Goal: Task Accomplishment & Management: Manage account settings

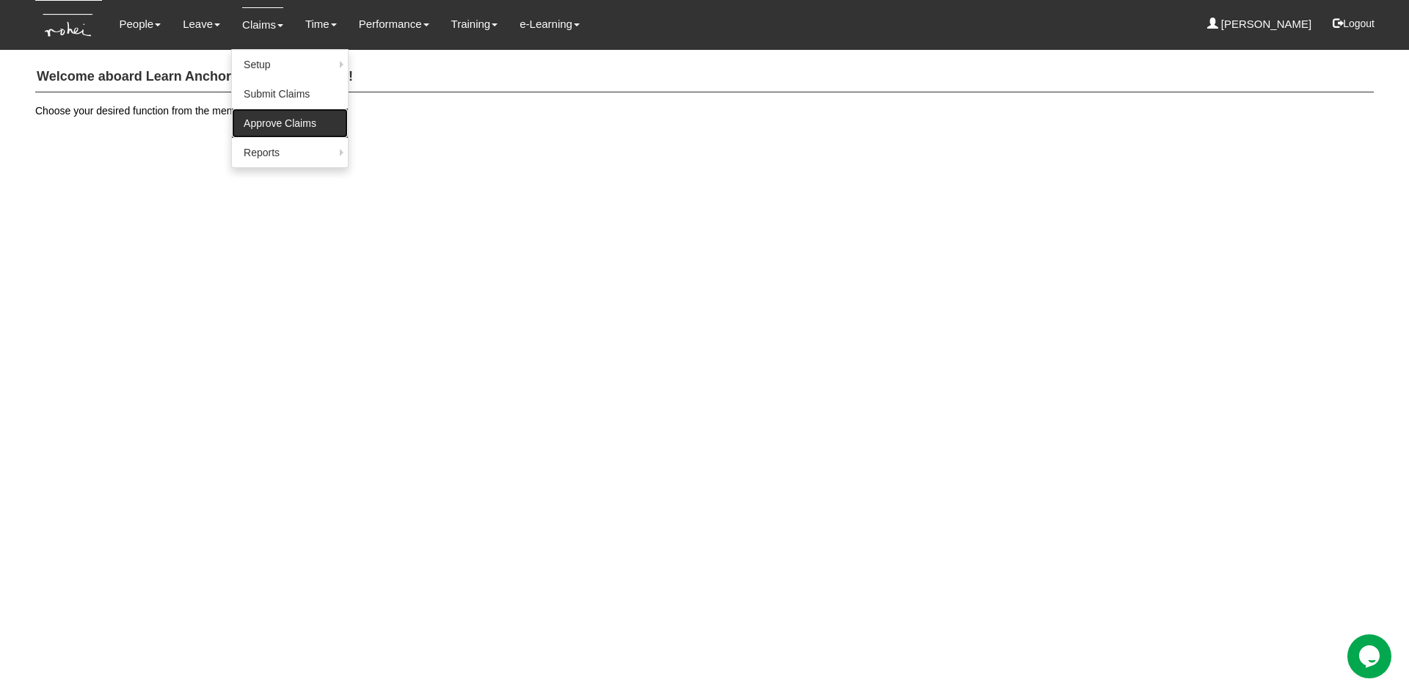
click at [269, 121] on link "Approve Claims" at bounding box center [290, 123] width 116 height 29
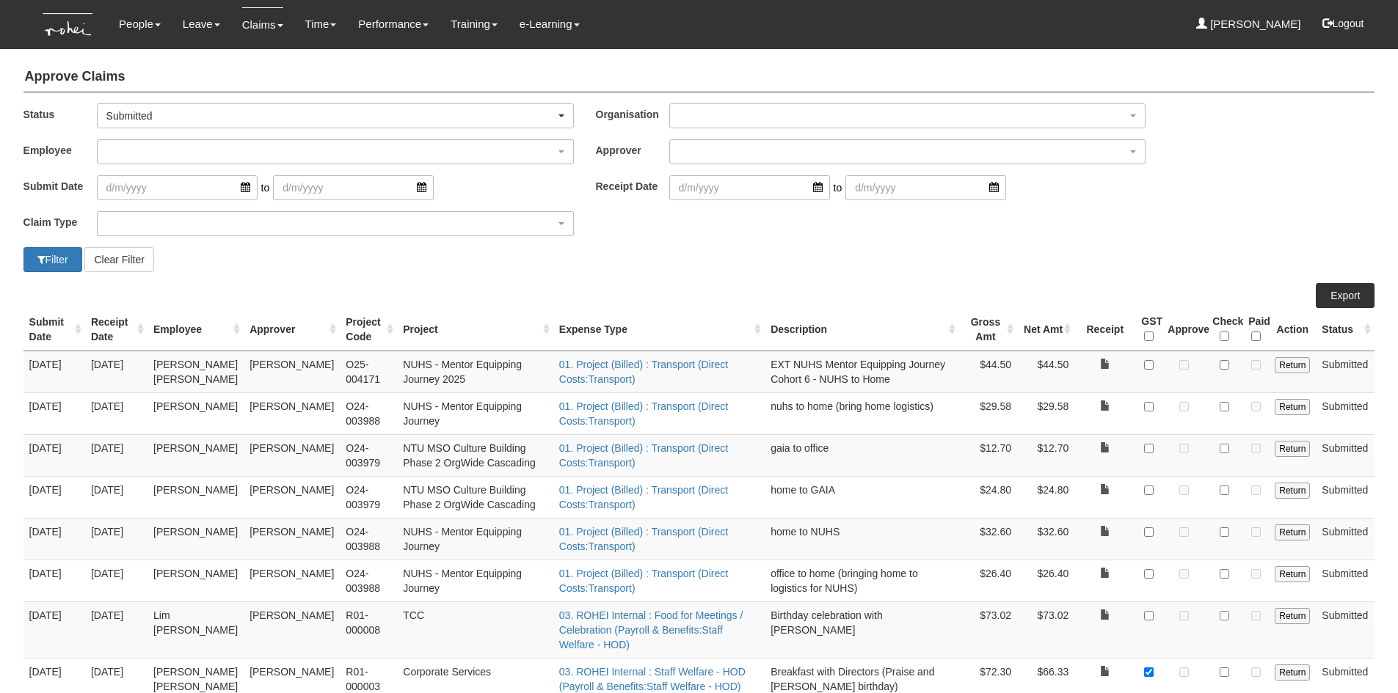
select select "50"
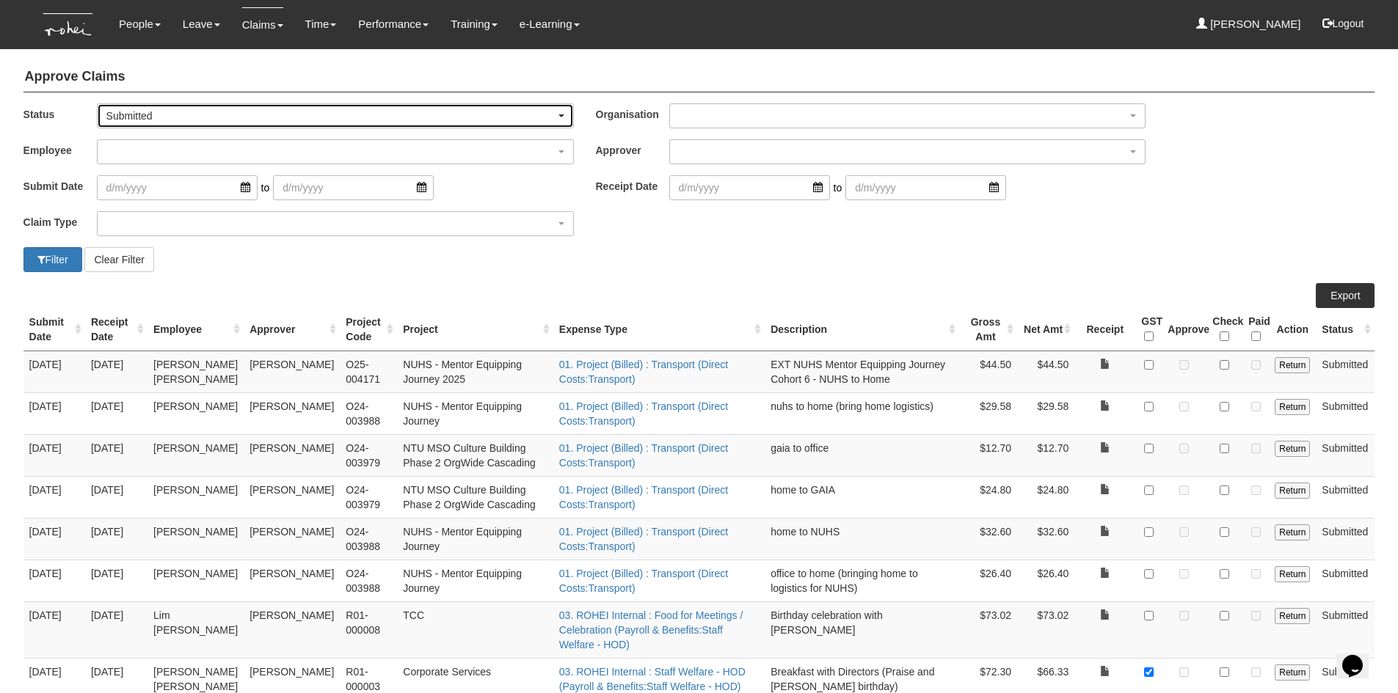
click at [558, 114] on span "button" at bounding box center [561, 115] width 6 height 3
click at [148, 145] on link "-- All --" at bounding box center [136, 140] width 76 height 19
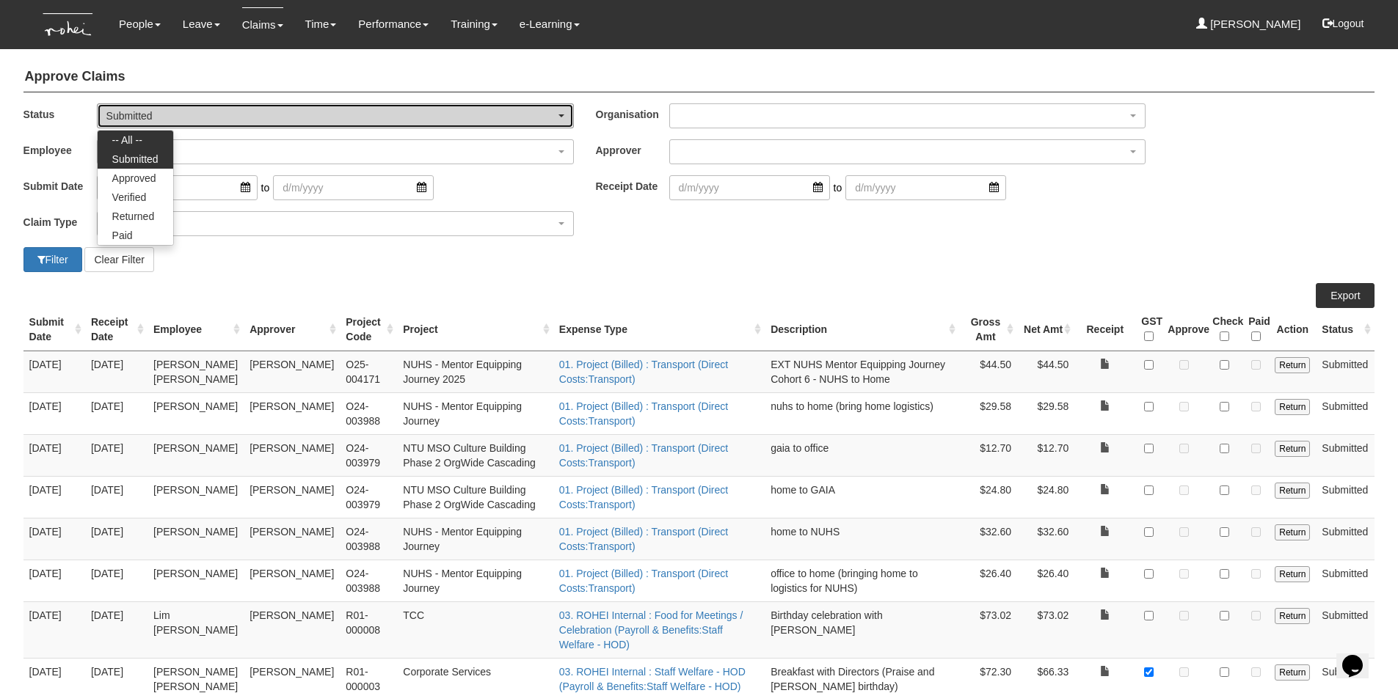
select select "All"
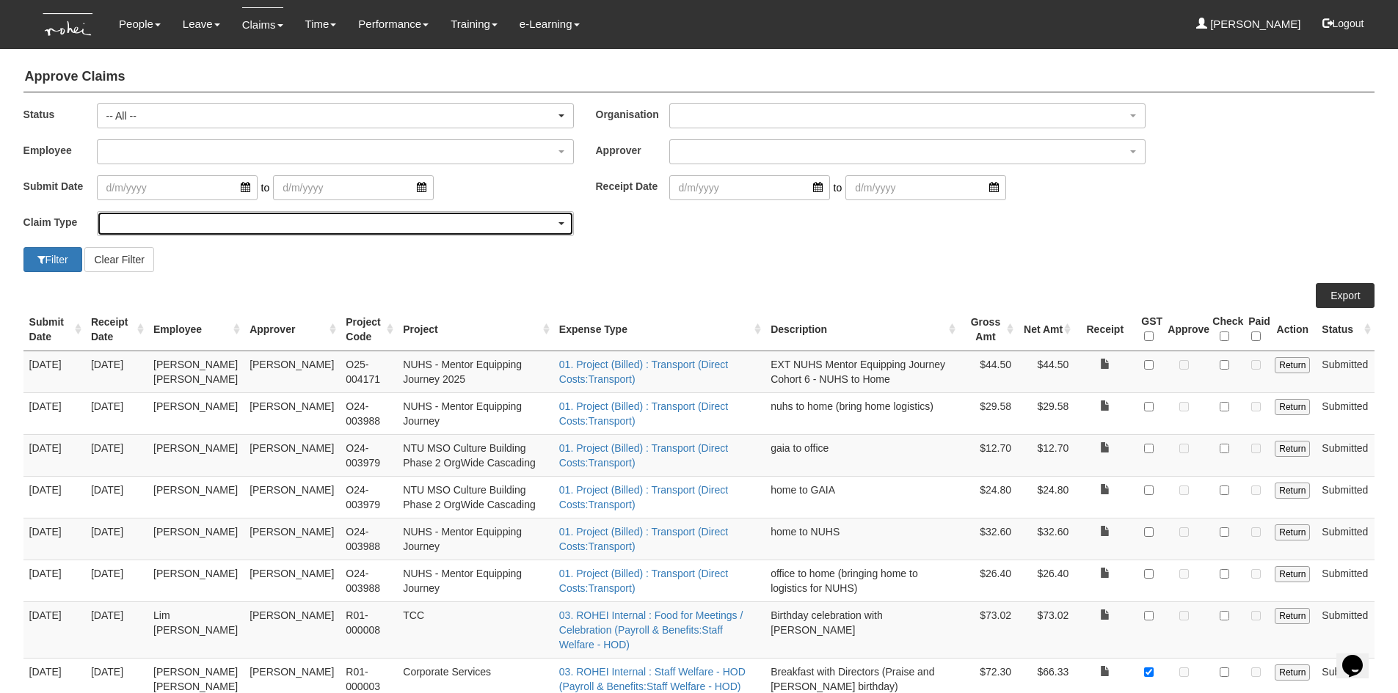
click at [139, 225] on div "button" at bounding box center [335, 223] width 475 height 23
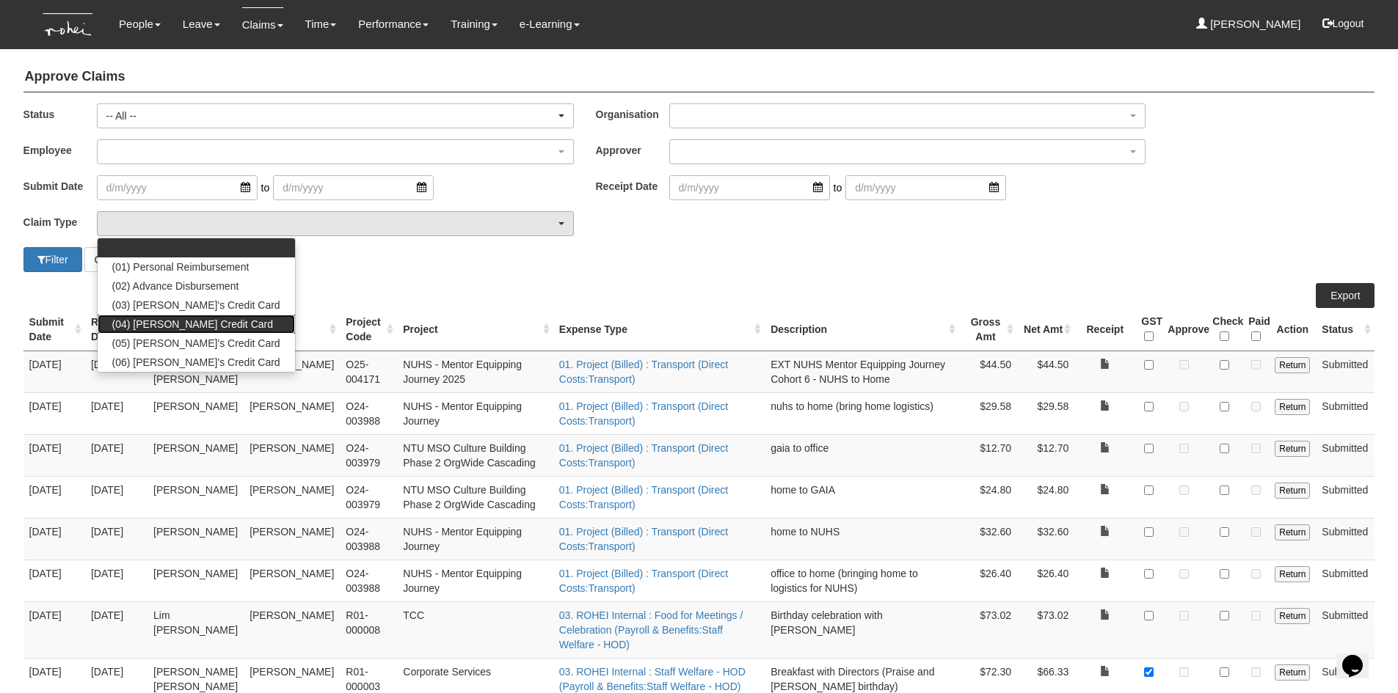
click at [145, 318] on span "(04) Roy's Credit Card" at bounding box center [192, 324] width 161 height 15
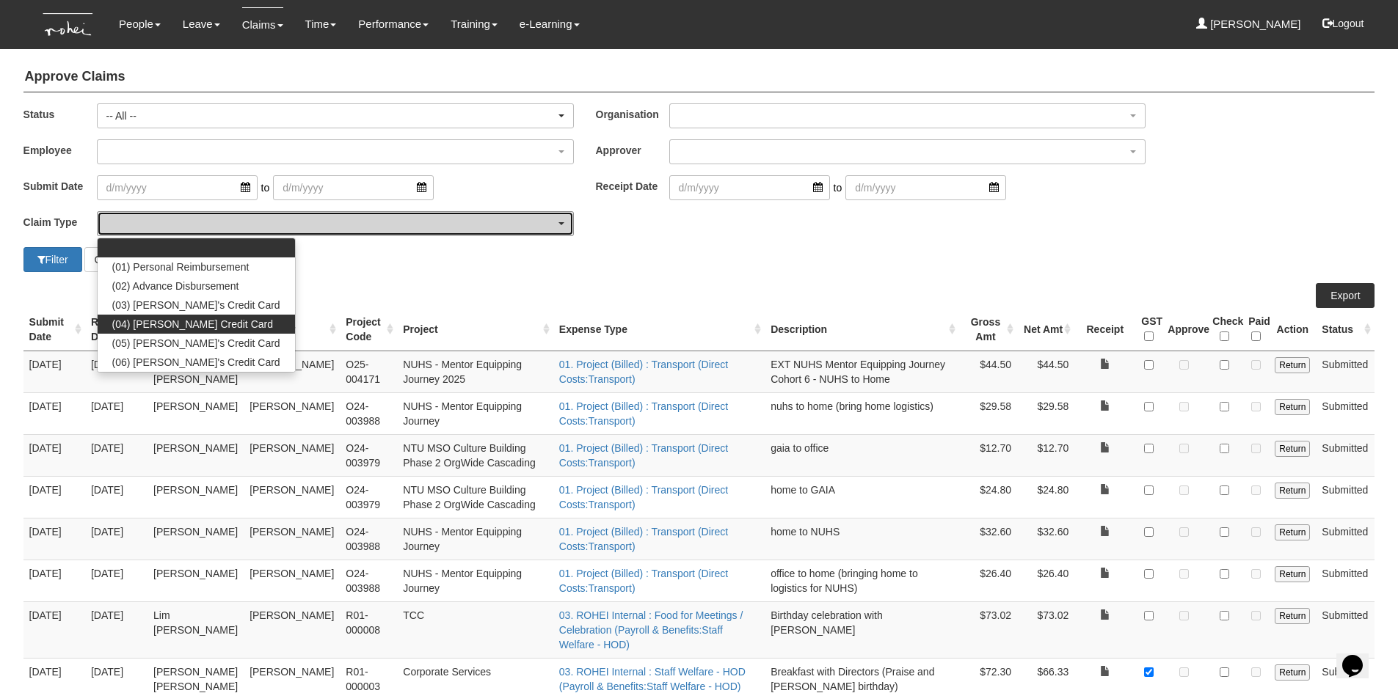
select select "16"
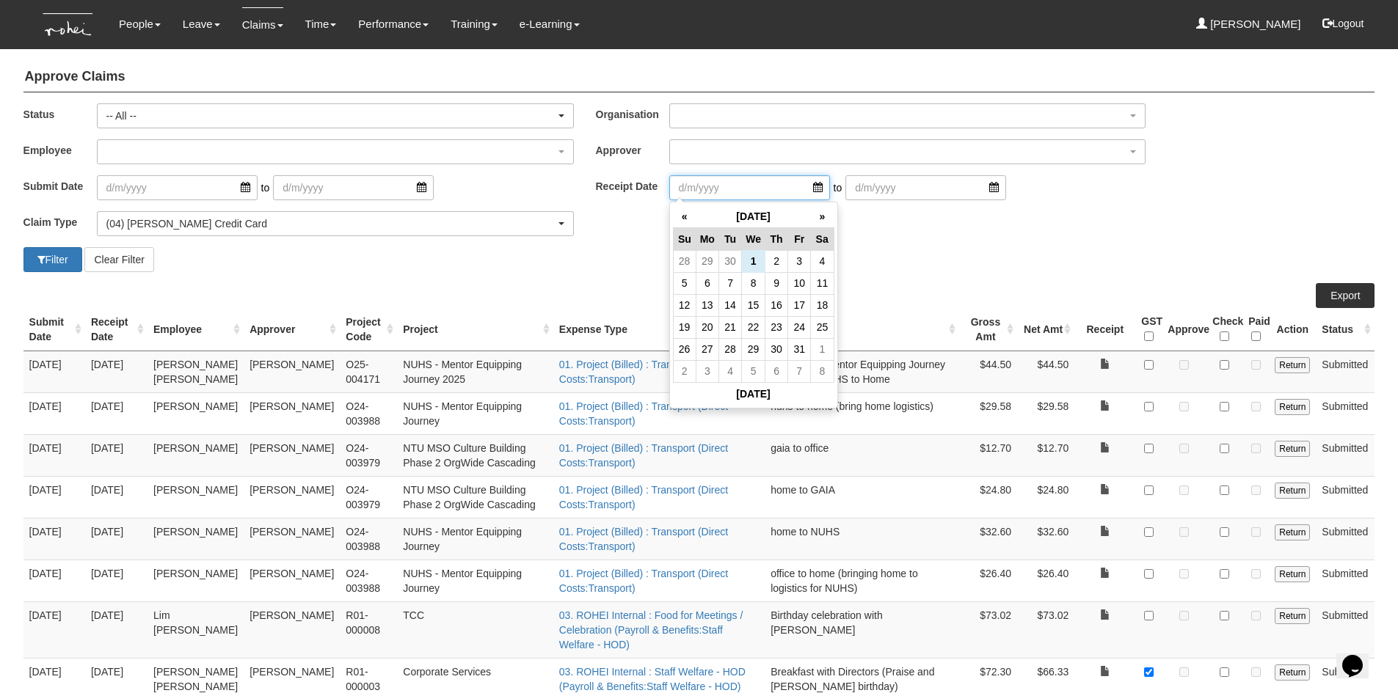
click at [806, 189] on input "search" at bounding box center [749, 187] width 161 height 25
click at [683, 220] on th "«" at bounding box center [684, 216] width 23 height 23
click at [679, 369] on td "31" at bounding box center [684, 371] width 23 height 22
type input "31/8/2025"
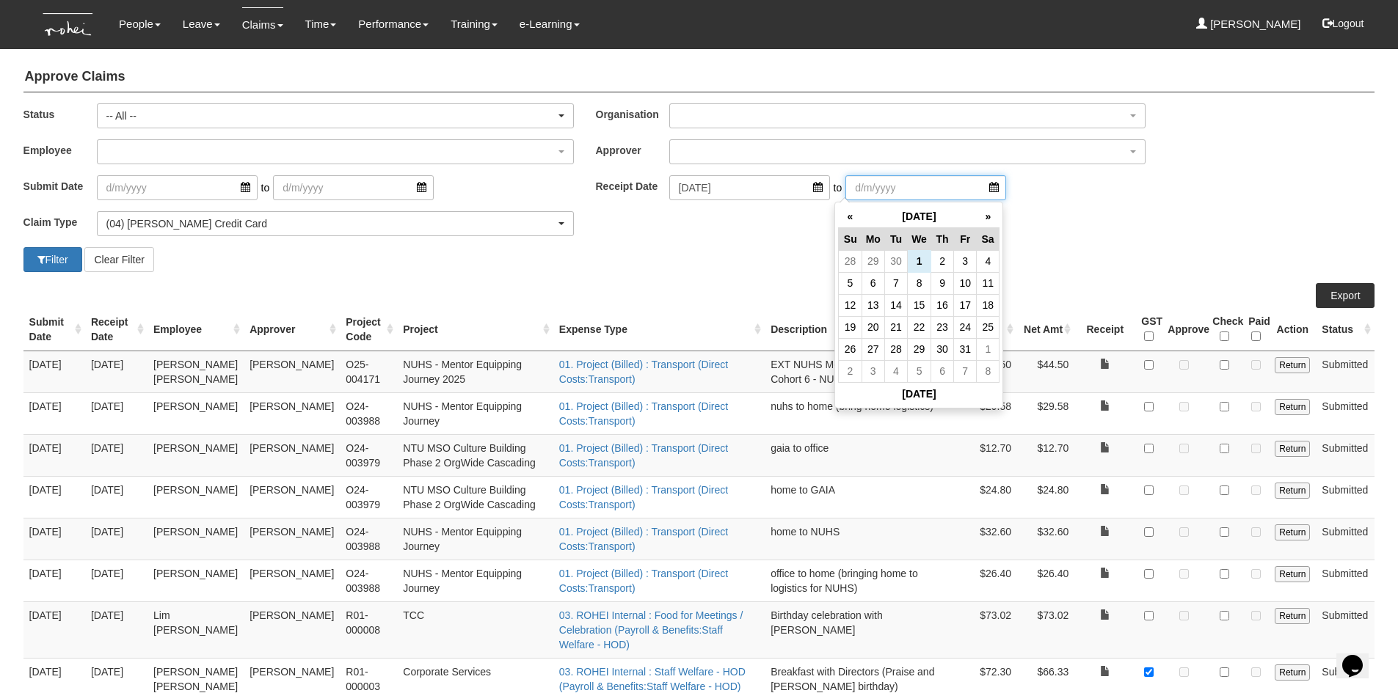
click at [971, 191] on input "search" at bounding box center [925, 187] width 161 height 25
click at [849, 222] on th "«" at bounding box center [850, 216] width 23 height 23
click at [902, 350] on td "30" at bounding box center [895, 349] width 23 height 22
type input "30/9/2025"
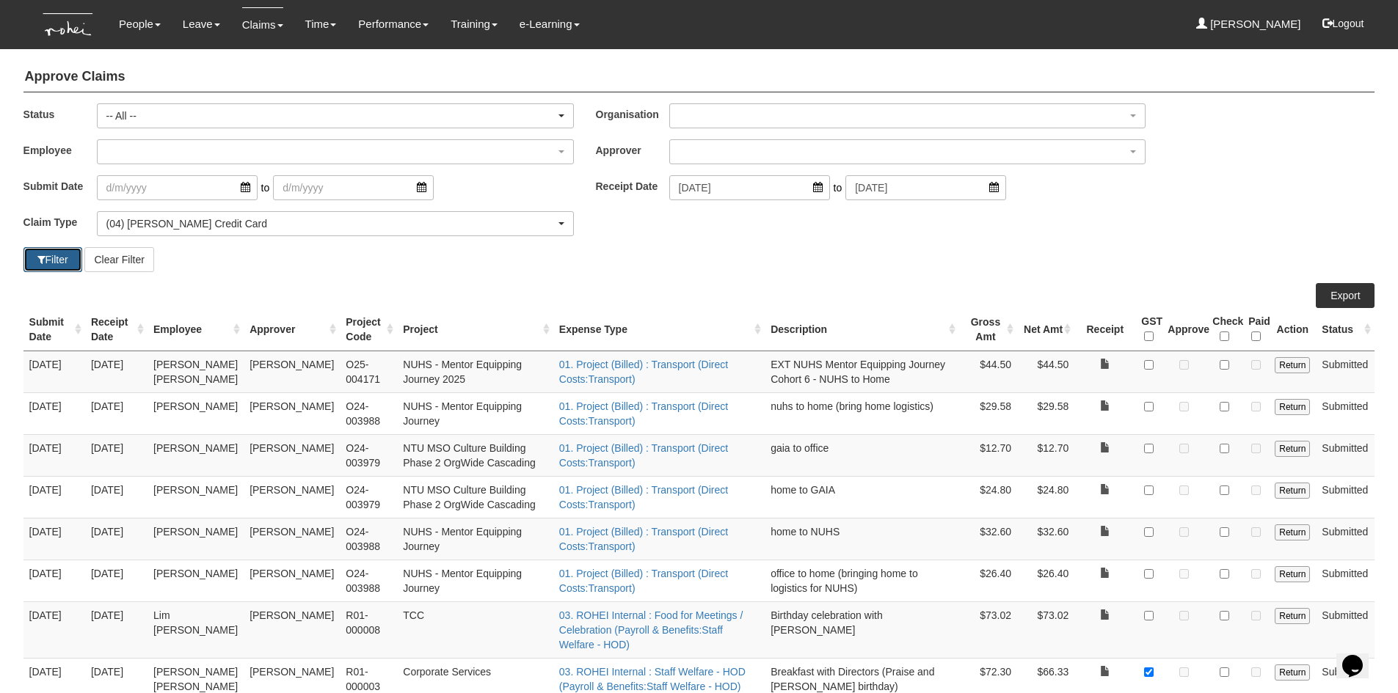
click at [76, 262] on button "Filter" at bounding box center [52, 259] width 59 height 25
select select "50"
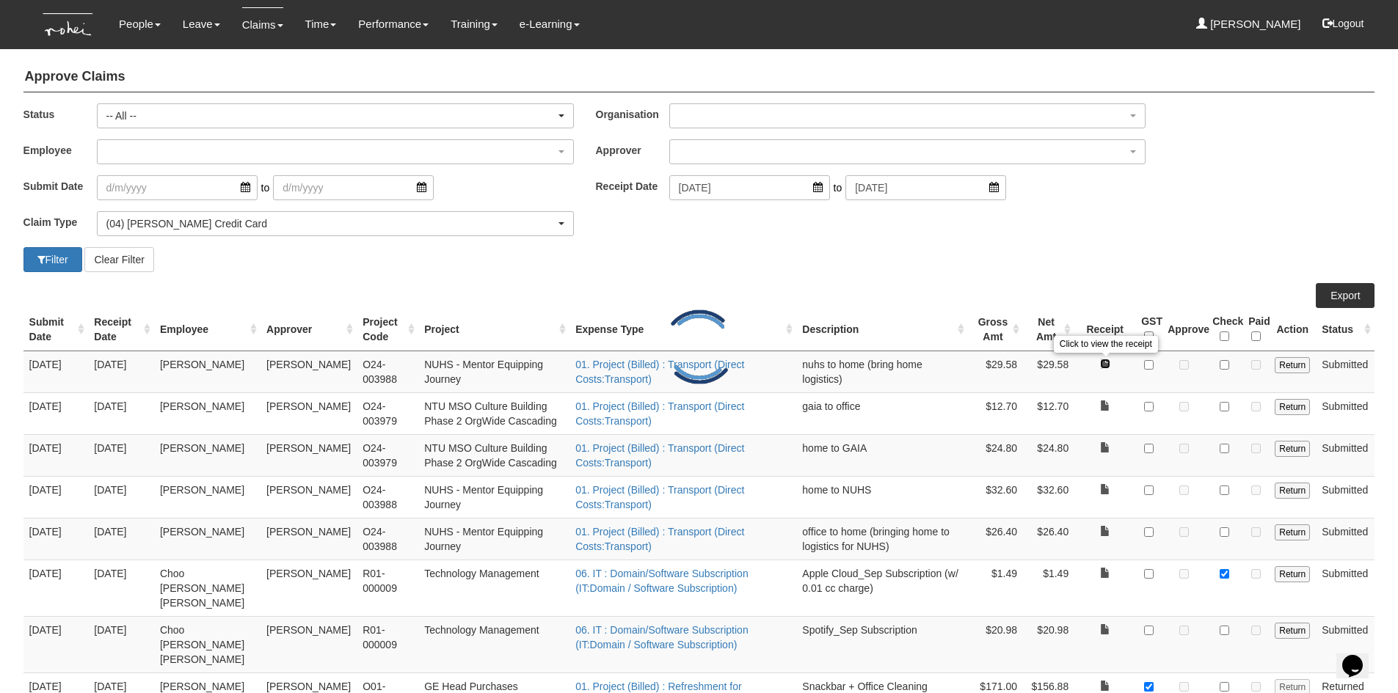
click at [1106, 366] on link at bounding box center [1105, 364] width 10 height 10
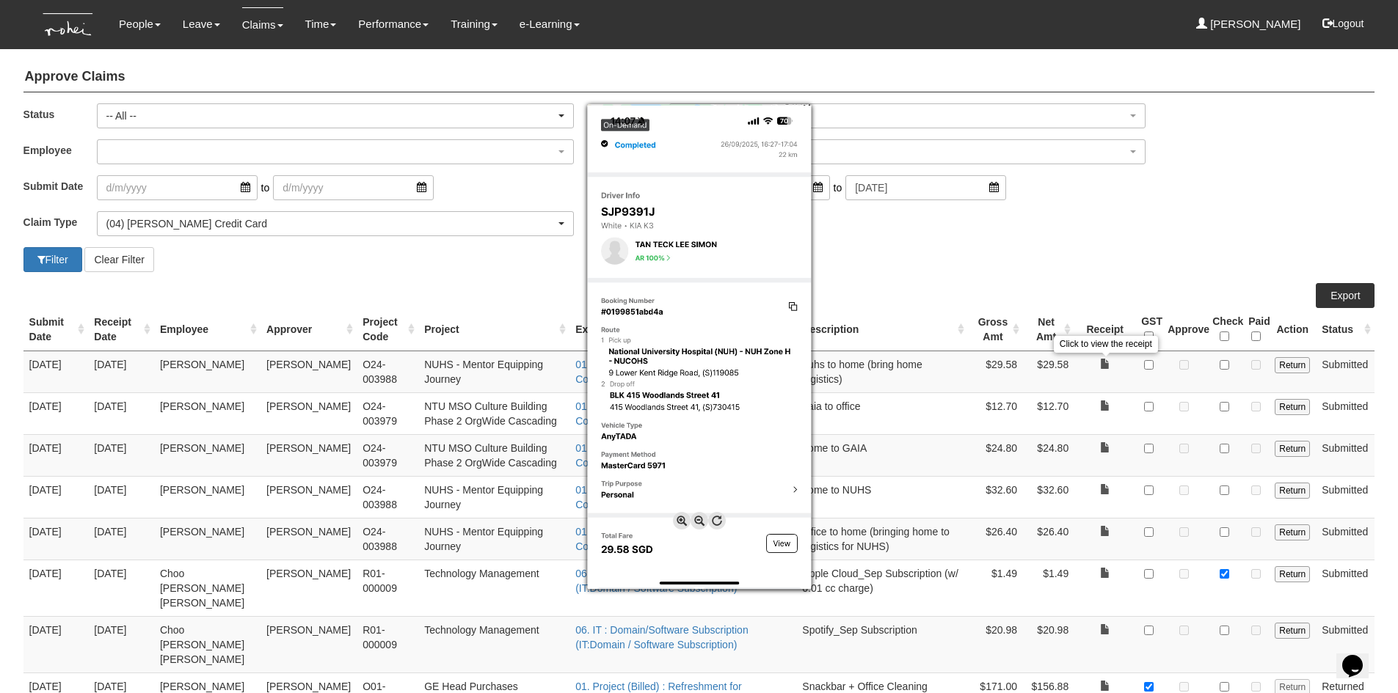
click at [939, 291] on div at bounding box center [699, 346] width 1398 height 693
click at [870, 266] on div at bounding box center [699, 346] width 1398 height 693
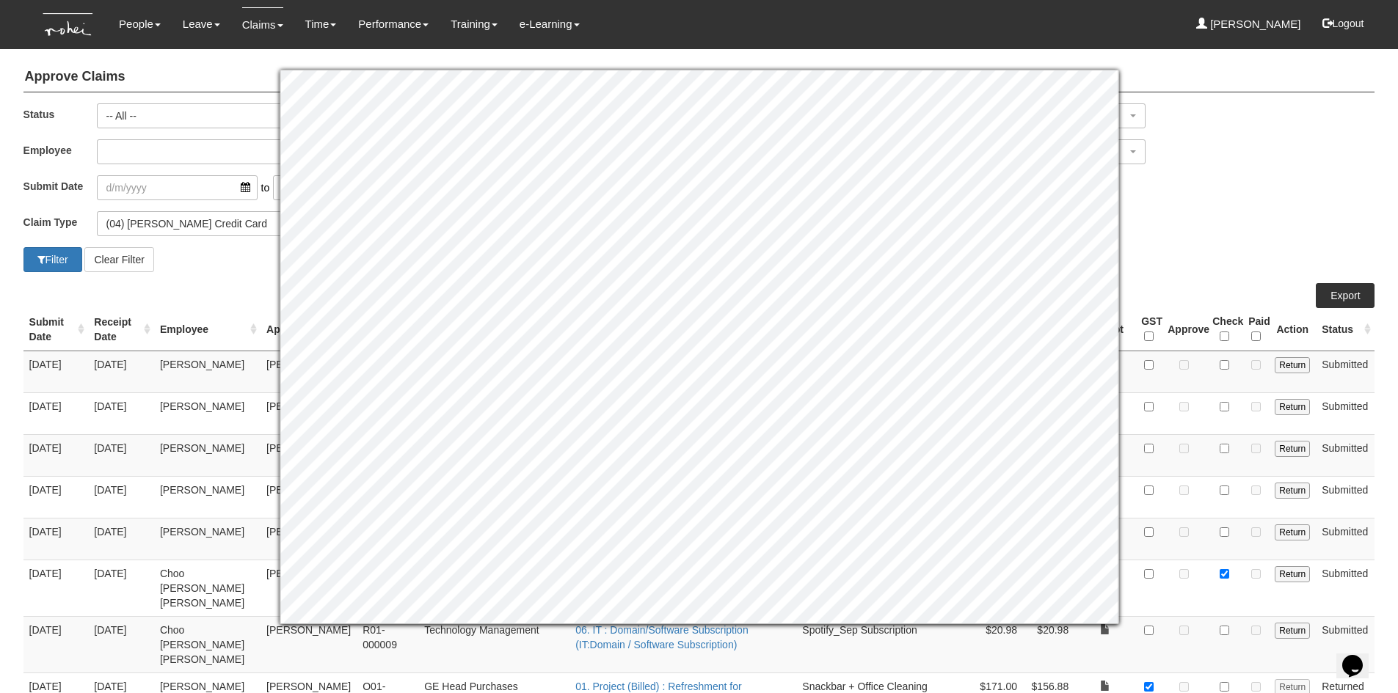
click at [1170, 243] on div "Claim Type (01) Personal Reimbursement (02) Advance Disbursement (03) Daniel's …" at bounding box center [699, 229] width 1374 height 36
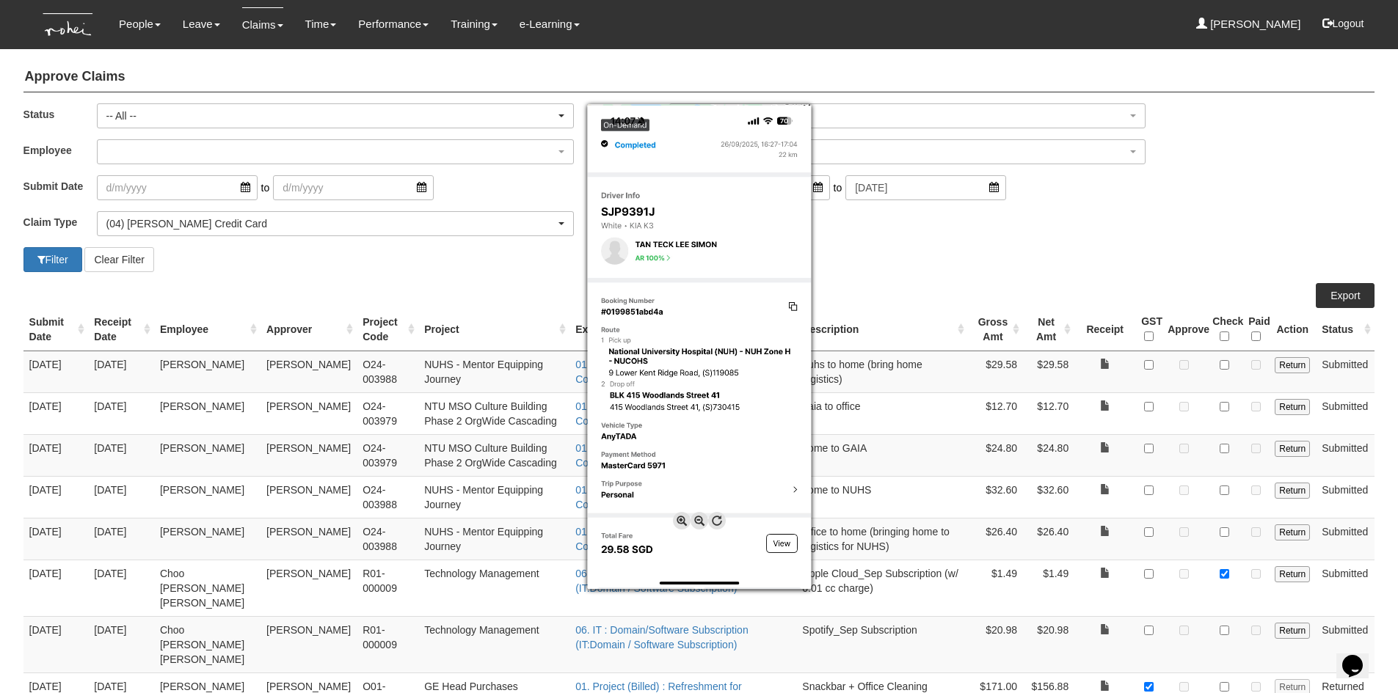
click at [1050, 233] on div at bounding box center [699, 346] width 1398 height 693
click at [1019, 244] on div at bounding box center [699, 346] width 1398 height 693
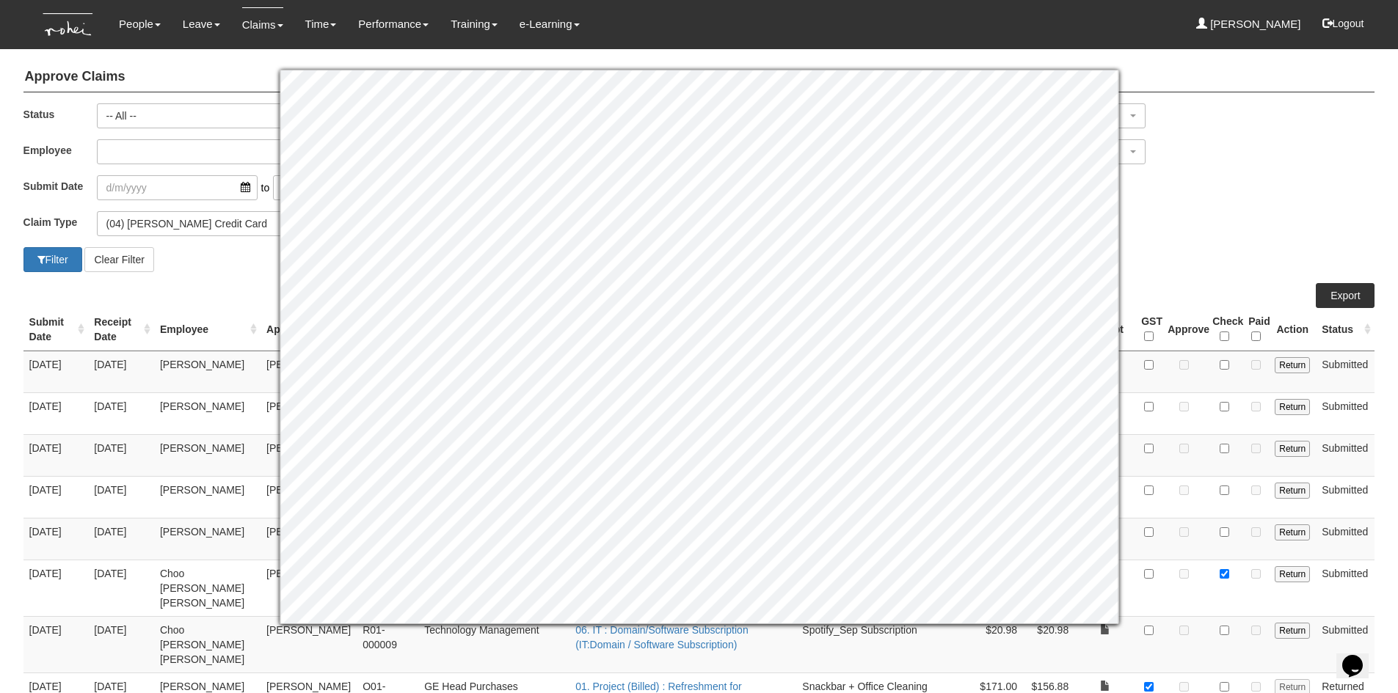
click at [1252, 261] on div "Filter Clear Filter" at bounding box center [699, 259] width 1374 height 25
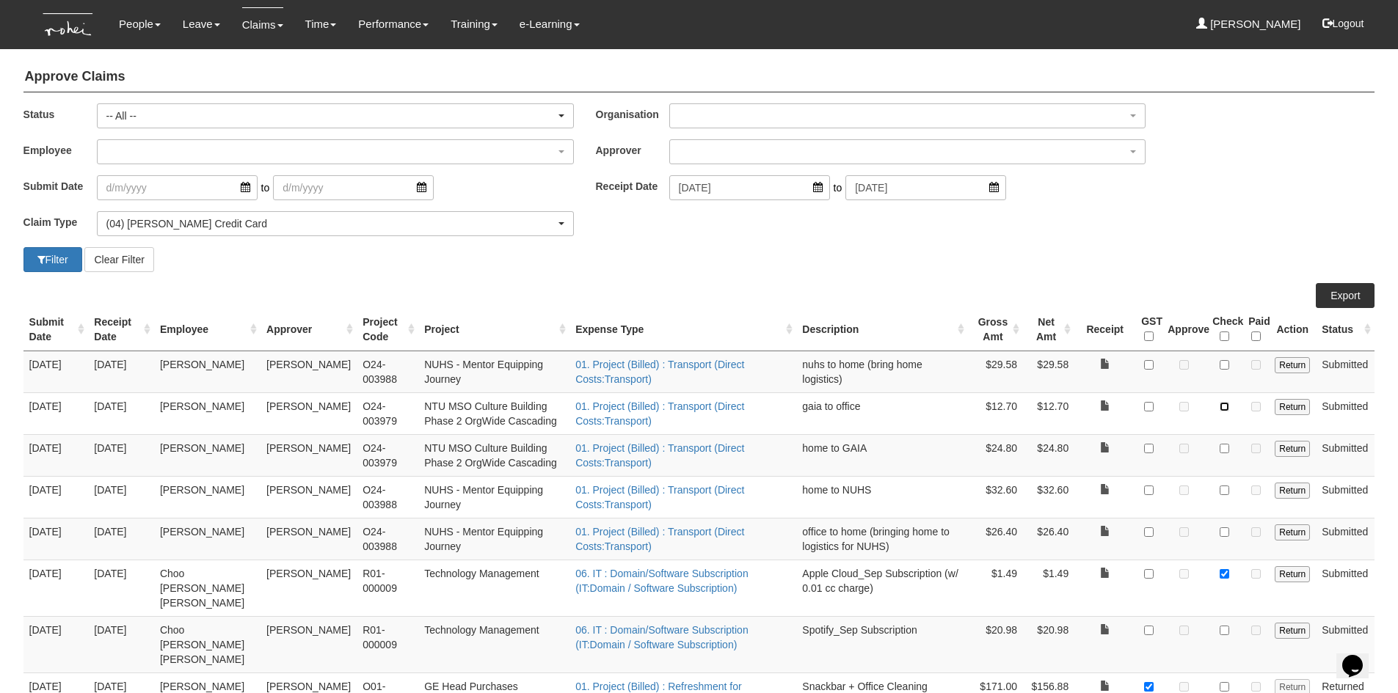
click at [1225, 407] on input "checkbox" at bounding box center [1224, 407] width 10 height 10
checkbox input "true"
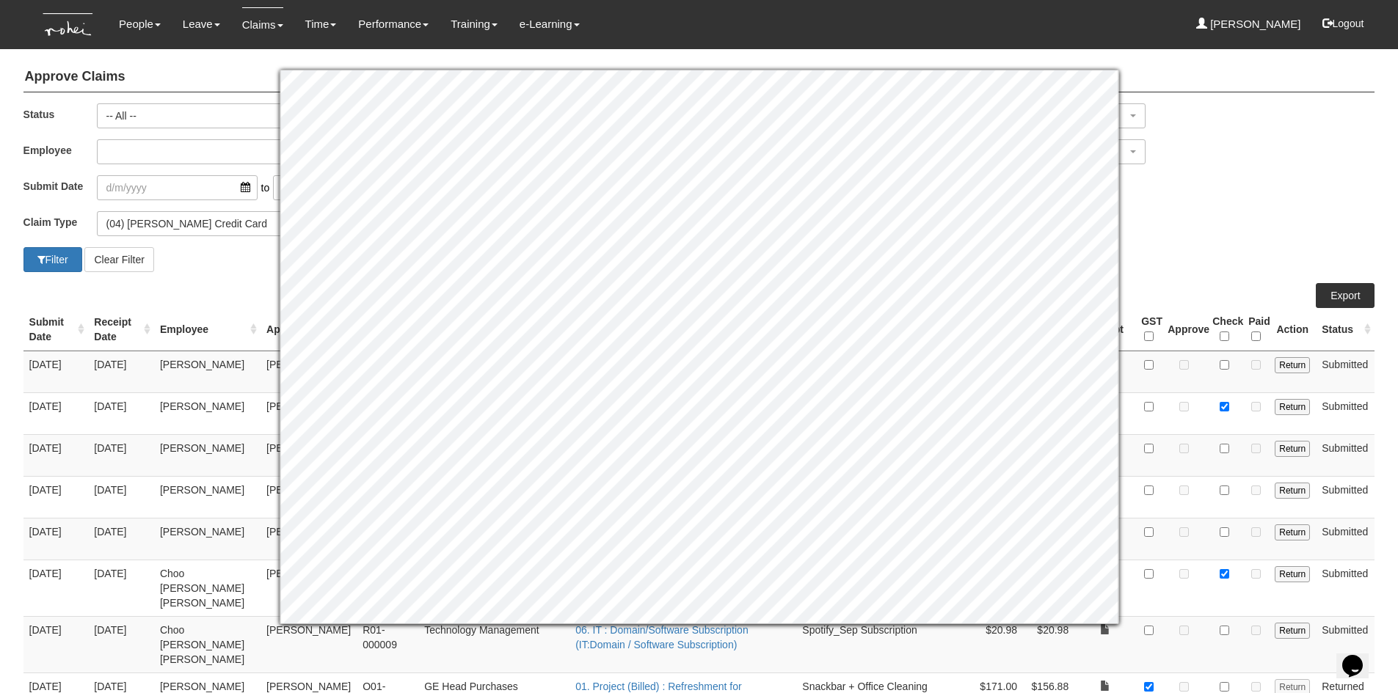
click at [1182, 221] on div "Claim Type (01) Personal Reimbursement (02) Advance Disbursement (03) Daniel's …" at bounding box center [699, 229] width 1374 height 36
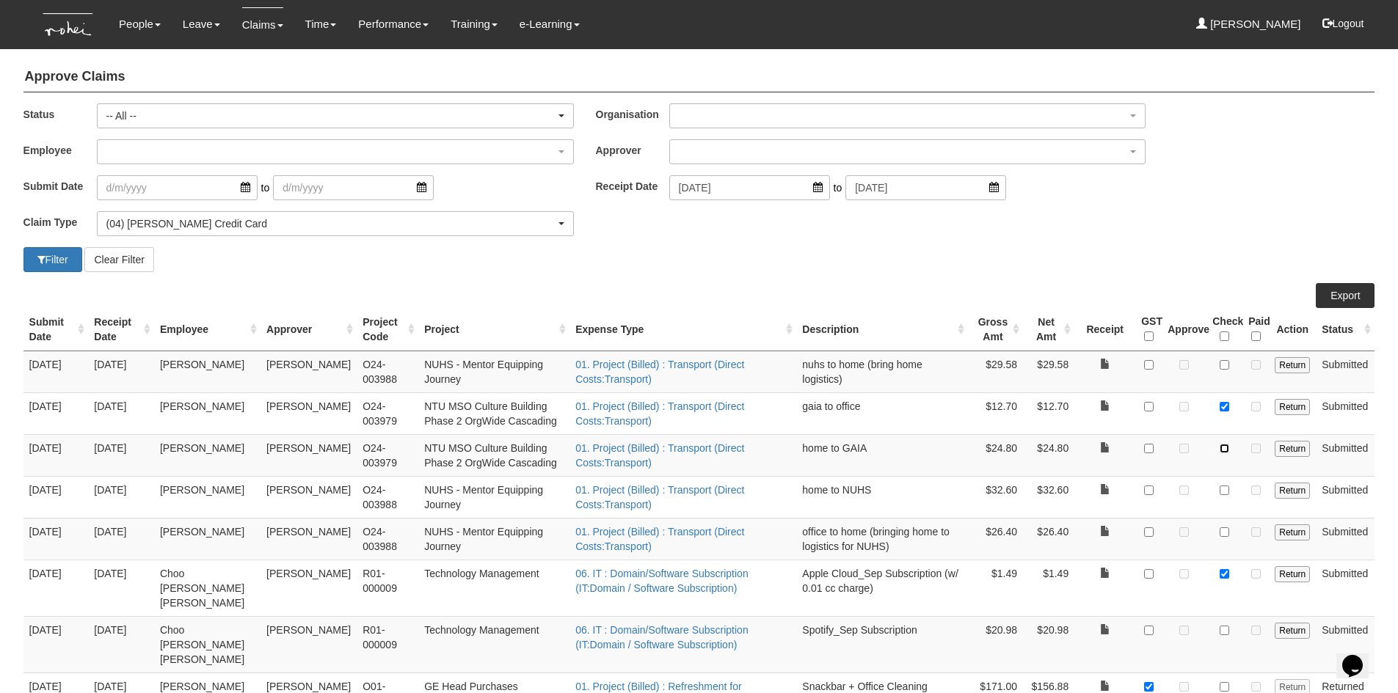
click at [1221, 450] on input "checkbox" at bounding box center [1224, 449] width 10 height 10
checkbox input "true"
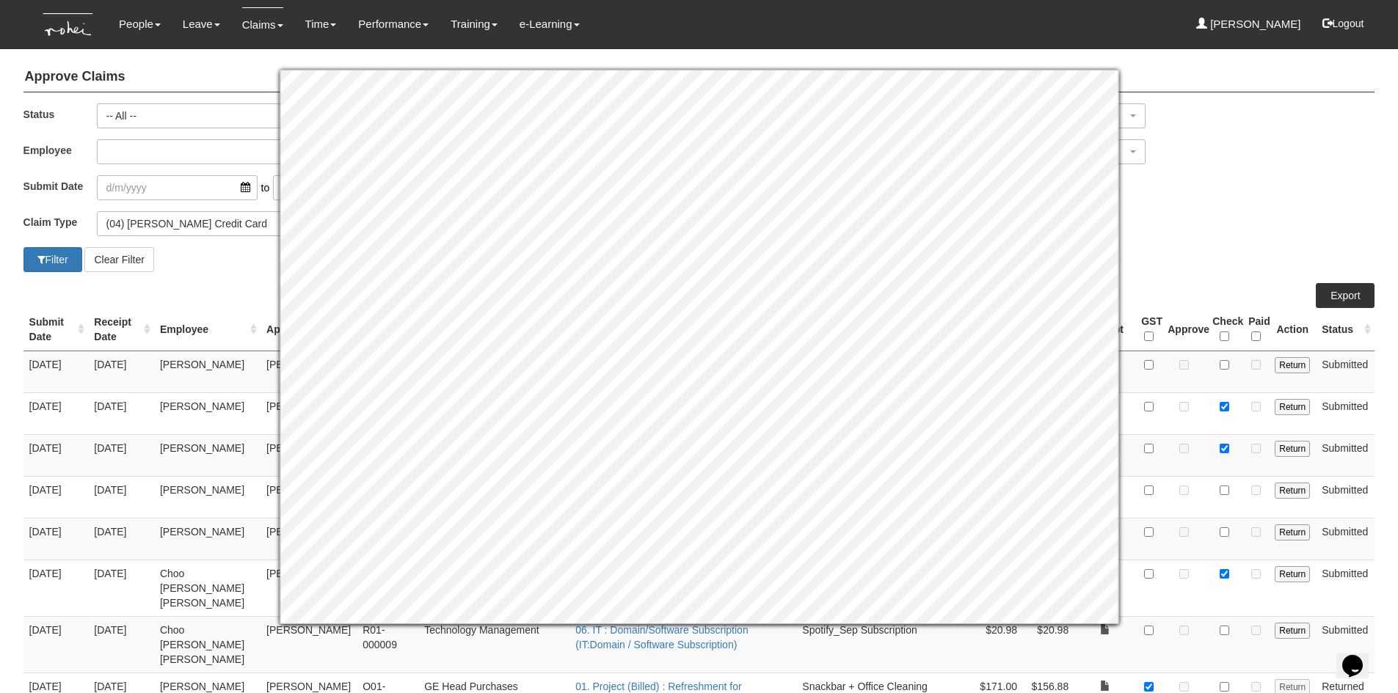
click at [1219, 260] on div "Filter Clear Filter" at bounding box center [699, 259] width 1374 height 25
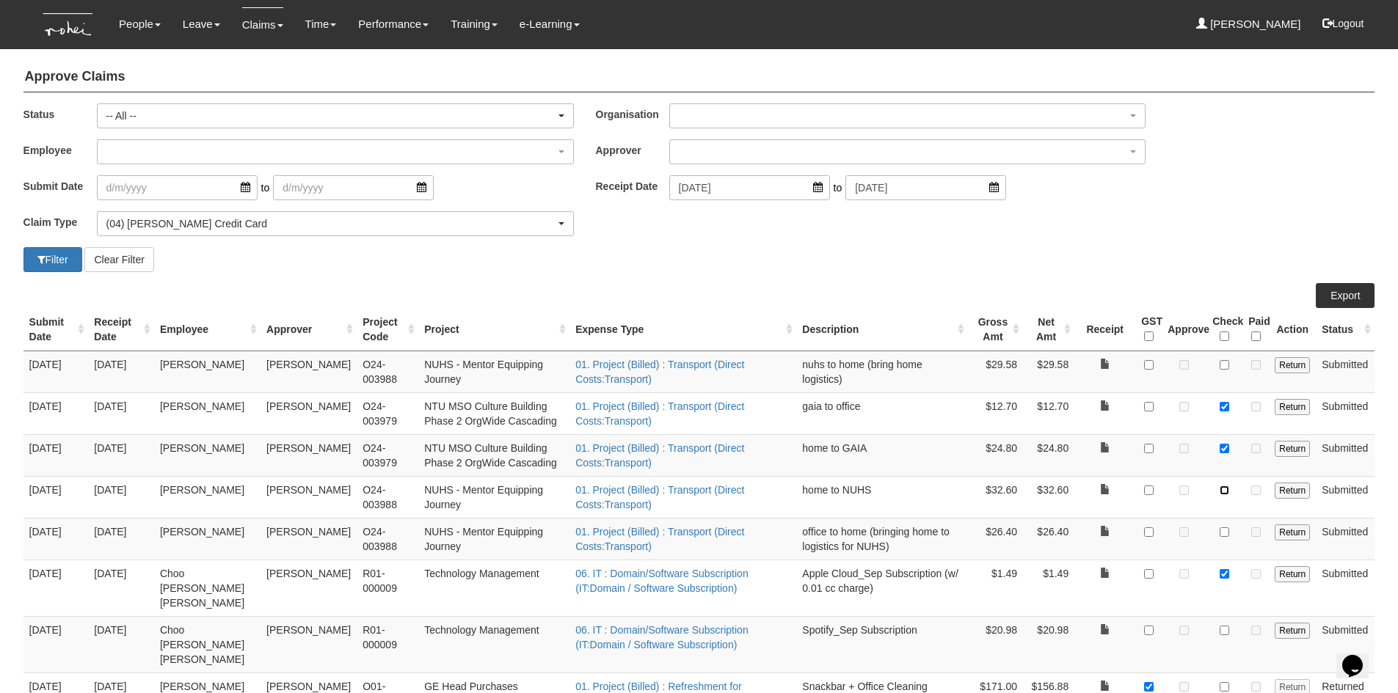
click at [1224, 492] on input "checkbox" at bounding box center [1224, 491] width 10 height 10
checkbox input "true"
click at [704, 257] on div "Filter Clear Filter" at bounding box center [699, 259] width 1374 height 25
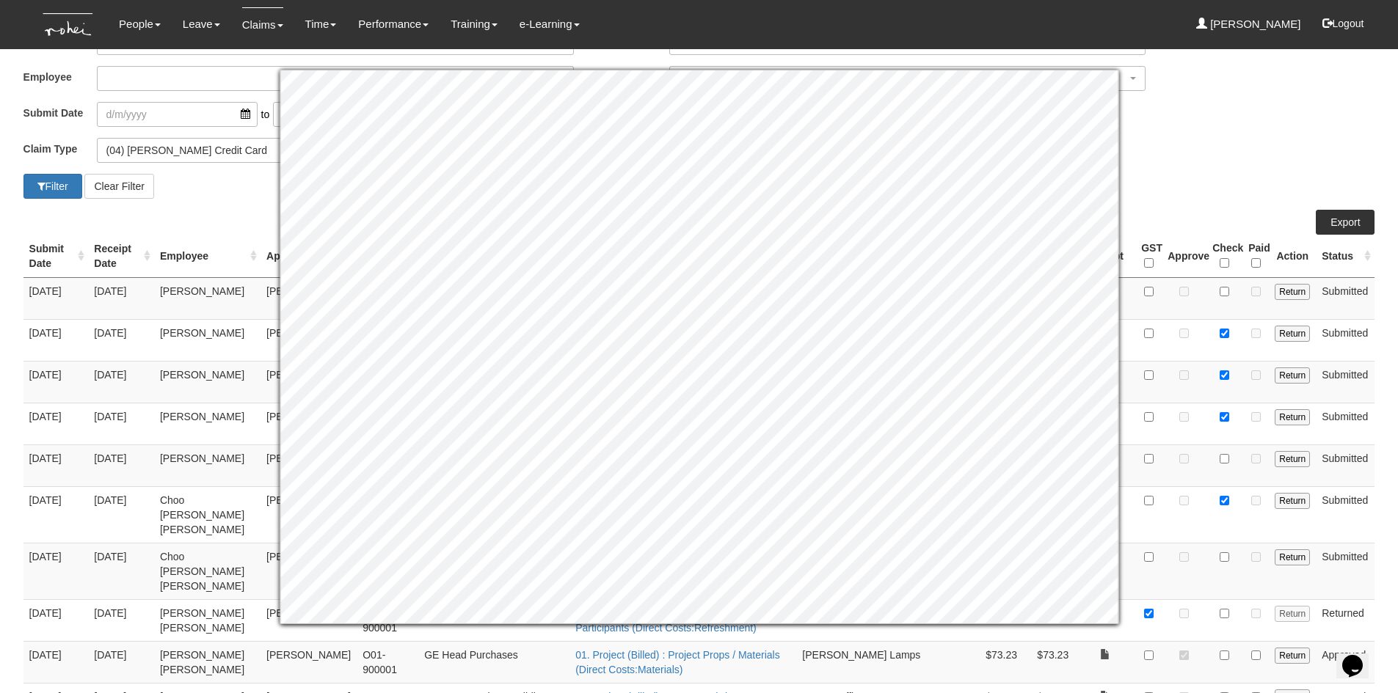
click at [1238, 183] on div "Filter Clear Filter" at bounding box center [699, 186] width 1374 height 25
click at [1223, 191] on div "Filter Clear Filter" at bounding box center [699, 186] width 1374 height 25
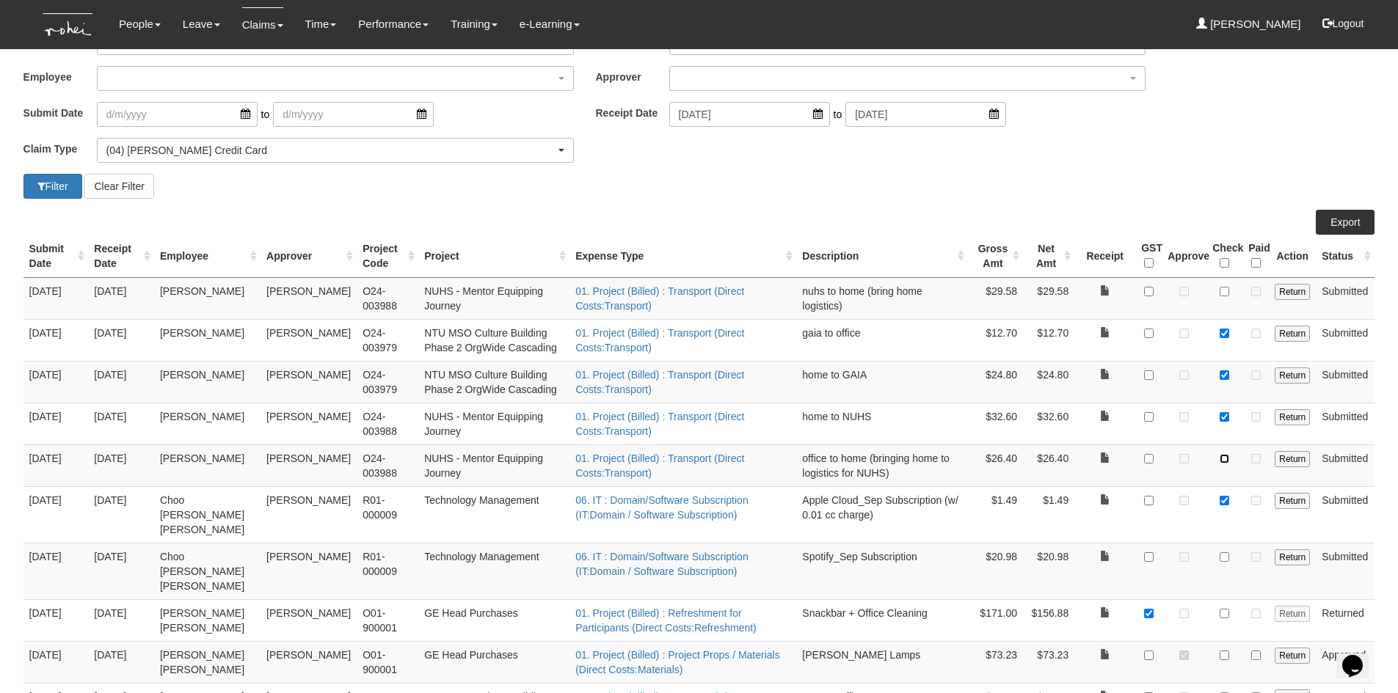
click at [1223, 463] on input "checkbox" at bounding box center [1224, 459] width 10 height 10
checkbox input "true"
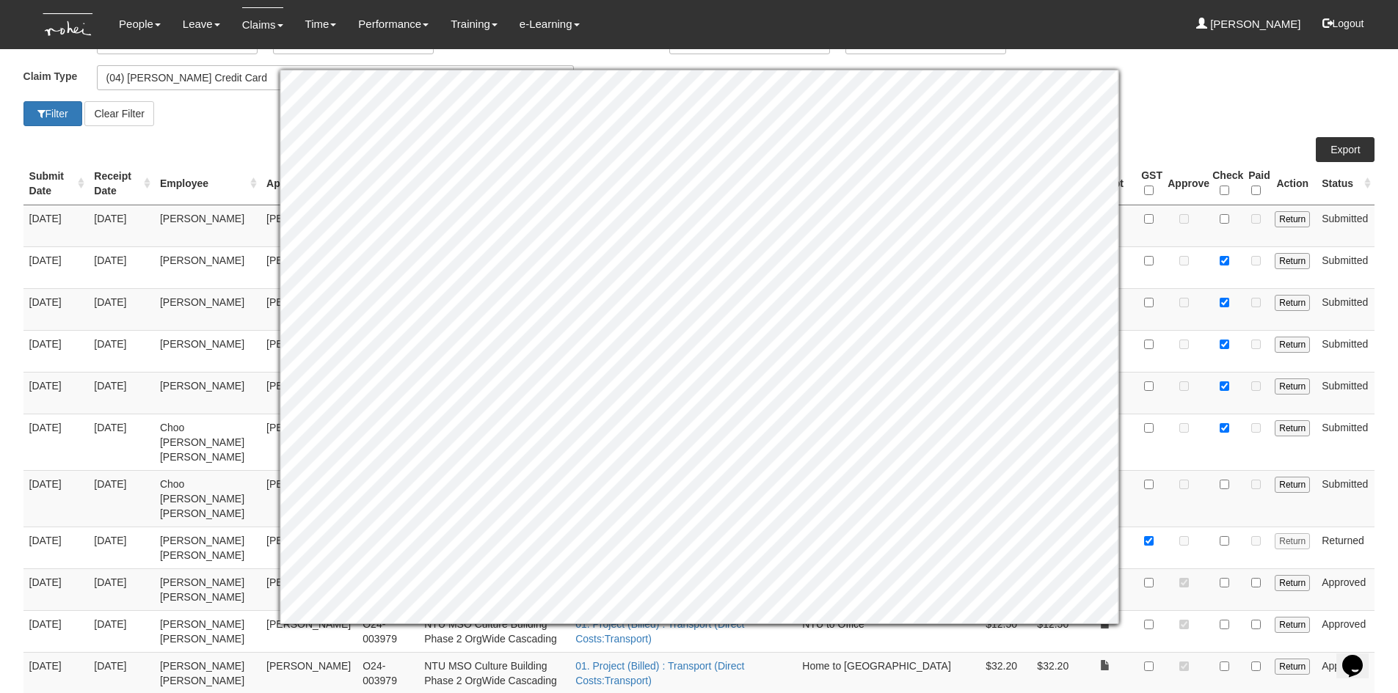
scroll to position [0, 0]
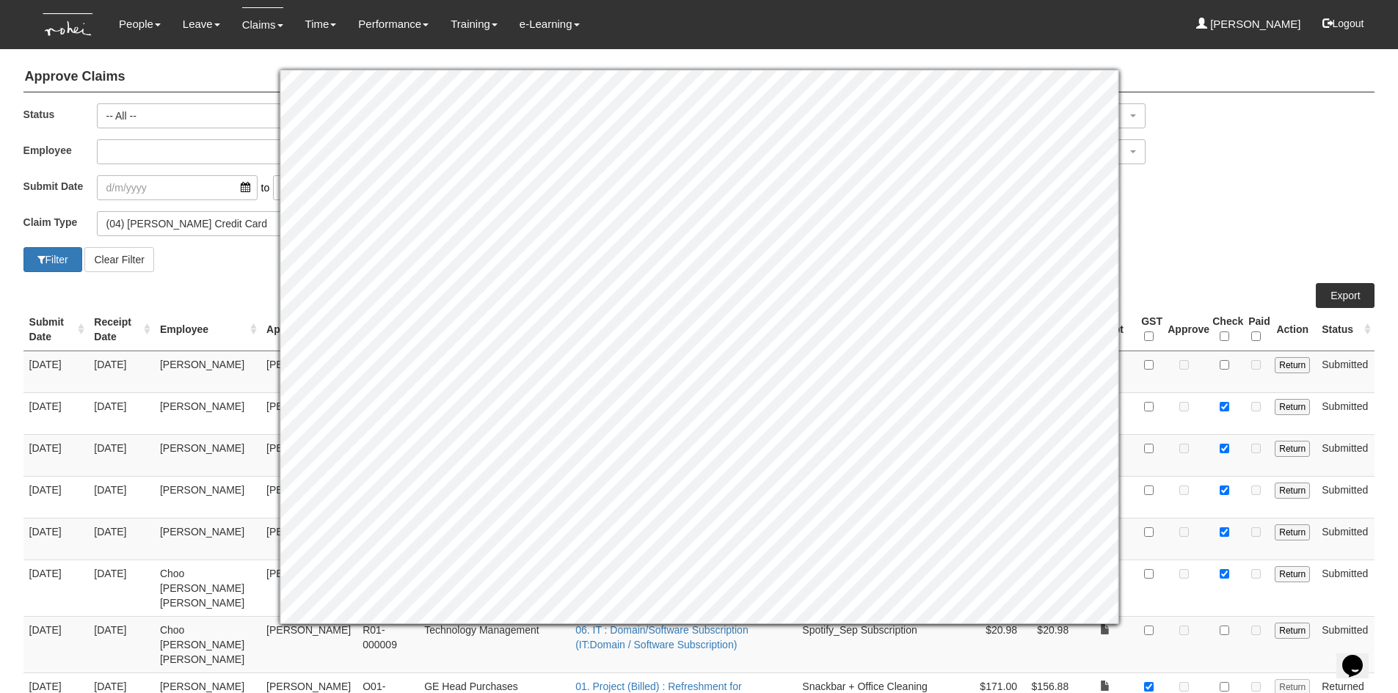
click at [1217, 249] on div "Filter Clear Filter" at bounding box center [699, 259] width 1374 height 25
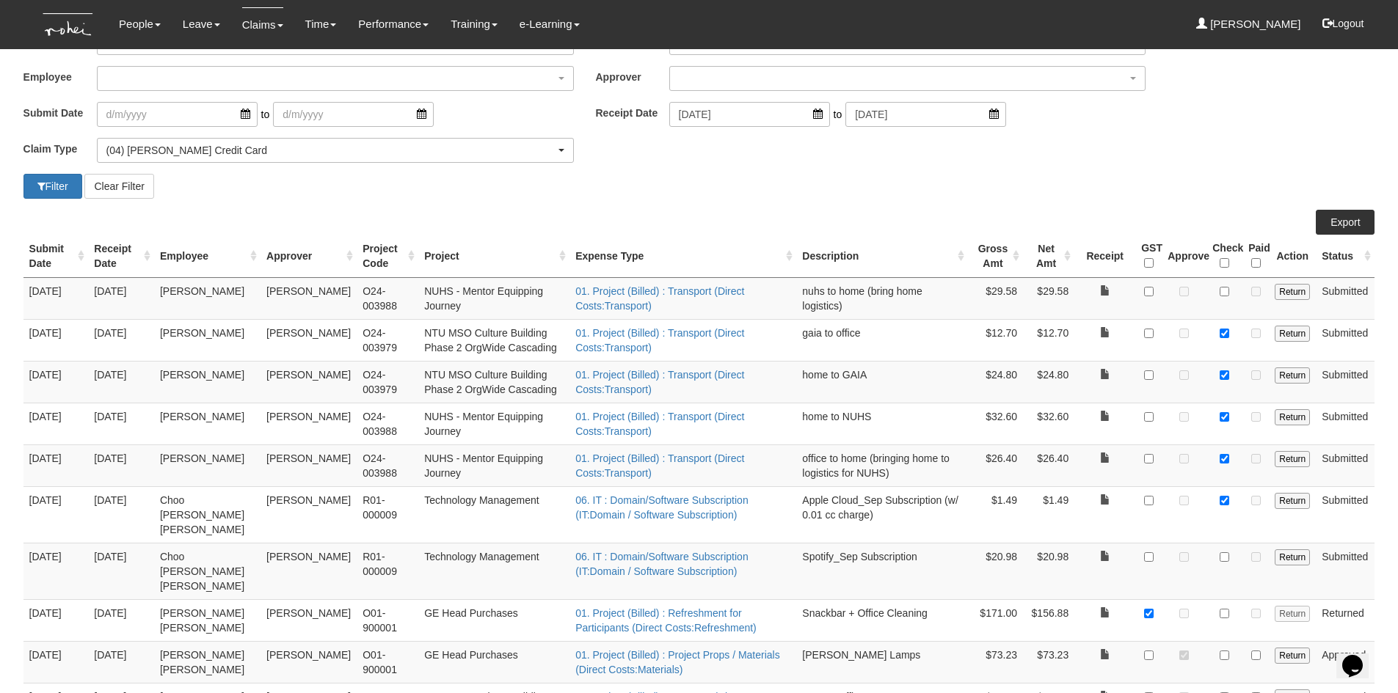
scroll to position [147, 0]
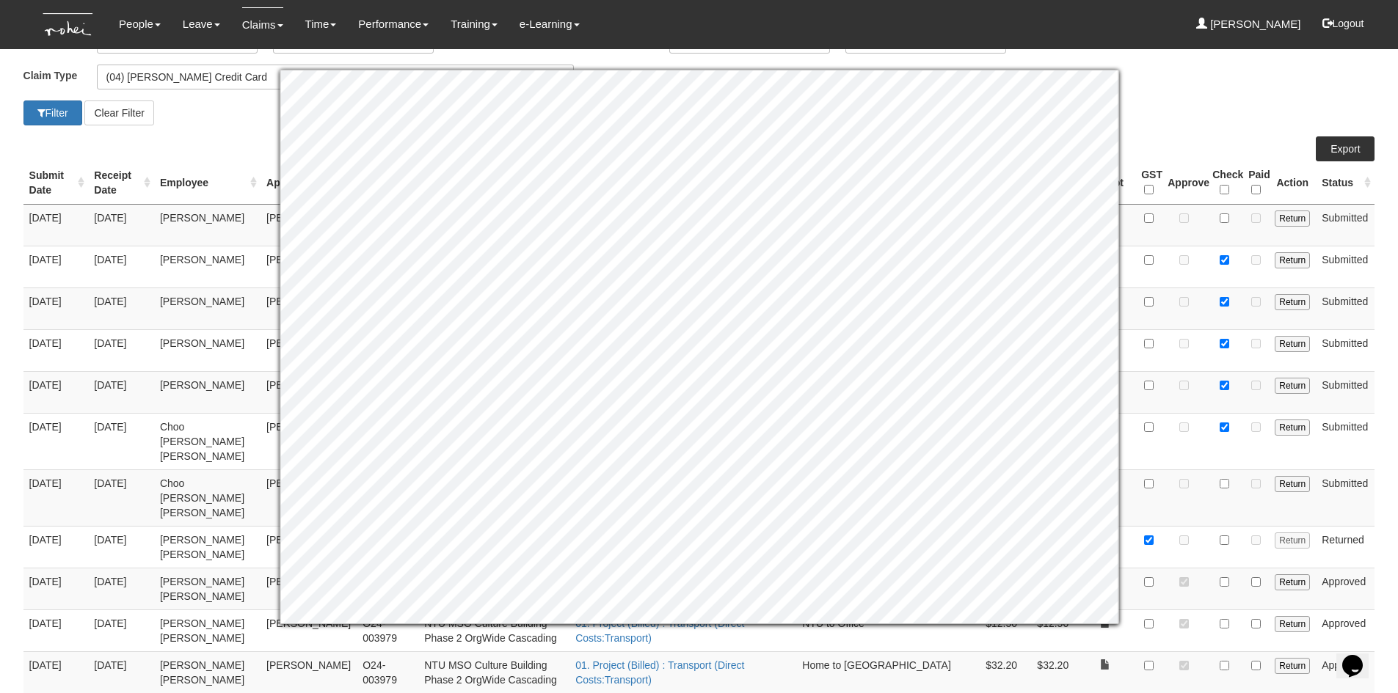
click at [1148, 95] on div "Claim Type (01) Personal Reimbursement (02) Advance Disbursement (03) Daniel's …" at bounding box center [699, 83] width 1374 height 36
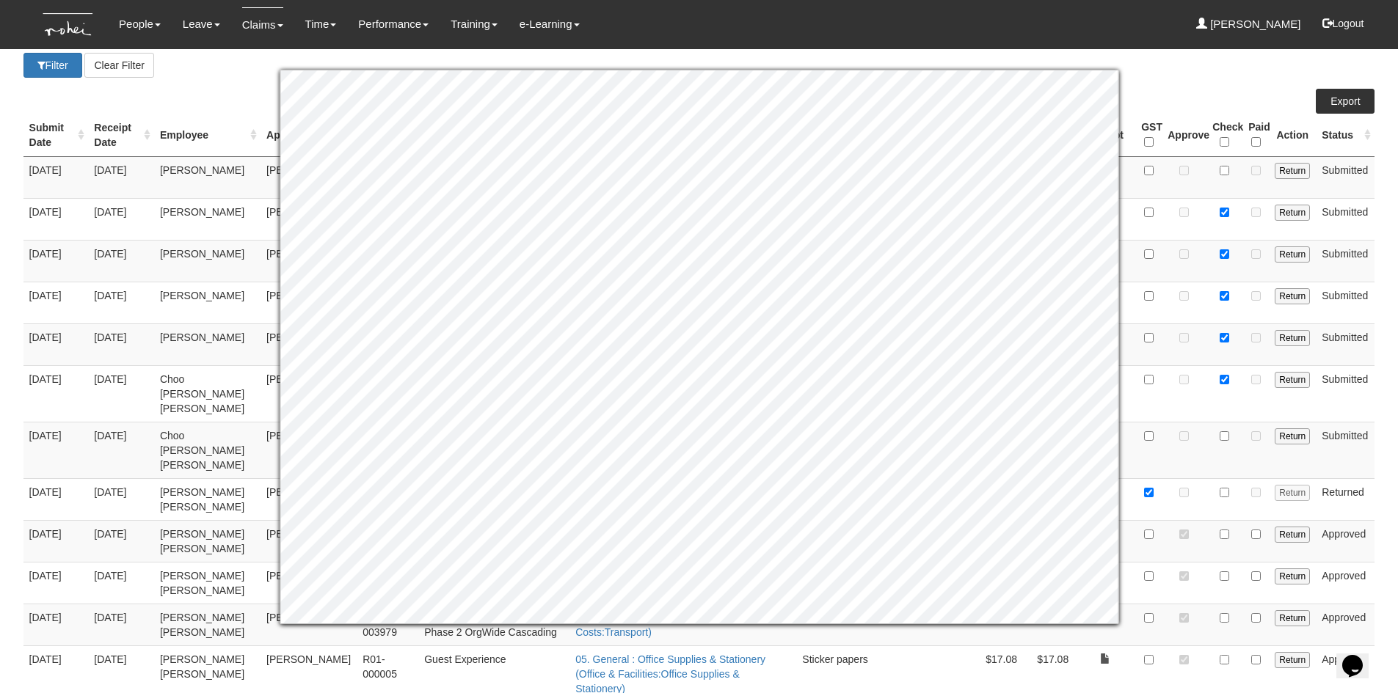
scroll to position [220, 0]
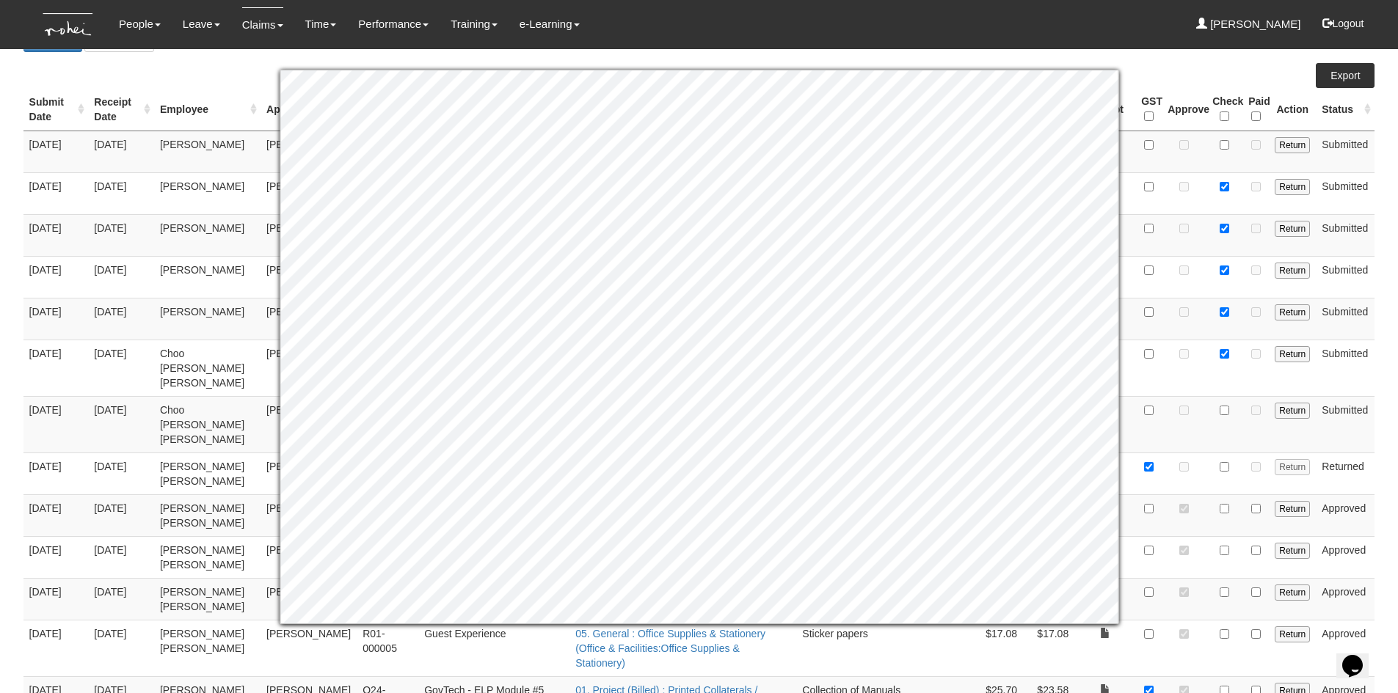
click at [1382, 398] on body "Toggle navigation People Personal Information Staff Directory Leave Apply for L…" at bounding box center [699, 659] width 1398 height 1759
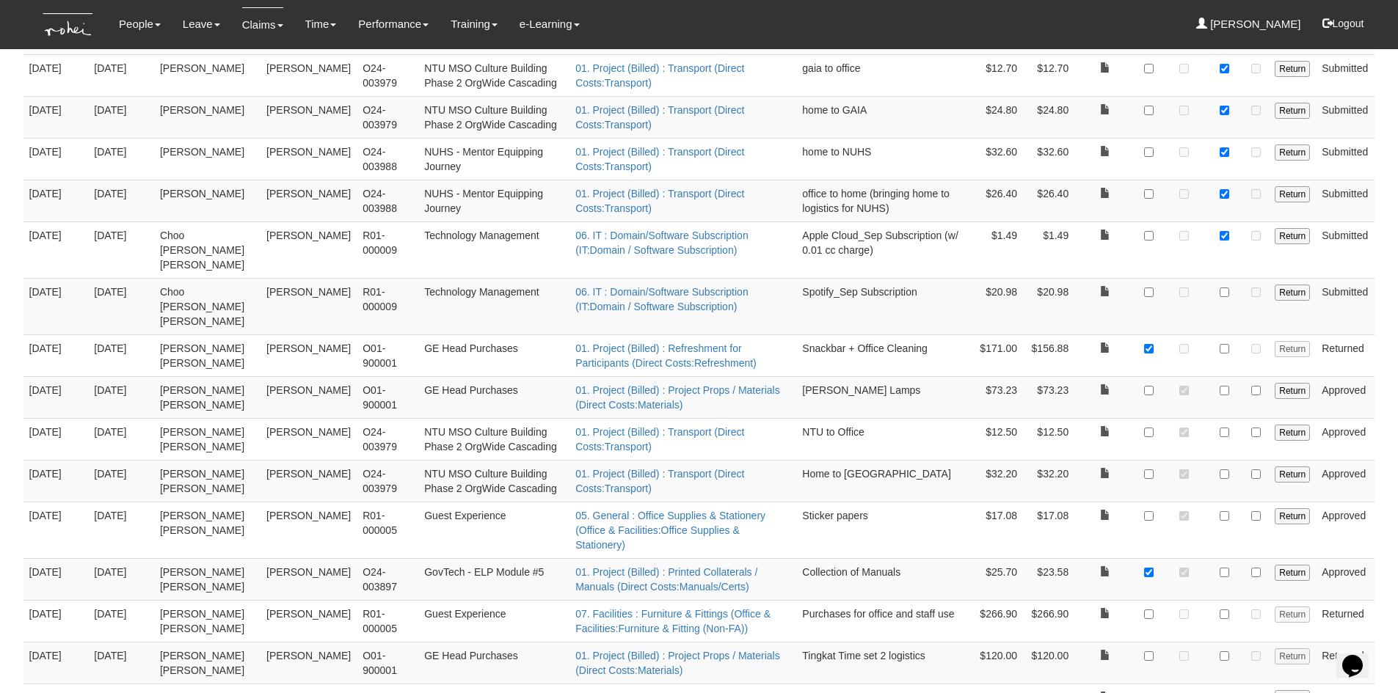
scroll to position [332, 0]
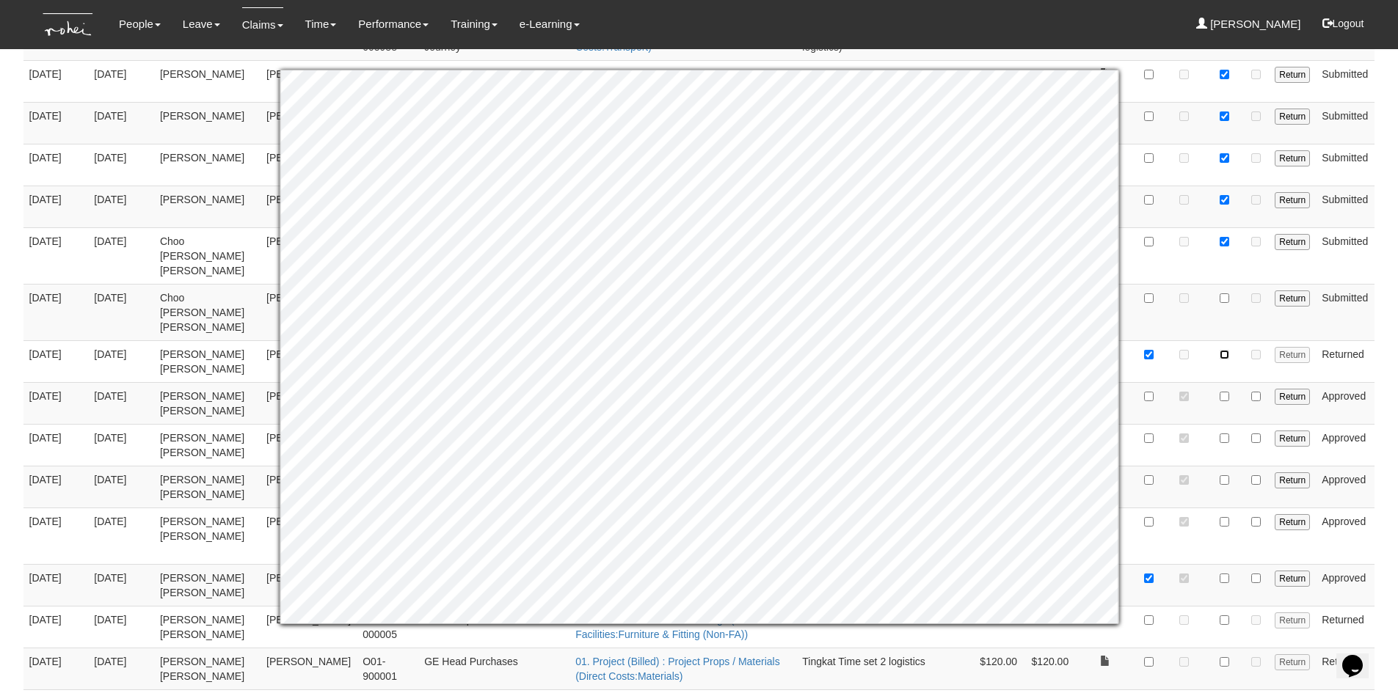
click at [1226, 350] on input "checkbox" at bounding box center [1224, 355] width 10 height 10
click at [1388, 357] on body "Toggle navigation People Personal Information Staff Directory Leave Apply for L…" at bounding box center [699, 547] width 1398 height 1759
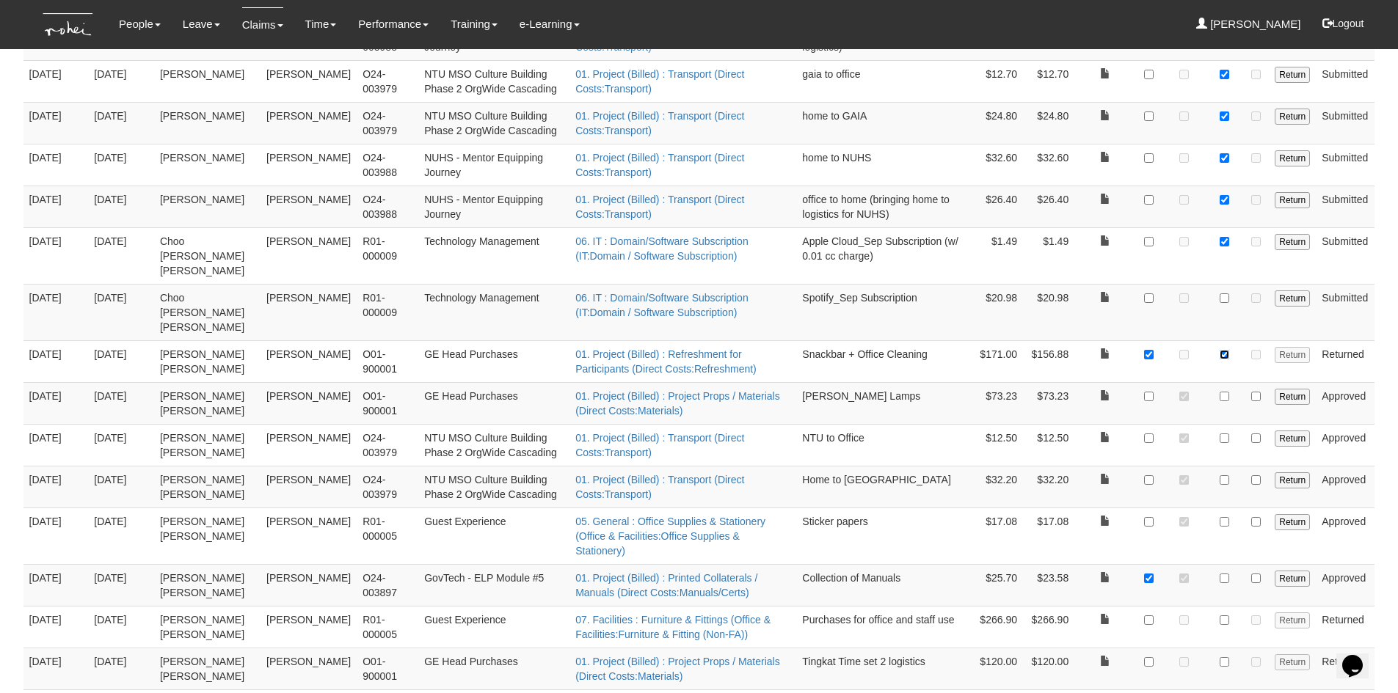
click at [1222, 350] on input "checkbox" at bounding box center [1224, 355] width 10 height 10
checkbox input "false"
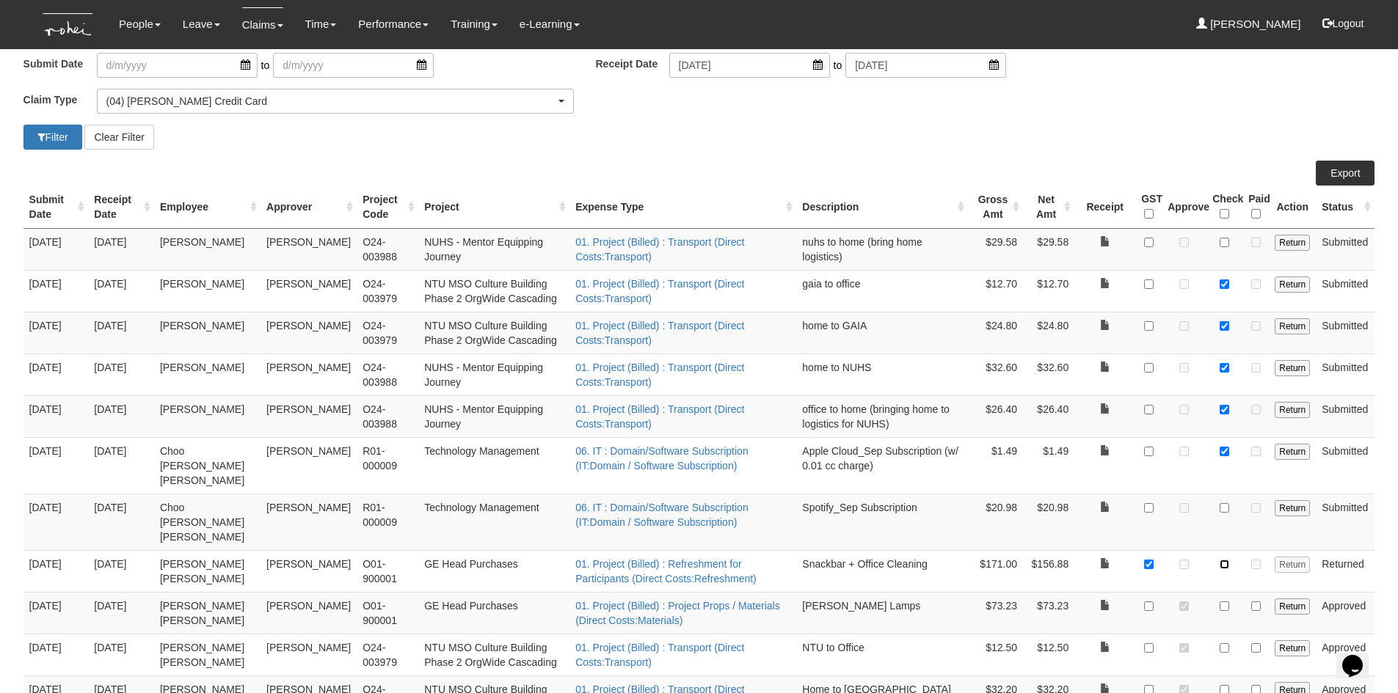
scroll to position [0, 0]
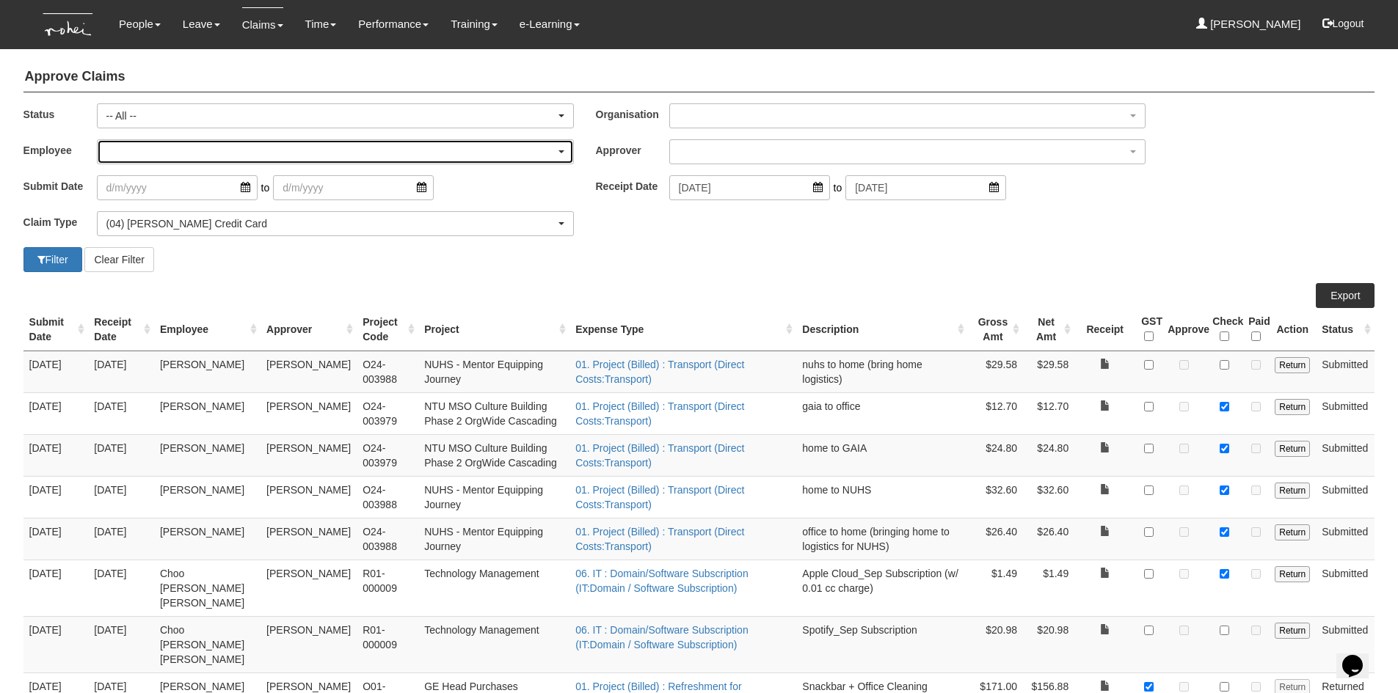
click at [160, 149] on div "button" at bounding box center [335, 151] width 475 height 23
type input "mi"
click at [173, 208] on span "Miguel Velasquez" at bounding box center [154, 207] width 84 height 15
select select "6c7edb49-7ae9-4b9f-b850-86f1e0ad6dd3"
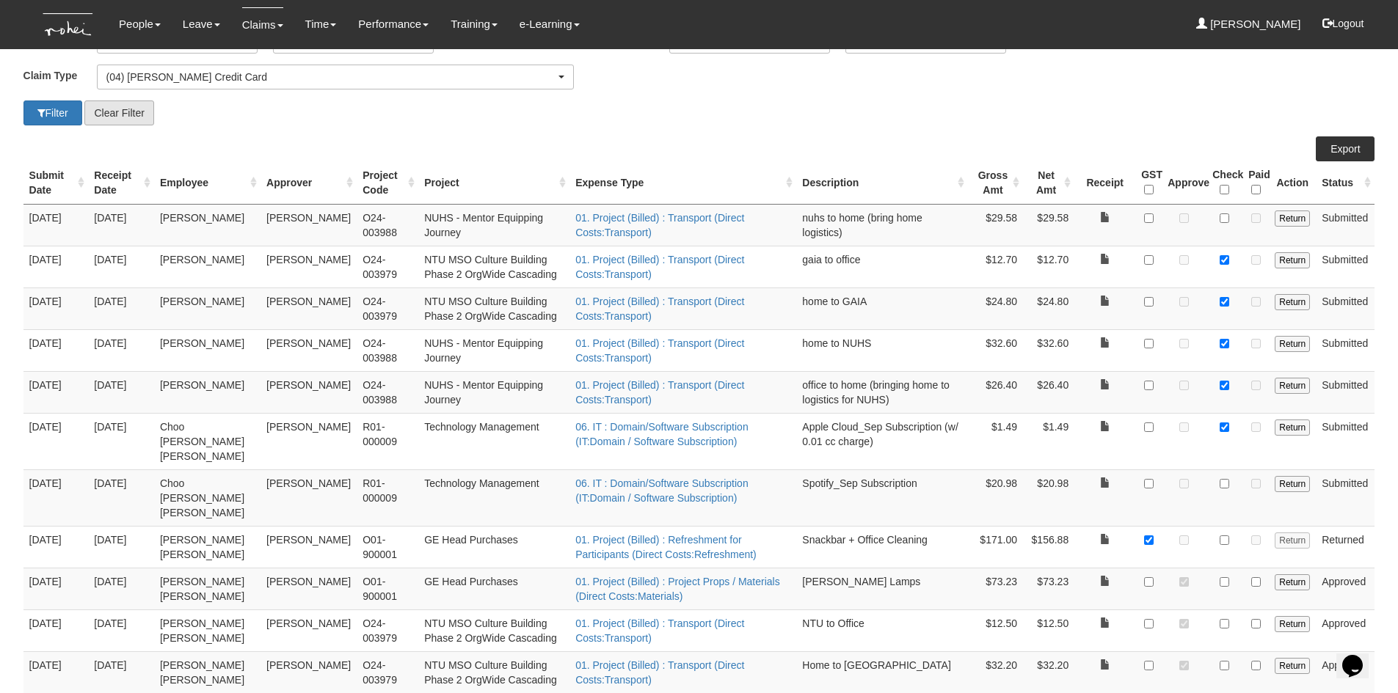
scroll to position [73, 0]
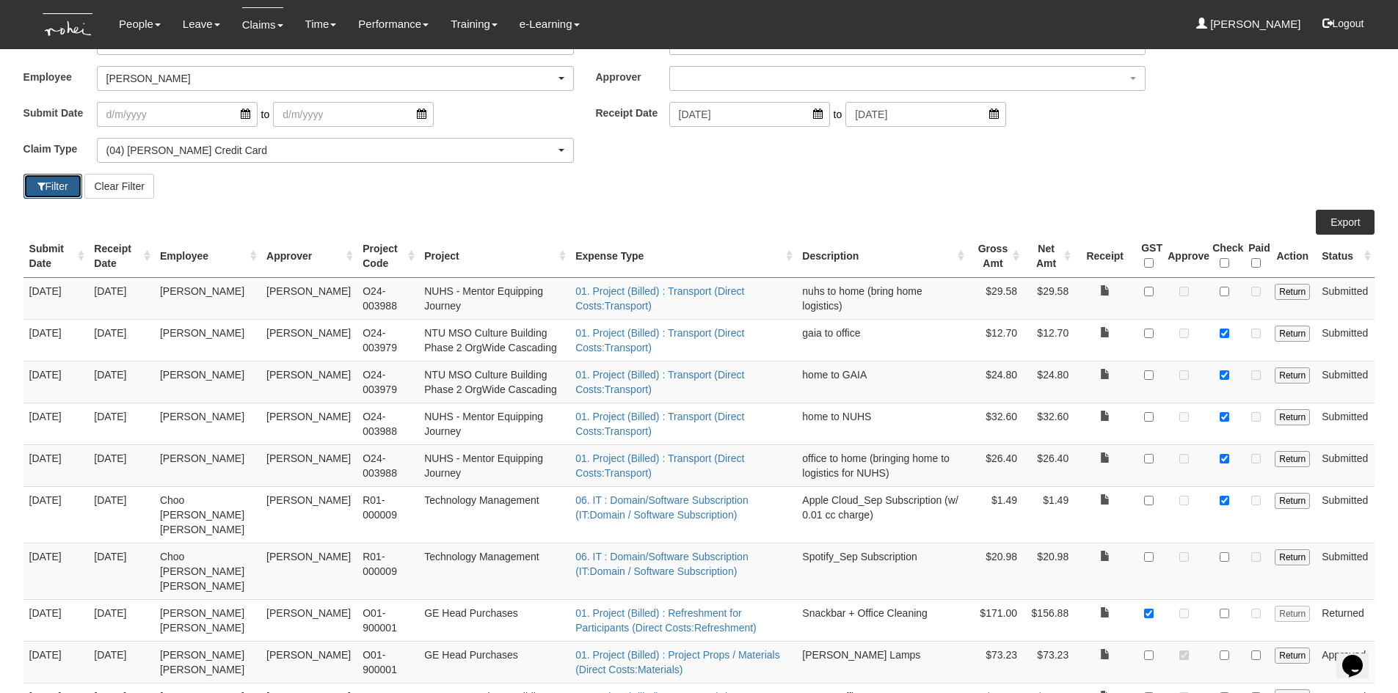
click at [70, 183] on button "Filter" at bounding box center [52, 186] width 59 height 25
select select "50"
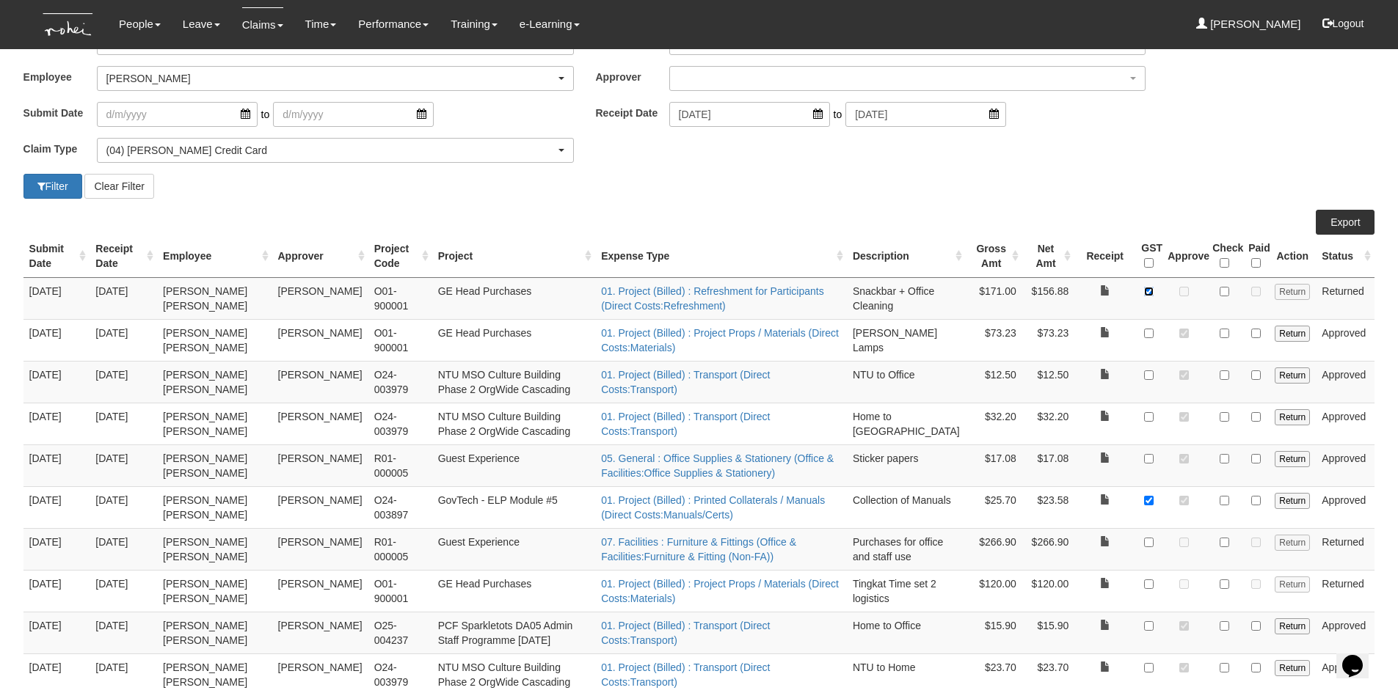
click at [1149, 291] on input "checkbox" at bounding box center [1149, 292] width 10 height 10
checkbox input "false"
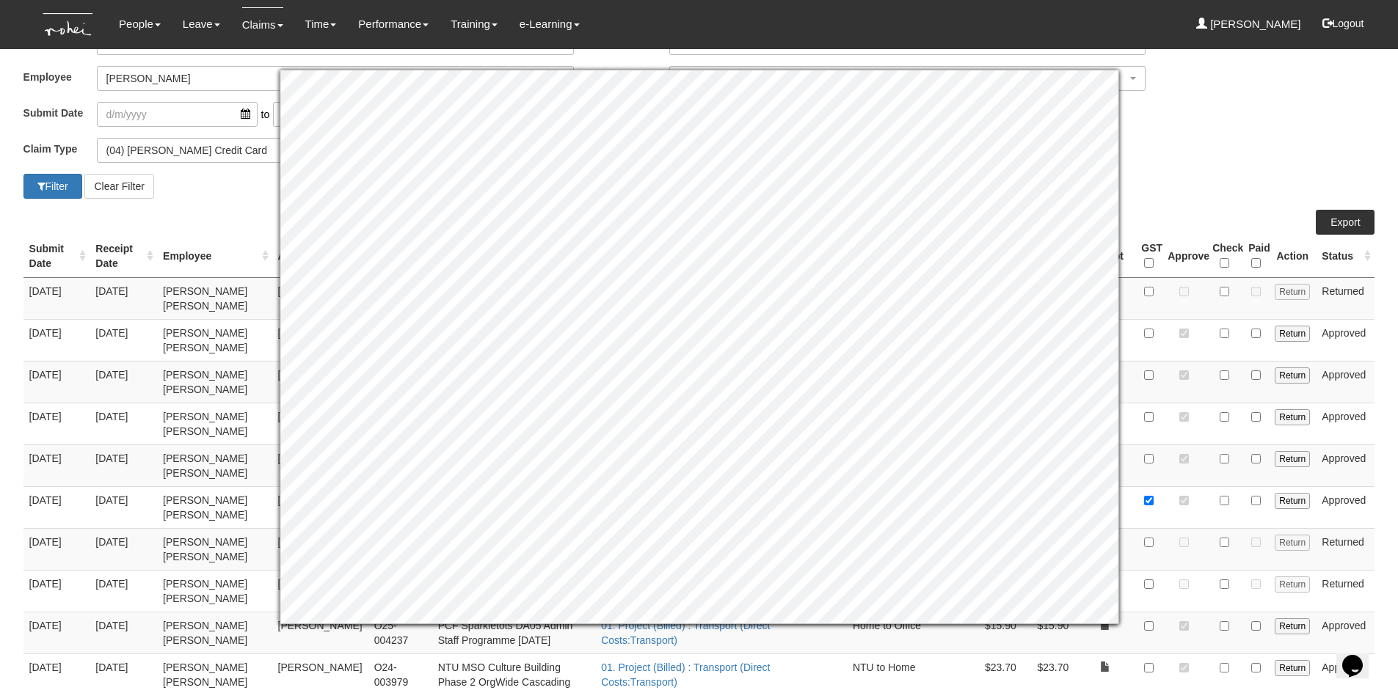
click at [1252, 195] on div "Filter Clear Filter" at bounding box center [699, 186] width 1374 height 25
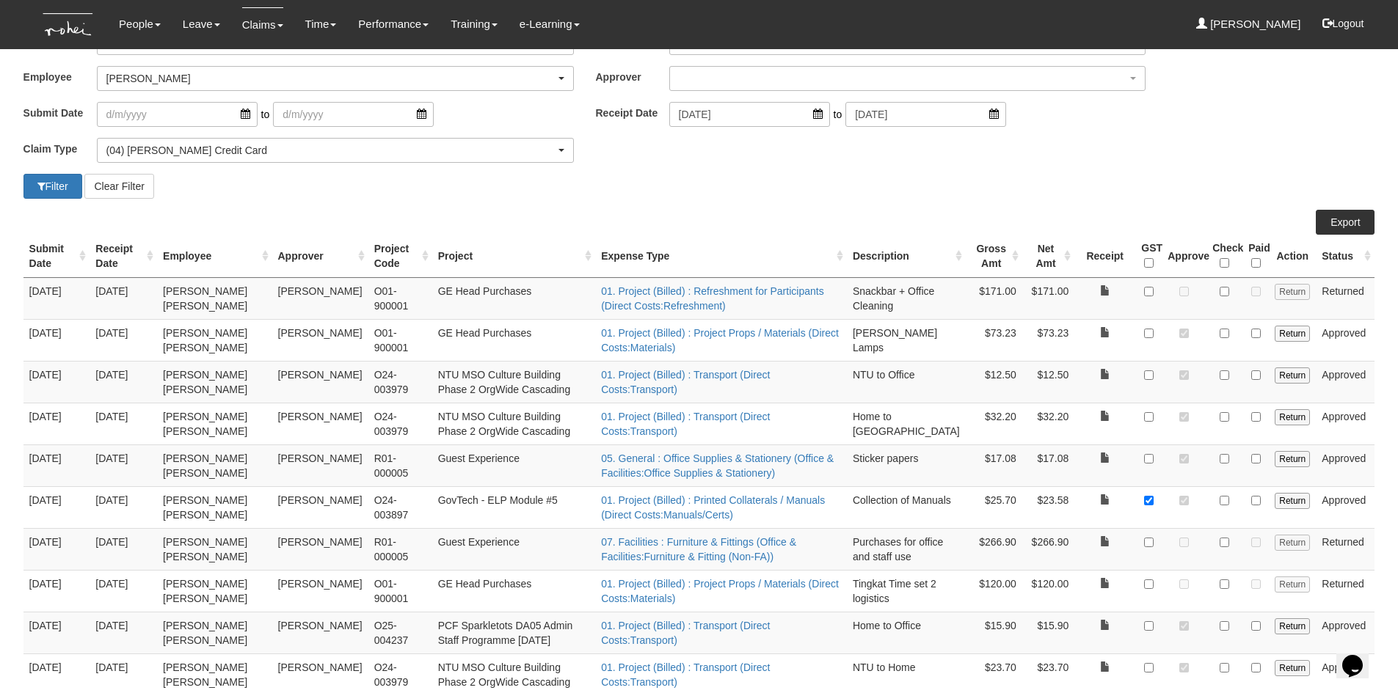
click at [1250, 189] on div "Filter Clear Filter" at bounding box center [699, 186] width 1374 height 25
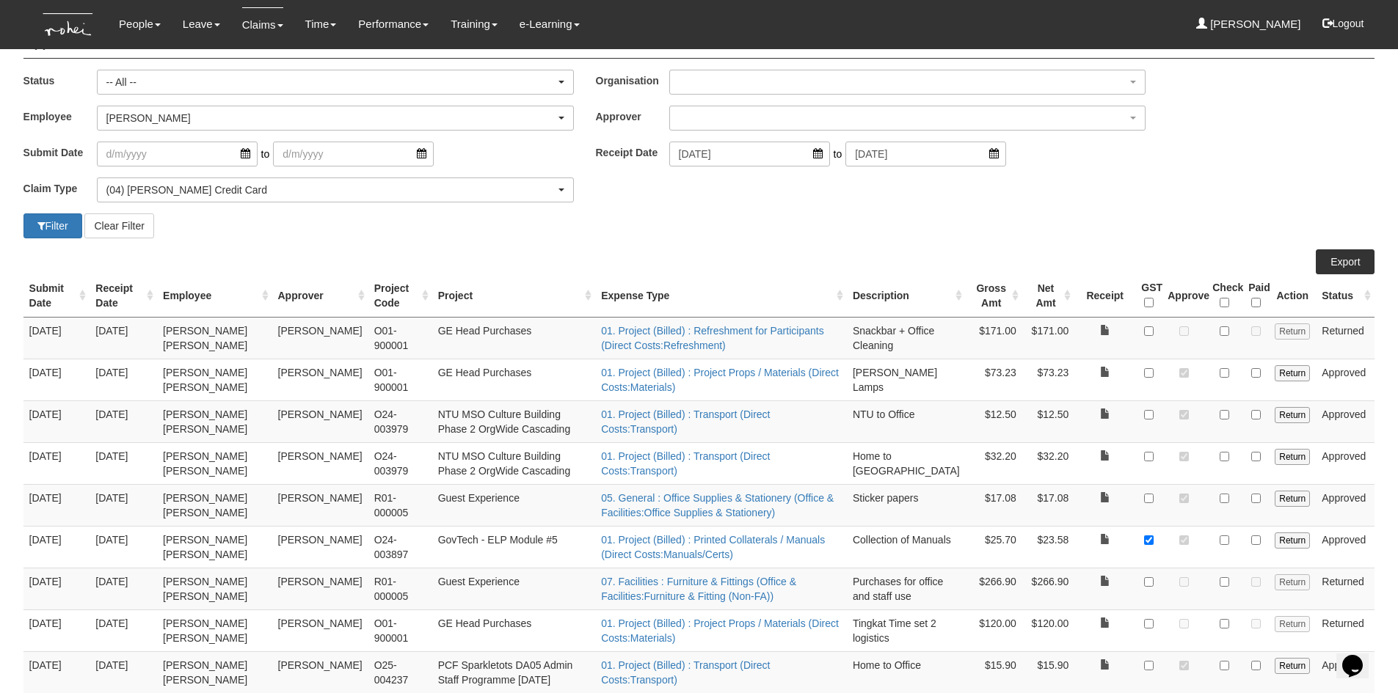
scroll to position [0, 0]
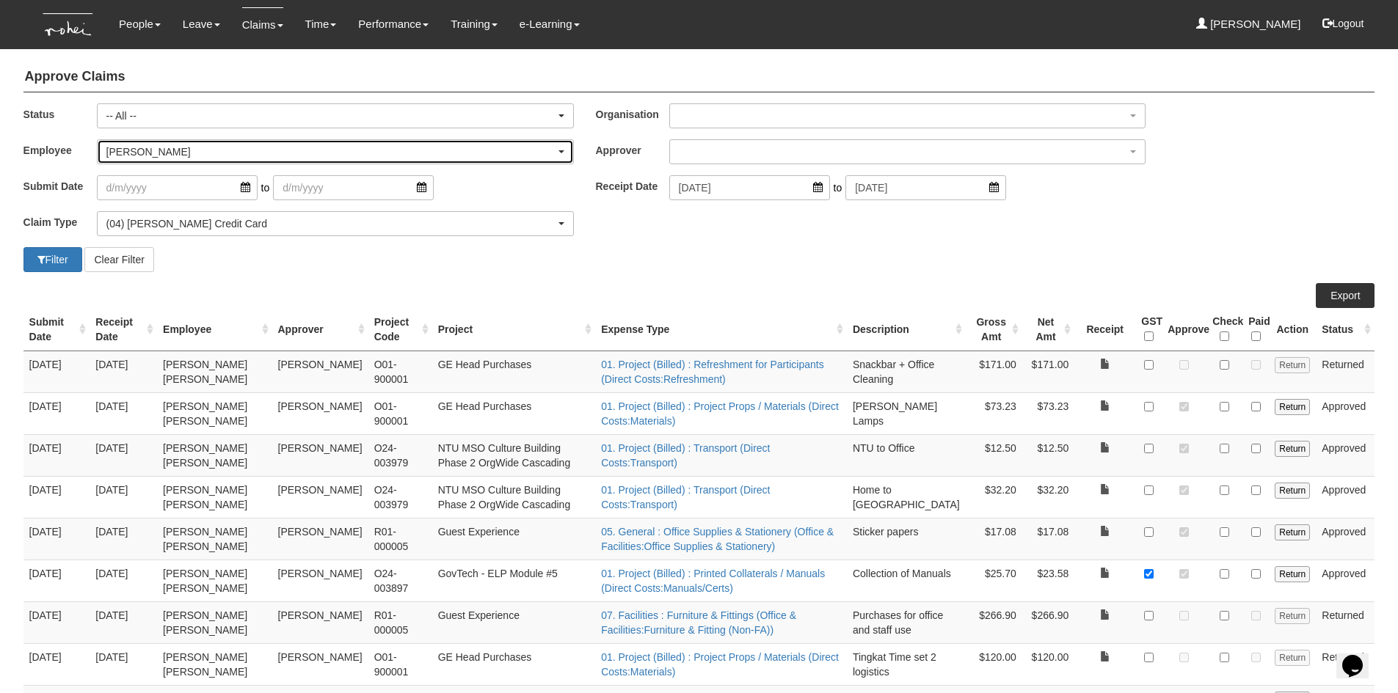
click at [204, 158] on div "Miguel Velasquez" at bounding box center [330, 152] width 449 height 15
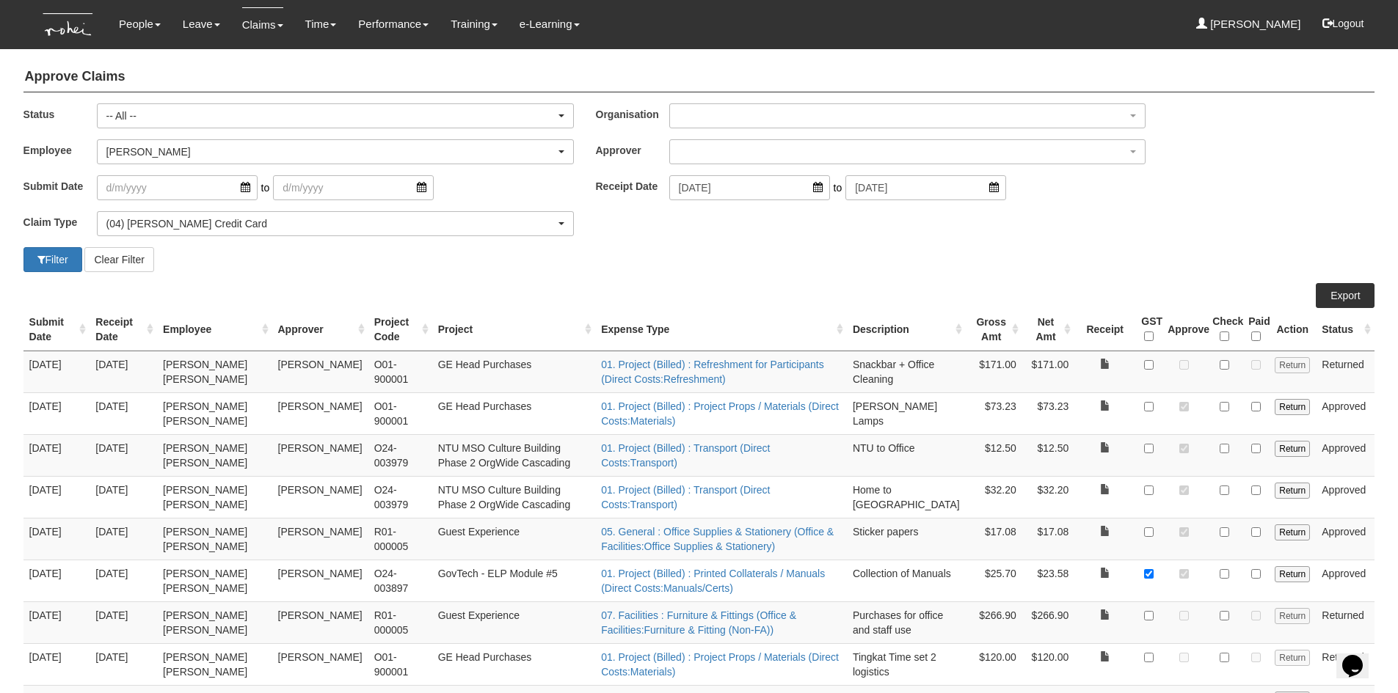
scroll to position [564, 0]
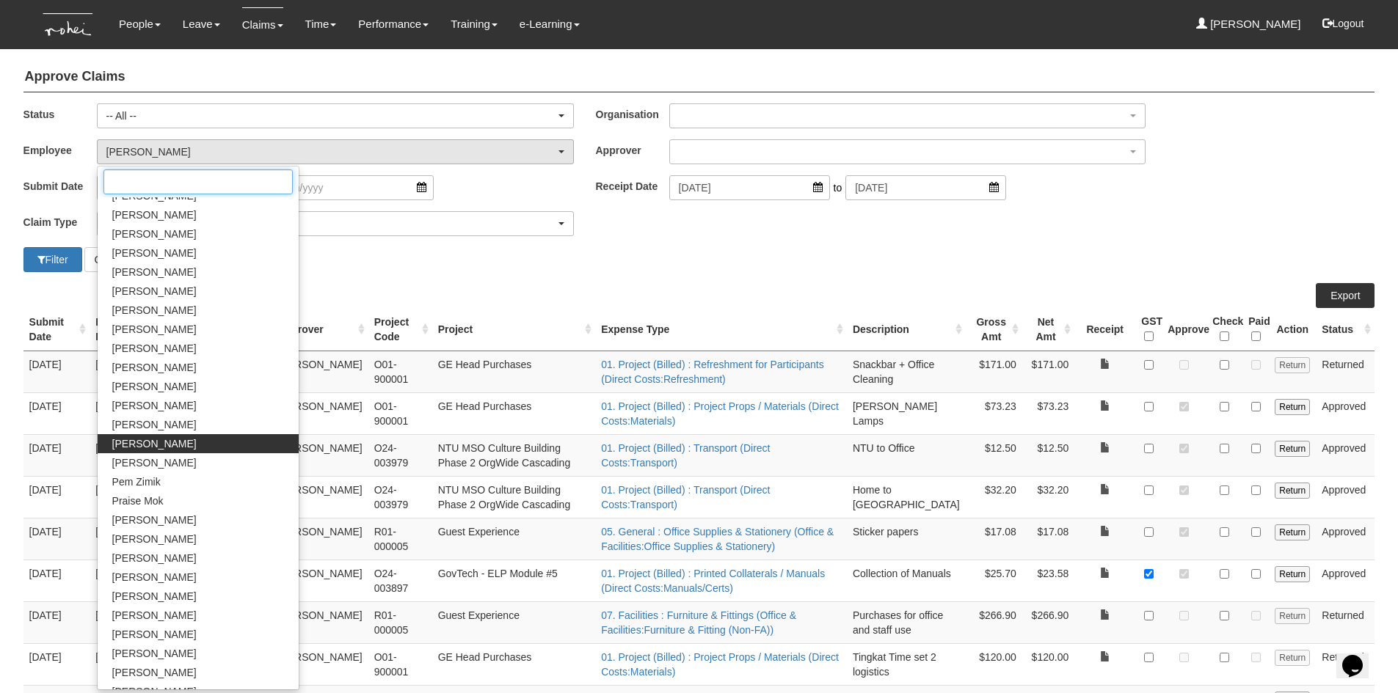
click at [191, 176] on input "Search" at bounding box center [197, 181] width 189 height 25
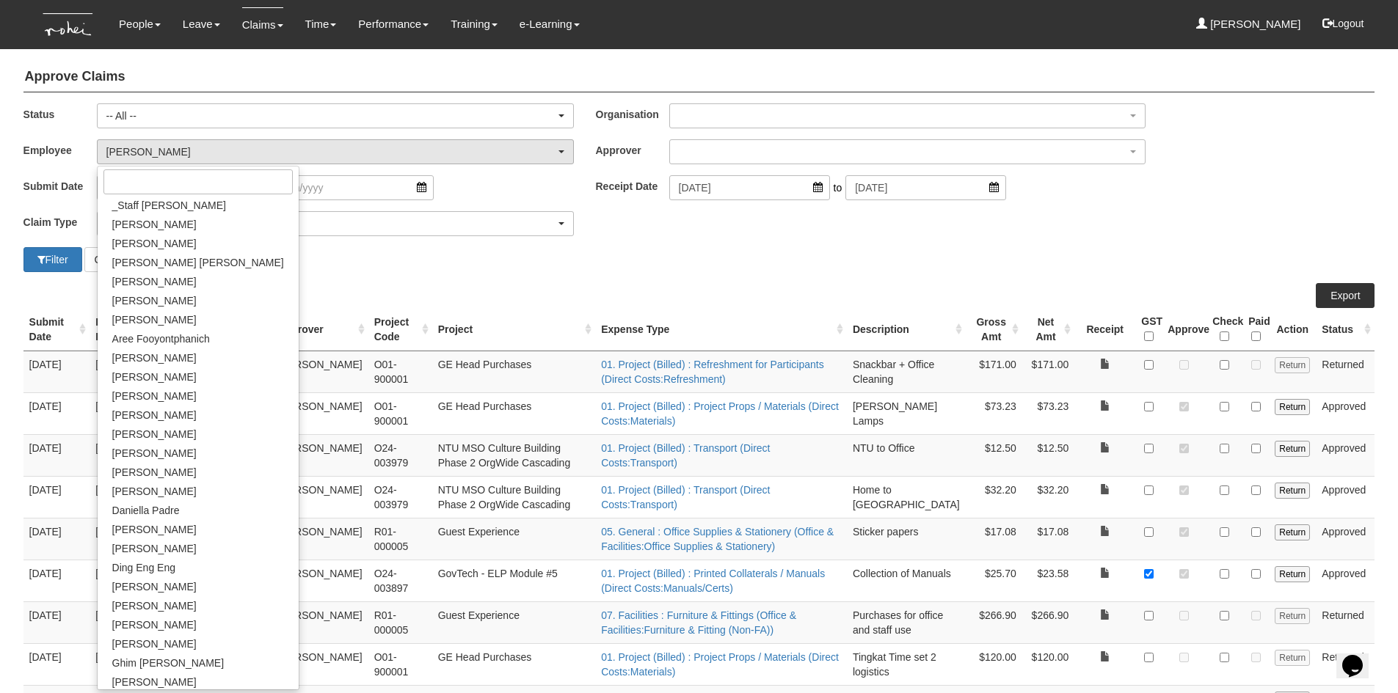
scroll to position [0, 0]
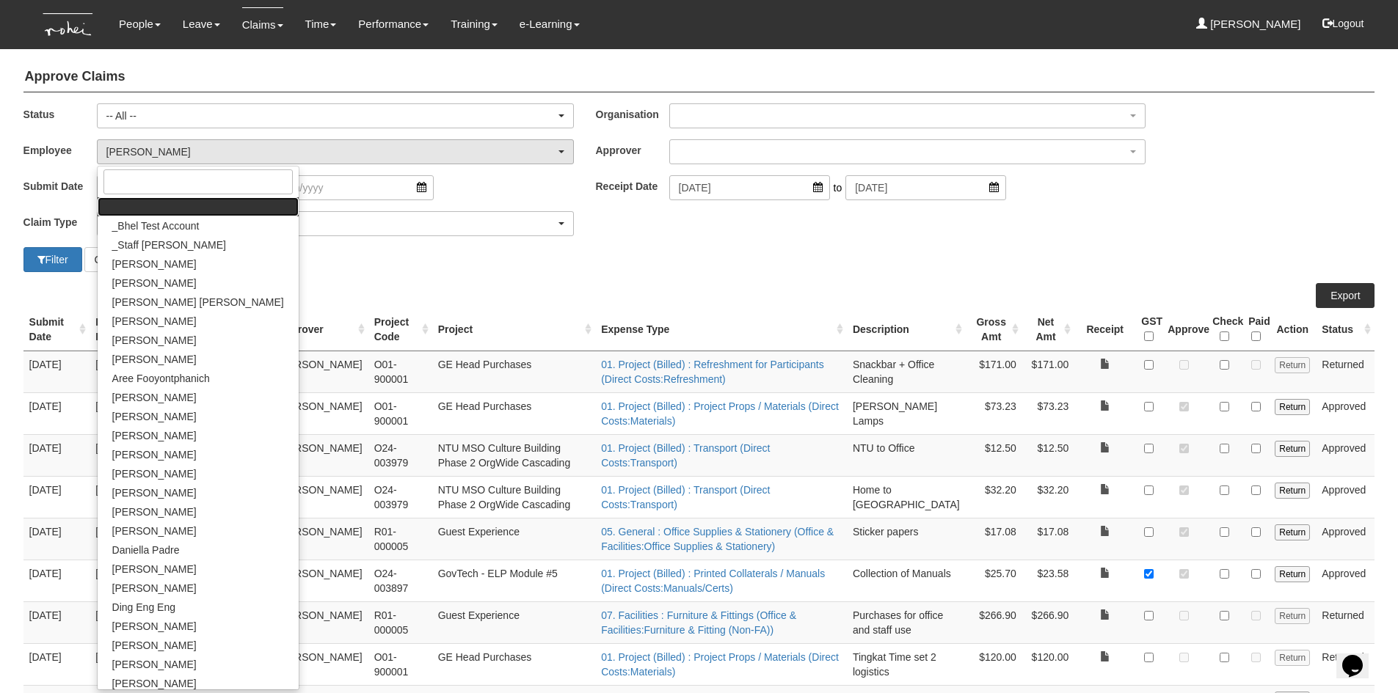
click at [194, 212] on link at bounding box center [198, 206] width 201 height 19
select select
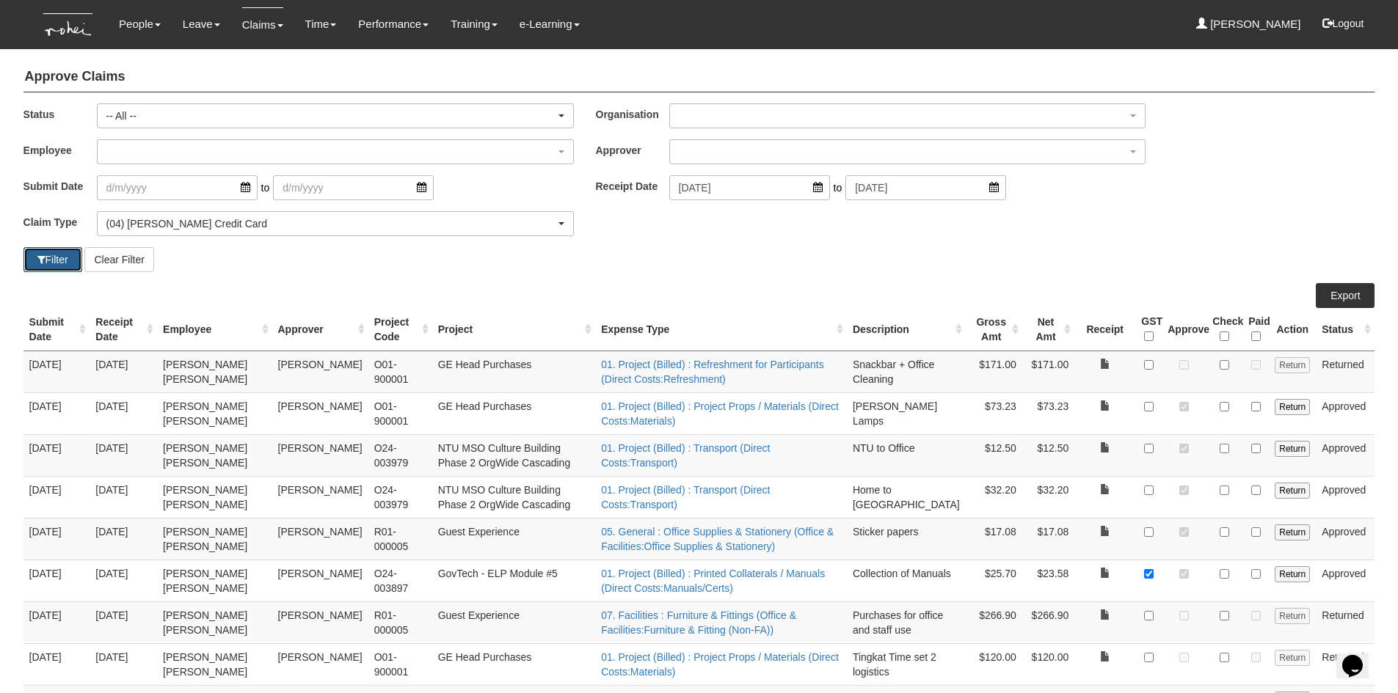
click at [48, 263] on button "Filter" at bounding box center [52, 259] width 59 height 25
select select "50"
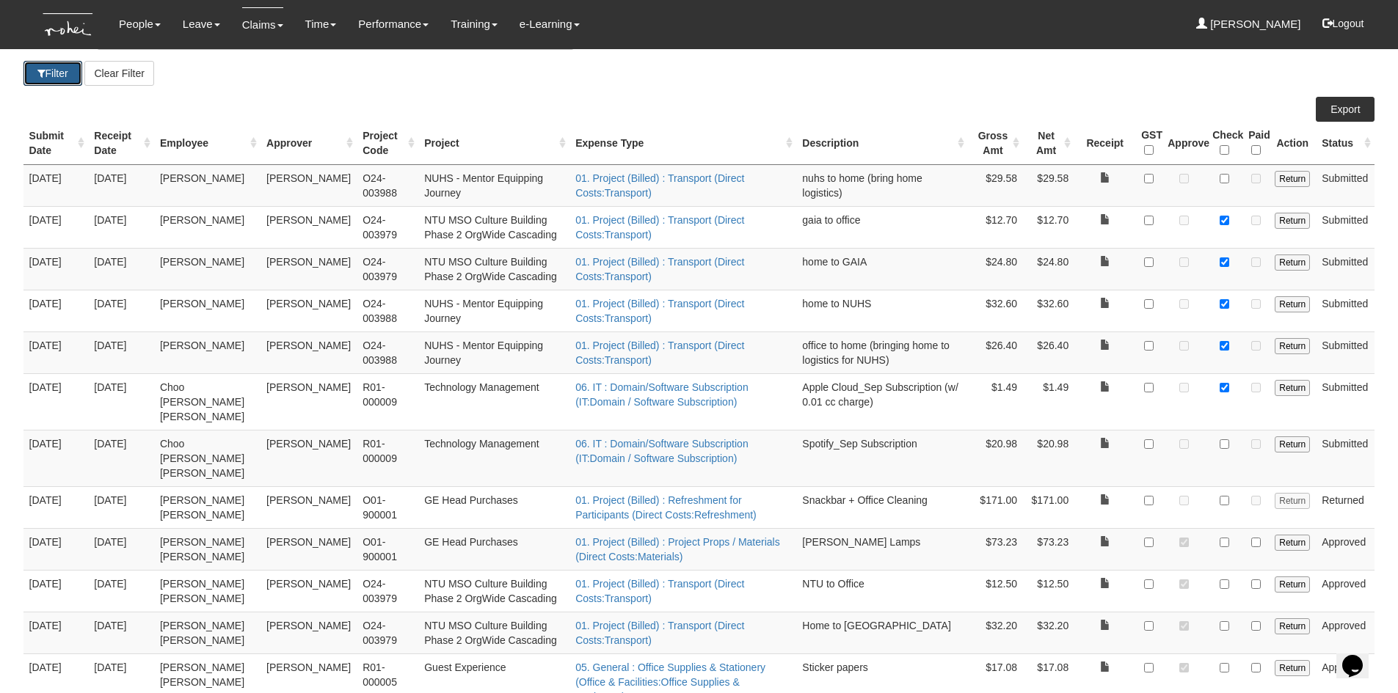
scroll to position [220, 0]
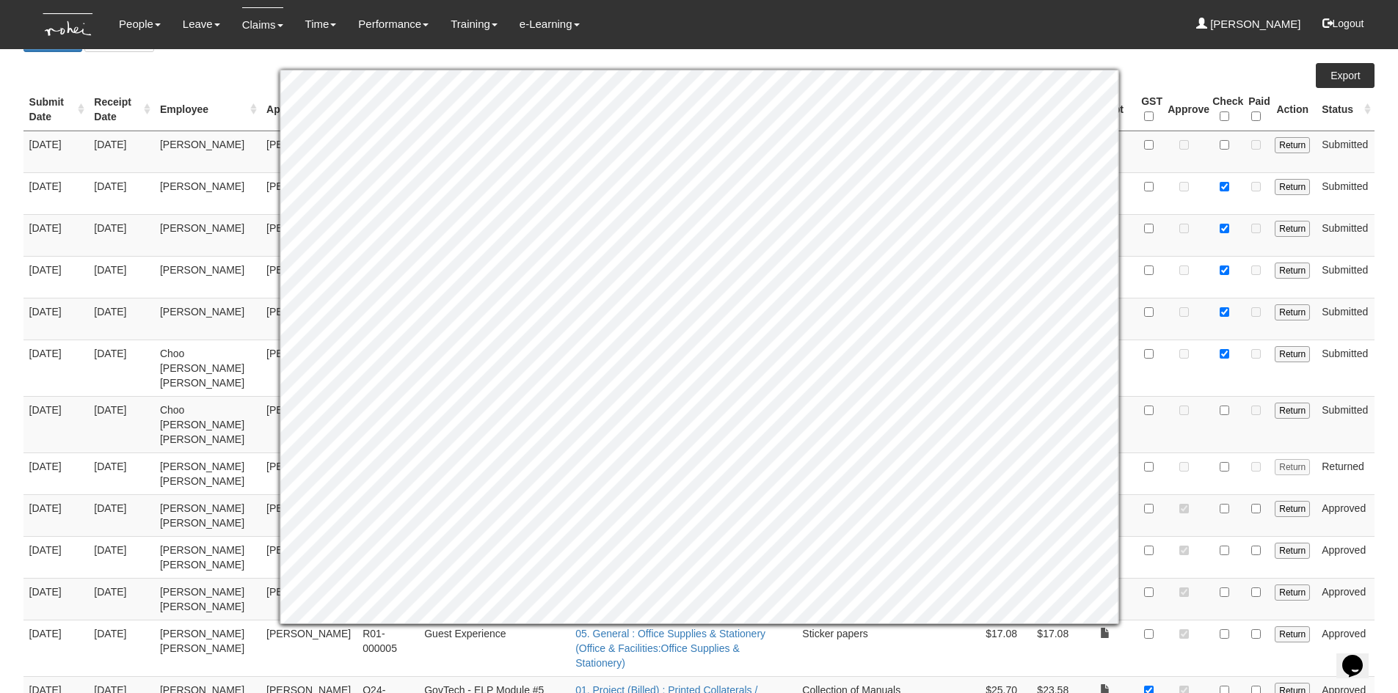
click at [1383, 437] on body "Toggle navigation People Personal Information Staff Directory Leave Apply for L…" at bounding box center [699, 659] width 1398 height 1759
click at [1385, 438] on body "Toggle navigation People Personal Information Staff Directory Leave Apply for L…" at bounding box center [699, 659] width 1398 height 1759
click at [1380, 411] on body "Toggle navigation People Personal Information Staff Directory Leave Apply for L…" at bounding box center [699, 659] width 1398 height 1759
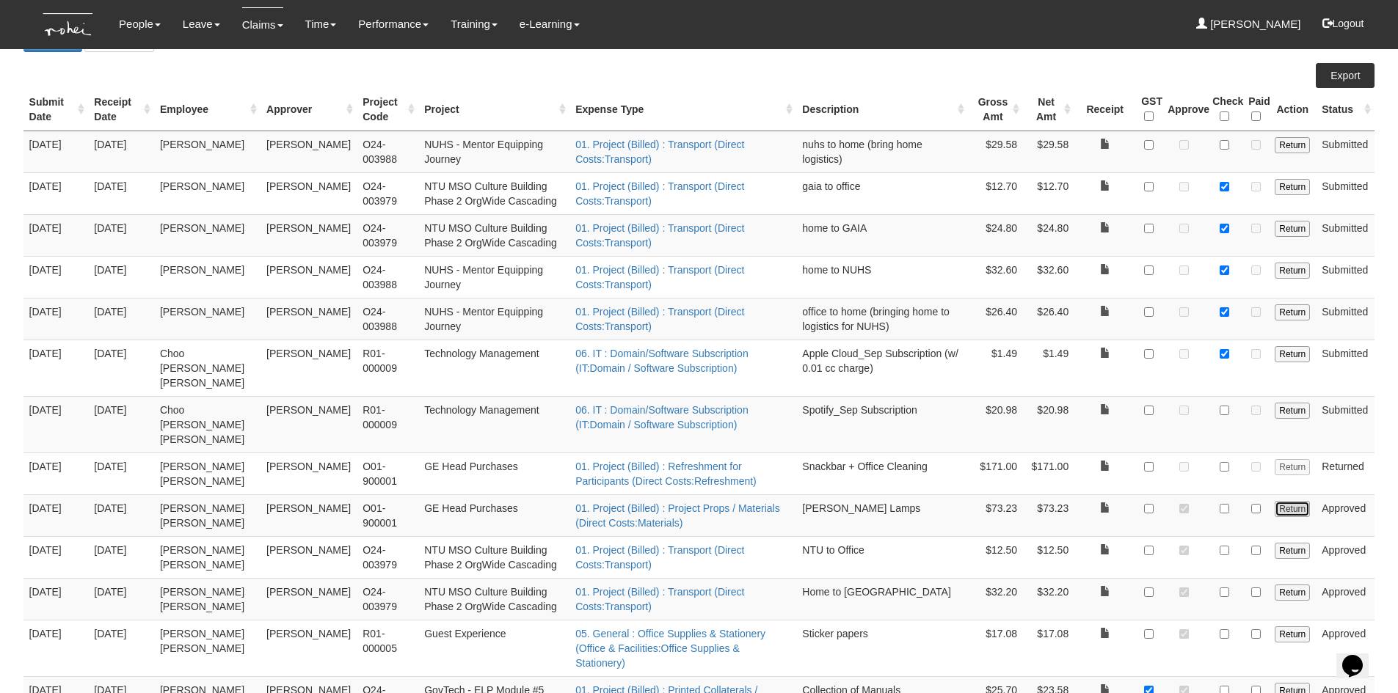
click at [1294, 501] on input "Return" at bounding box center [1291, 509] width 35 height 16
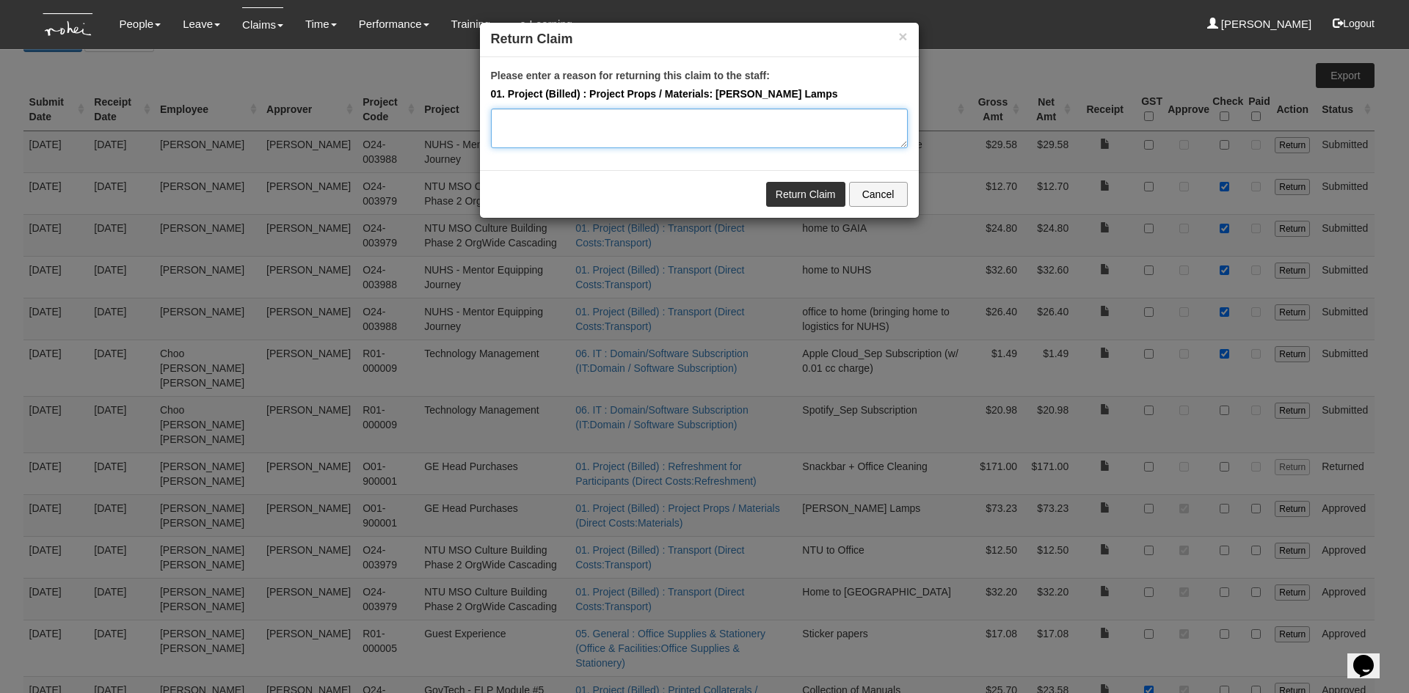
click at [517, 129] on textarea "Please enter a reason for returning this claim to the staff:" at bounding box center [699, 129] width 417 height 40
type textarea "The correct amount is $64.23. Pls check and resubmit. Thanks."
click at [806, 194] on link "Return Claim" at bounding box center [805, 194] width 79 height 25
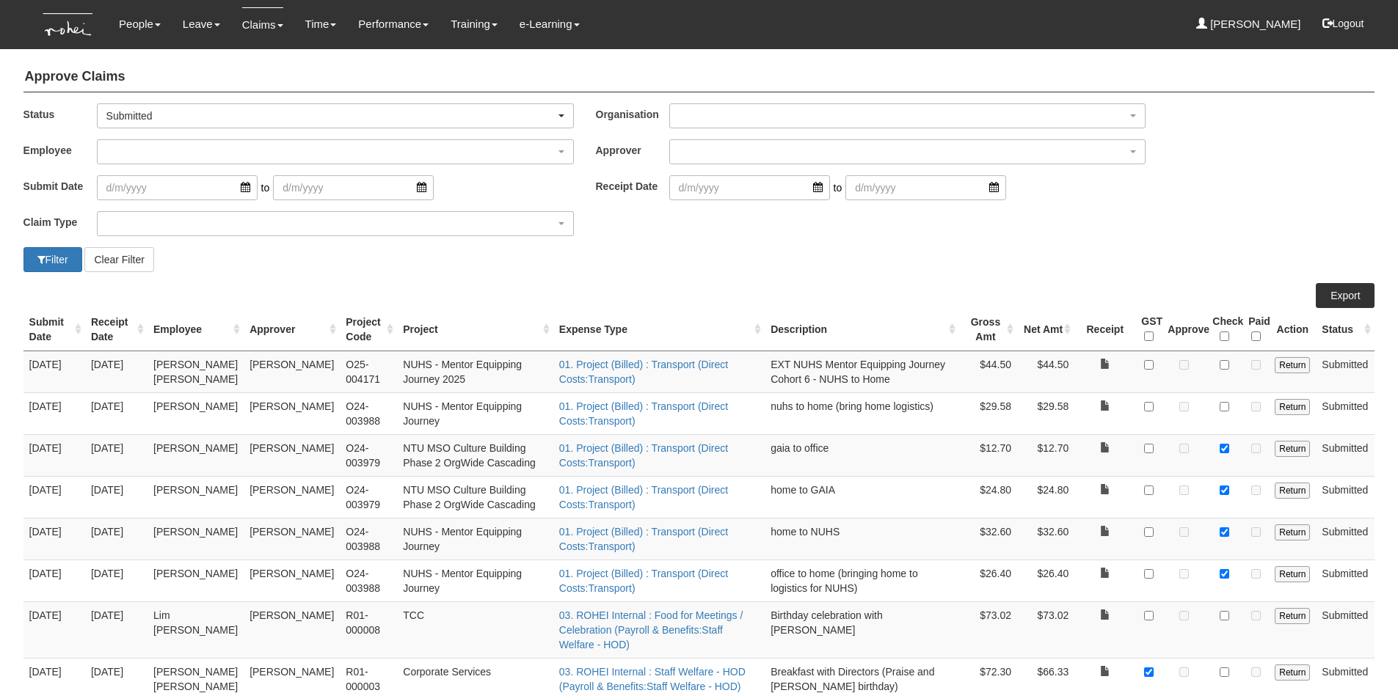
select select "50"
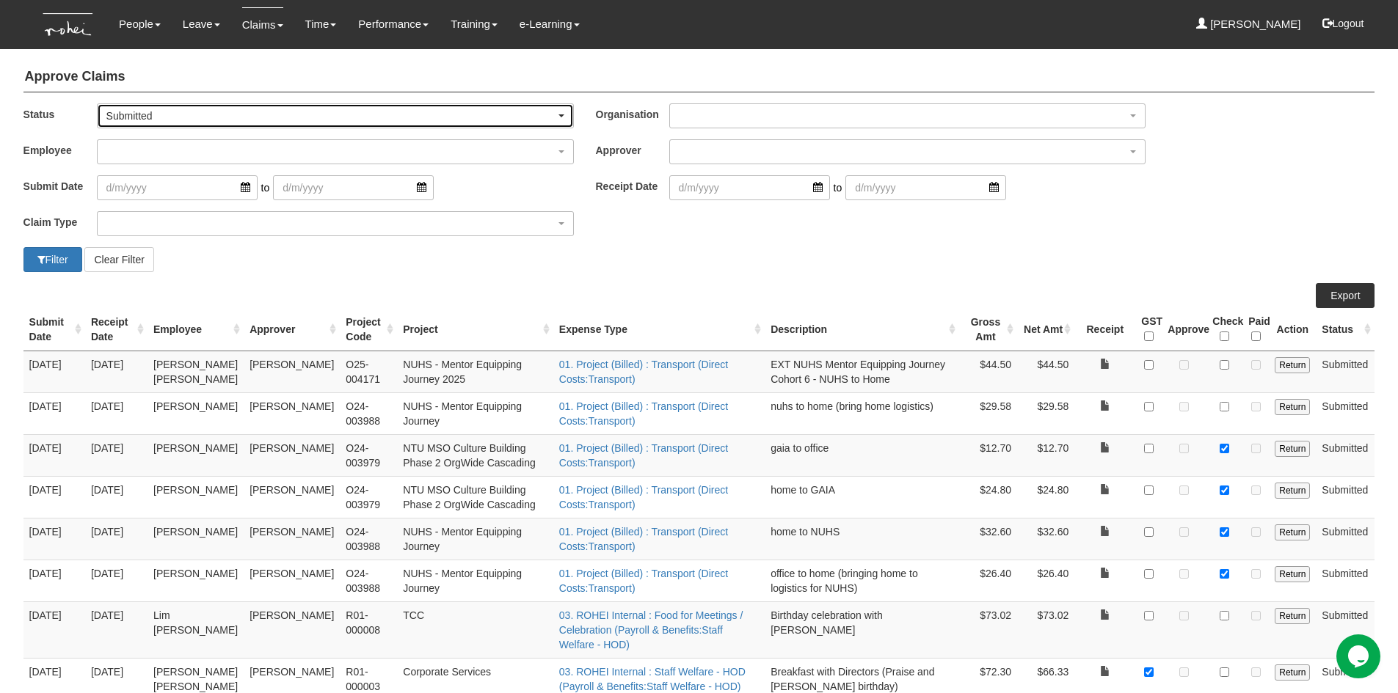
click at [558, 117] on span "button" at bounding box center [561, 115] width 6 height 3
click at [150, 138] on link "-- All --" at bounding box center [136, 140] width 76 height 19
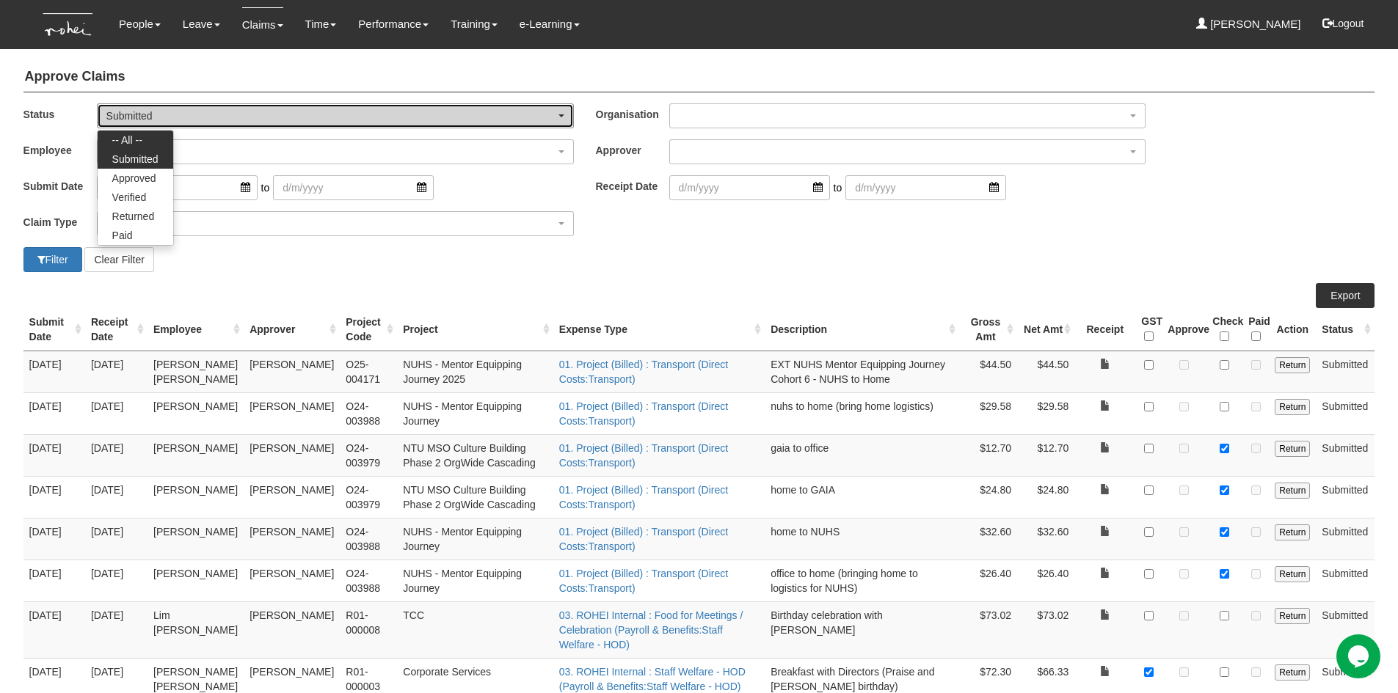
select select "All"
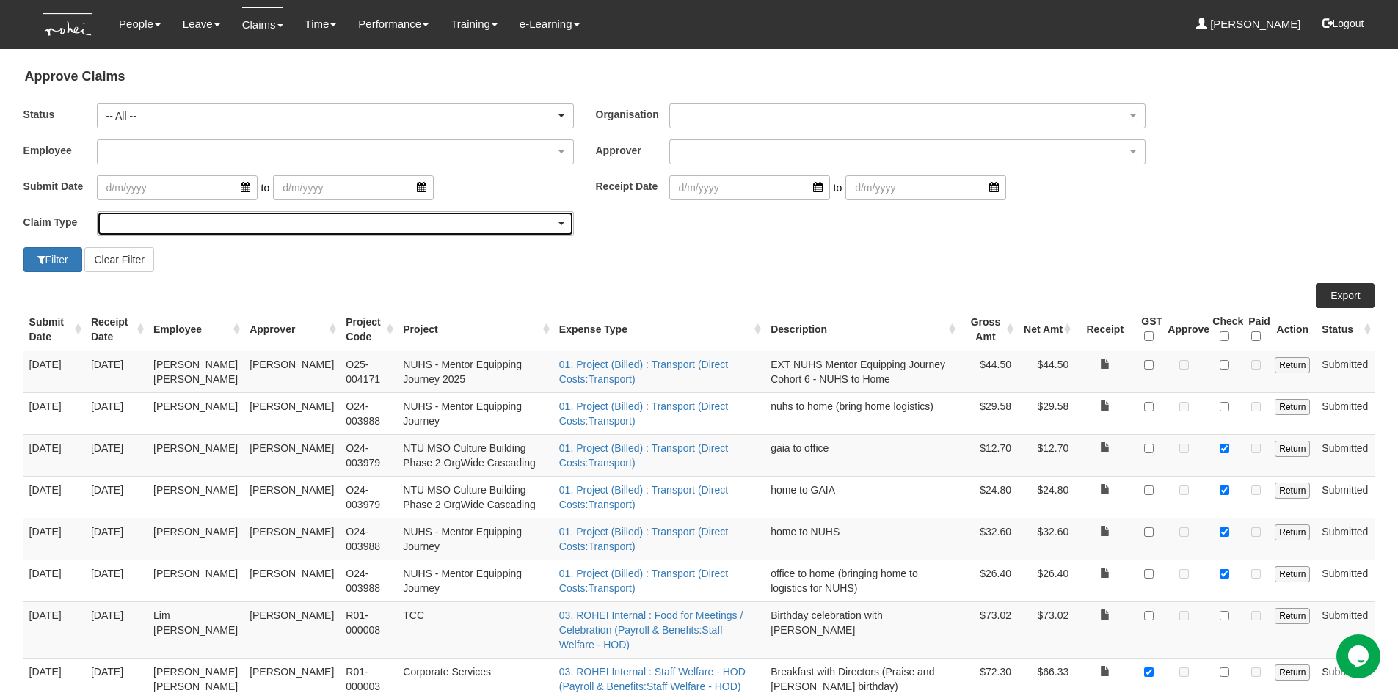
click at [129, 224] on div "button" at bounding box center [335, 223] width 475 height 23
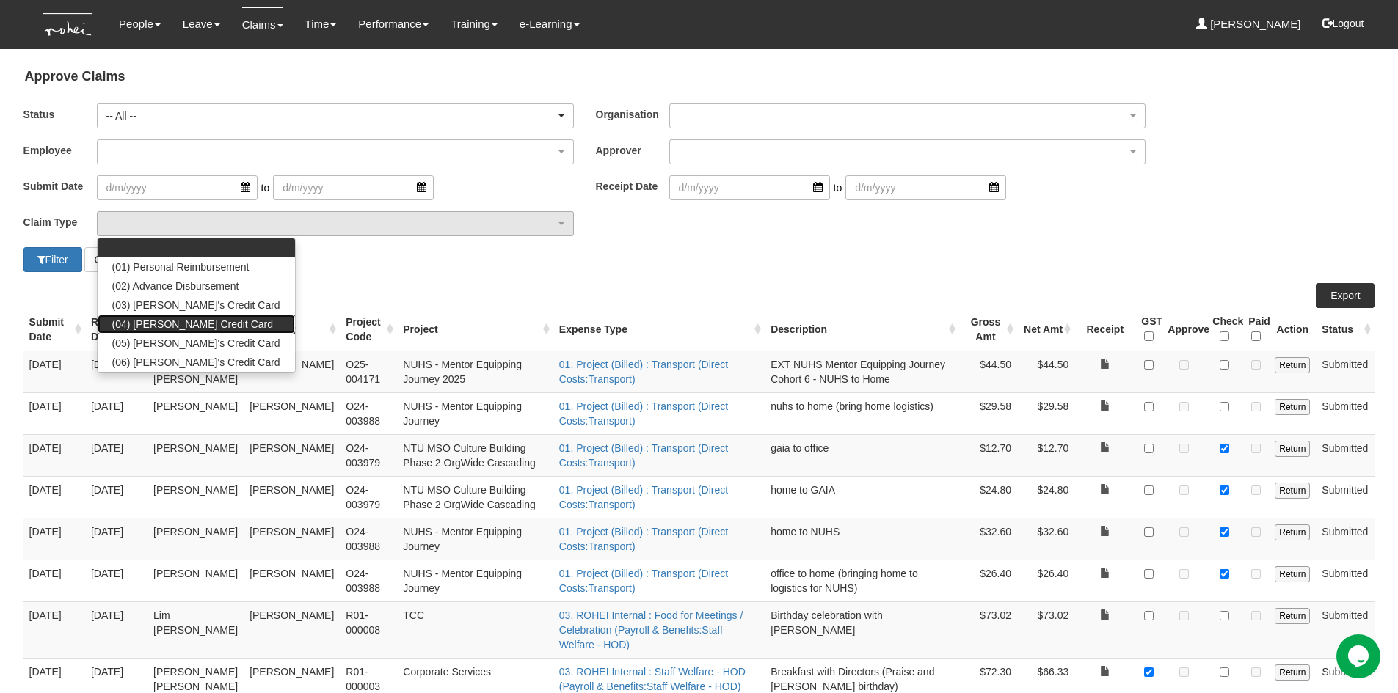
drag, startPoint x: 145, startPoint y: 319, endPoint x: 373, endPoint y: 316, distance: 228.2
click at [145, 319] on span "(04) Roy's Credit Card" at bounding box center [192, 324] width 161 height 15
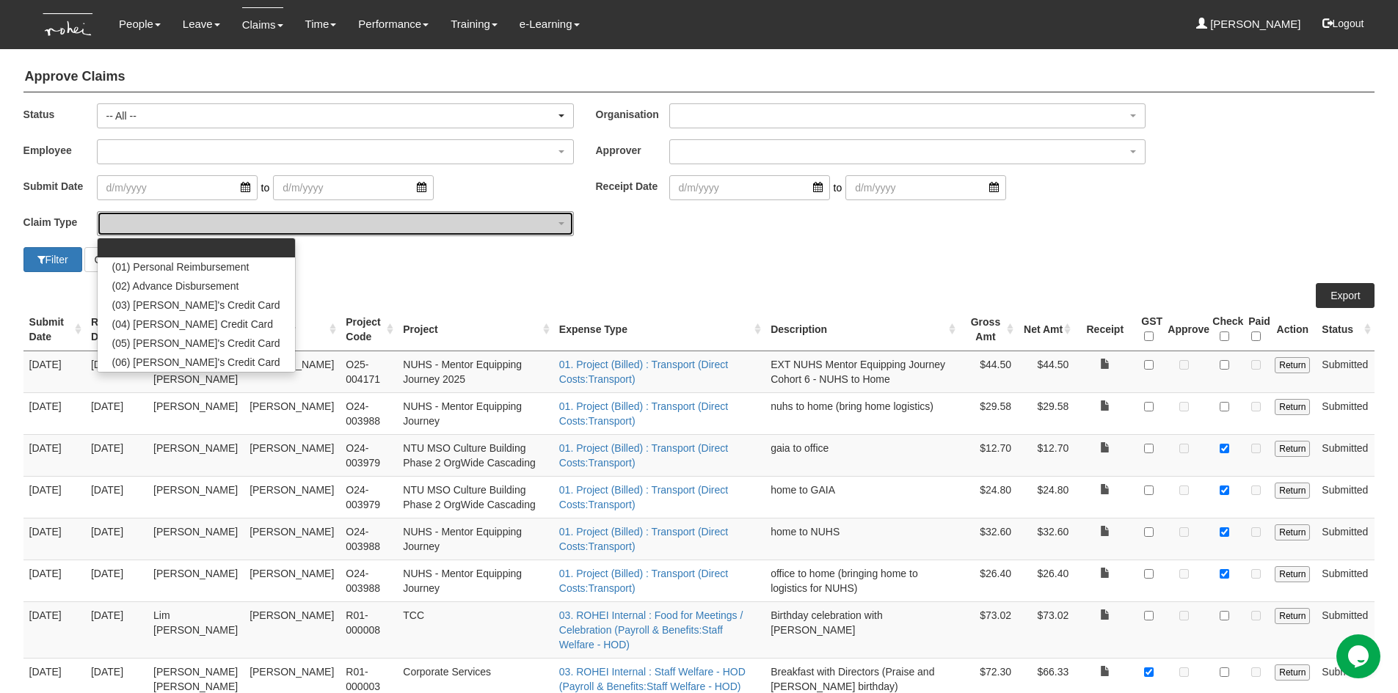
select select "16"
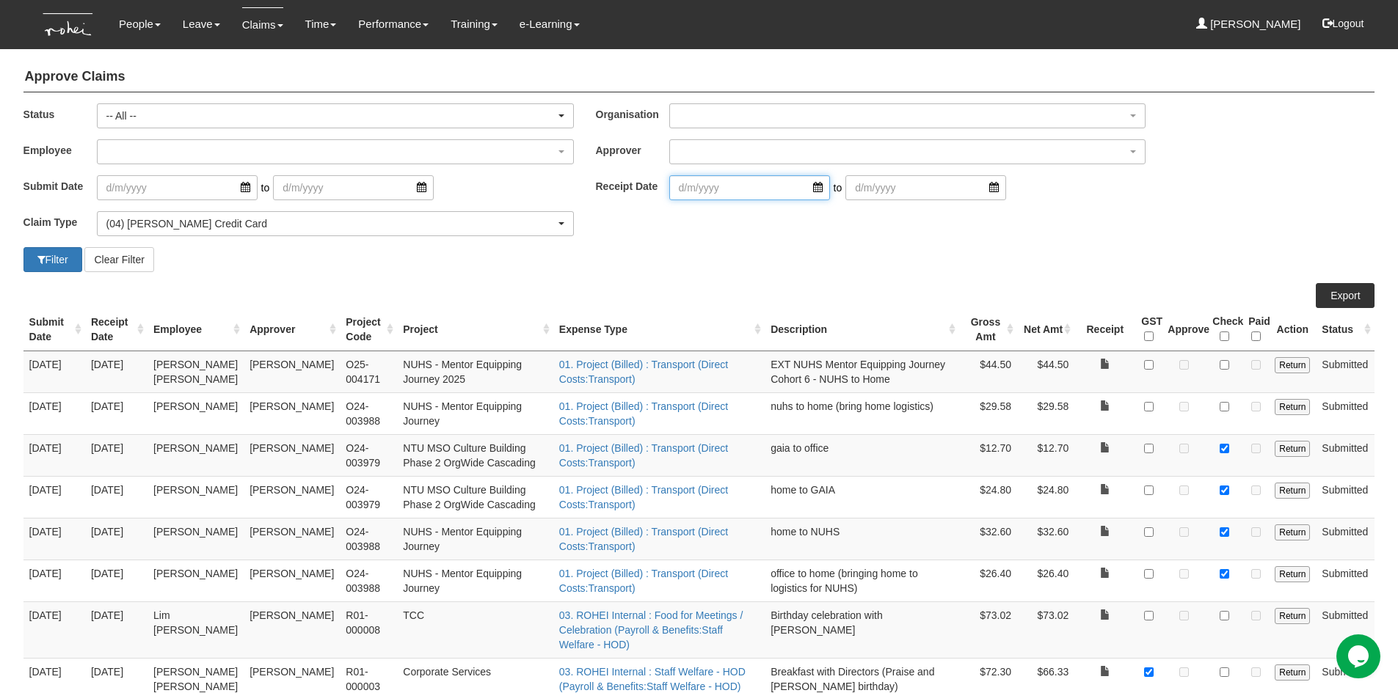
click at [803, 190] on input "search" at bounding box center [749, 187] width 161 height 25
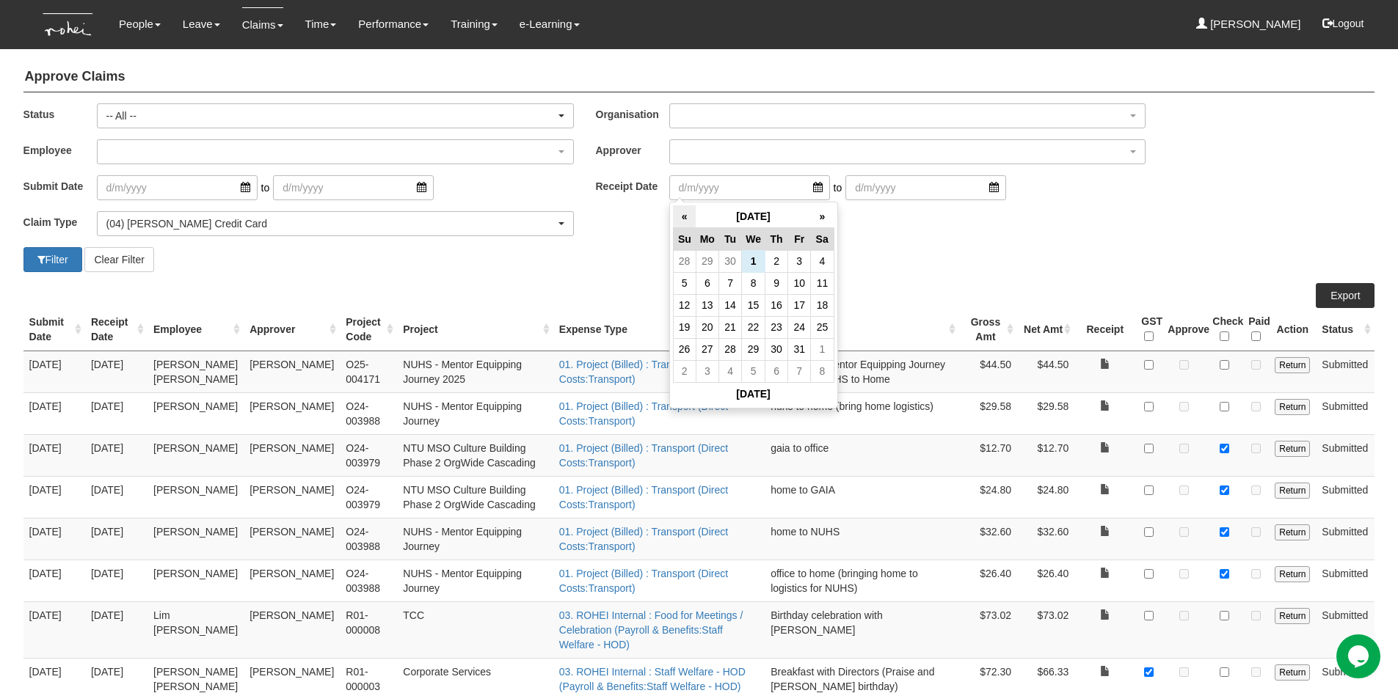
click at [688, 226] on th "«" at bounding box center [684, 216] width 23 height 23
click at [685, 213] on th "«" at bounding box center [684, 216] width 23 height 23
click at [679, 371] on td "31" at bounding box center [684, 371] width 23 height 22
type input "31/8/2025"
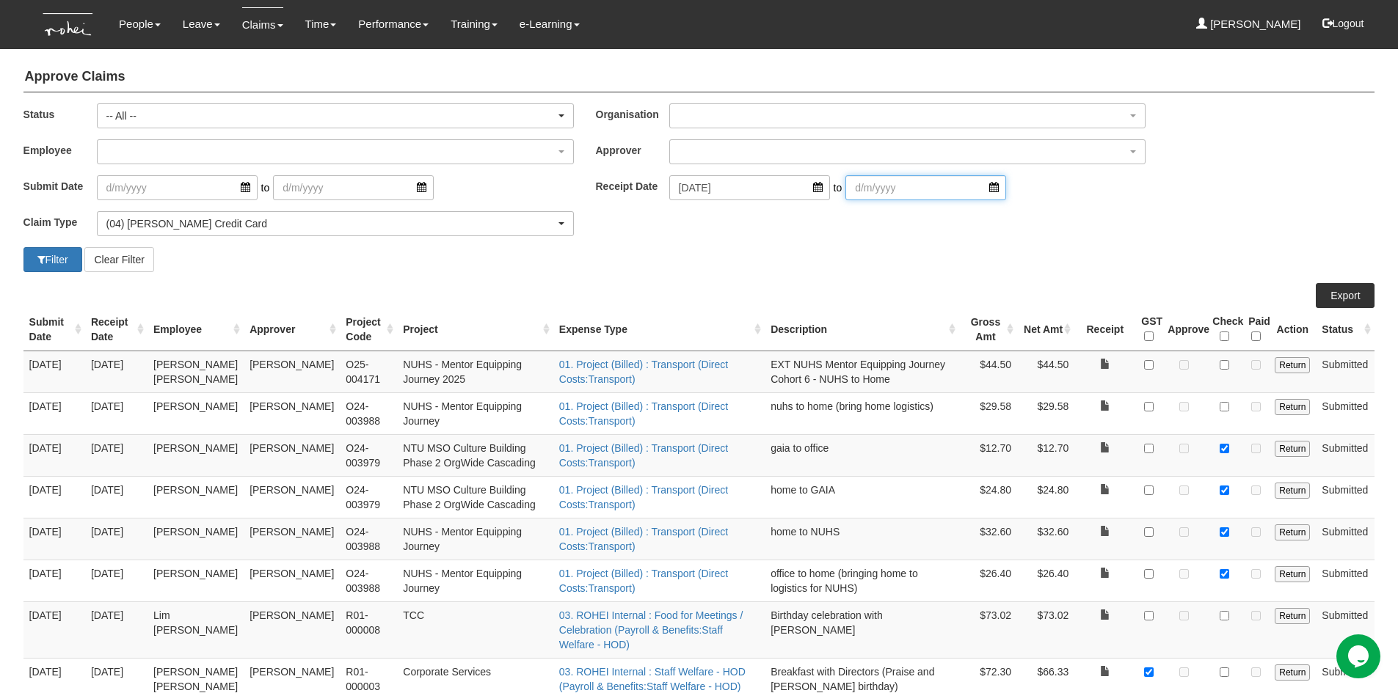
click at [976, 192] on input "search" at bounding box center [925, 187] width 161 height 25
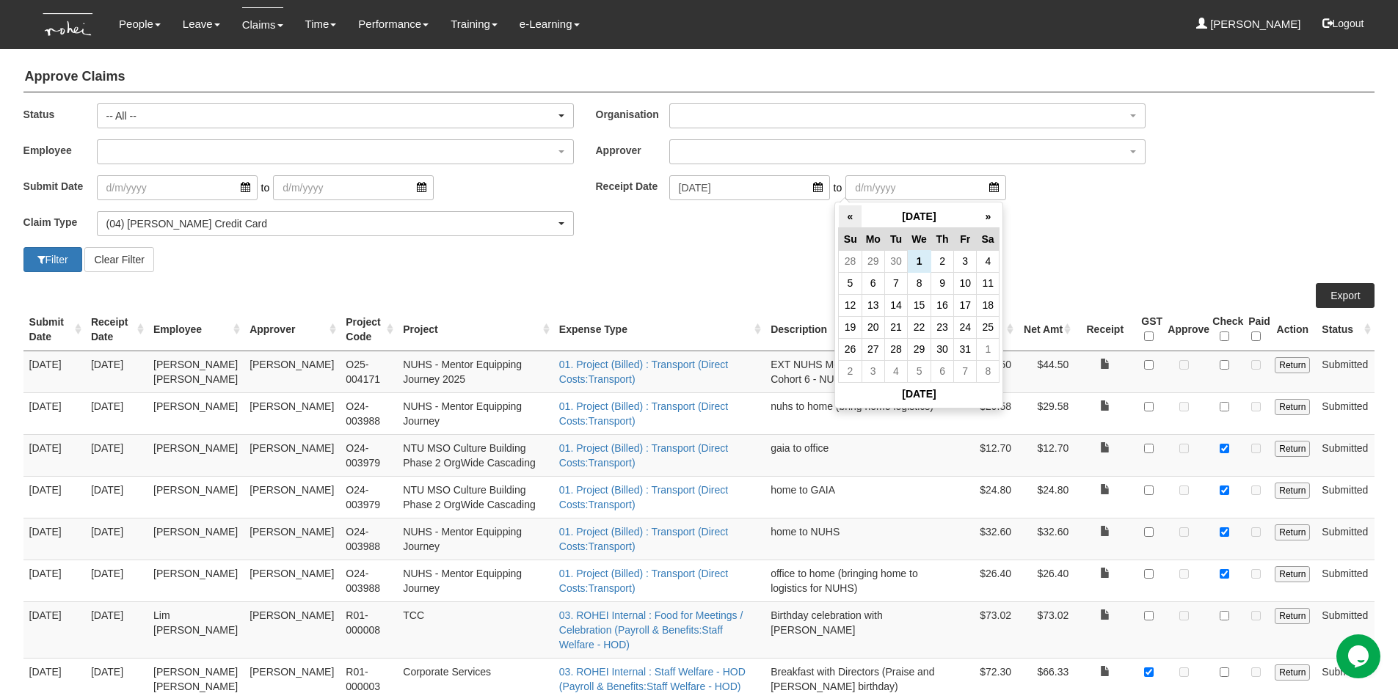
click at [850, 220] on th "«" at bounding box center [850, 216] width 23 height 23
click at [897, 346] on td "30" at bounding box center [895, 349] width 23 height 22
type input "30/9/2025"
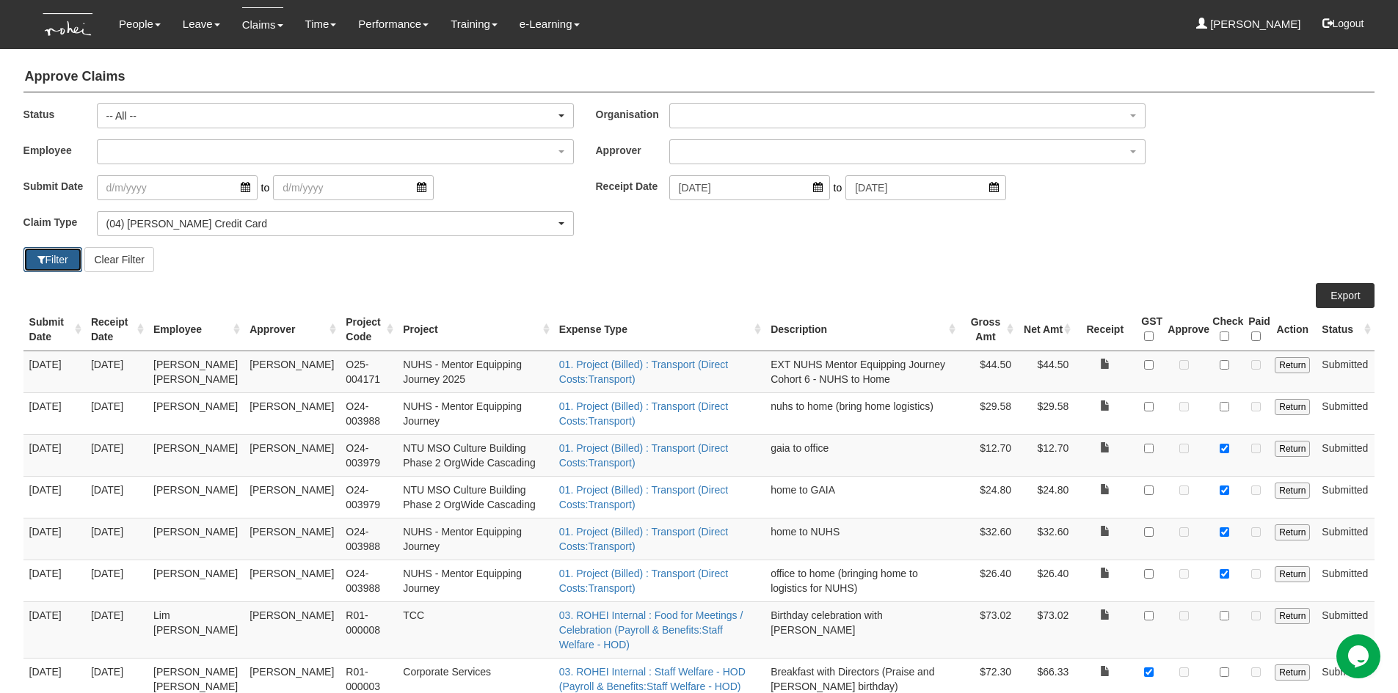
click at [56, 260] on button "Filter" at bounding box center [52, 259] width 59 height 25
select select "50"
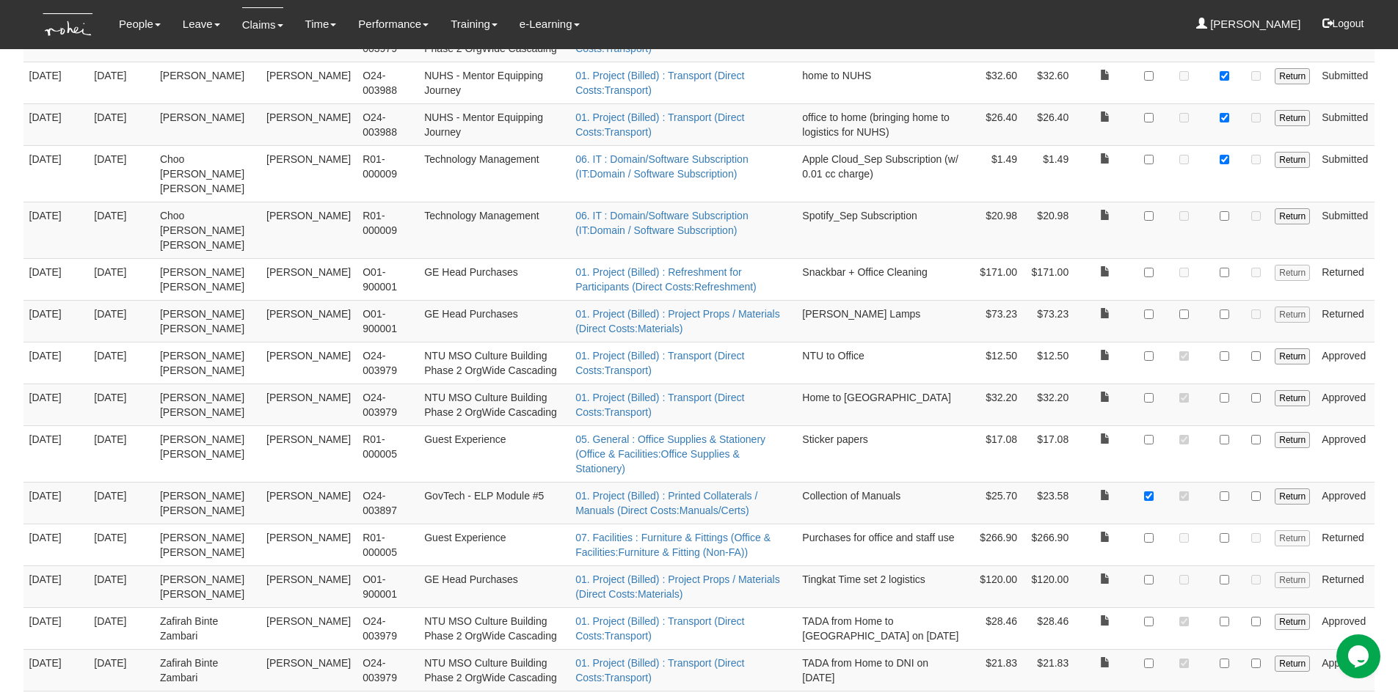
scroll to position [440, 0]
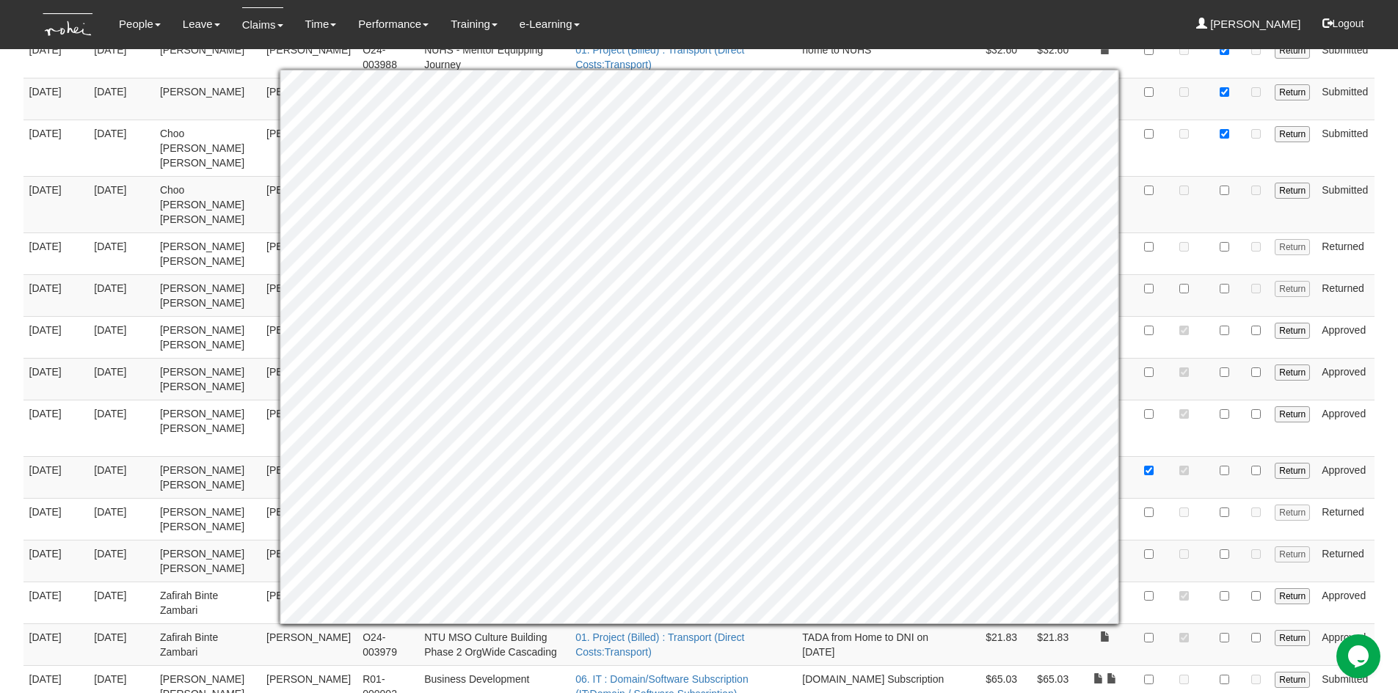
click at [1390, 395] on body "Toggle navigation People Personal Information Staff Directory Leave Apply for L…" at bounding box center [699, 439] width 1398 height 1759
click at [1385, 329] on body "Toggle navigation People Personal Information Staff Directory Leave Apply for L…" at bounding box center [699, 439] width 1398 height 1759
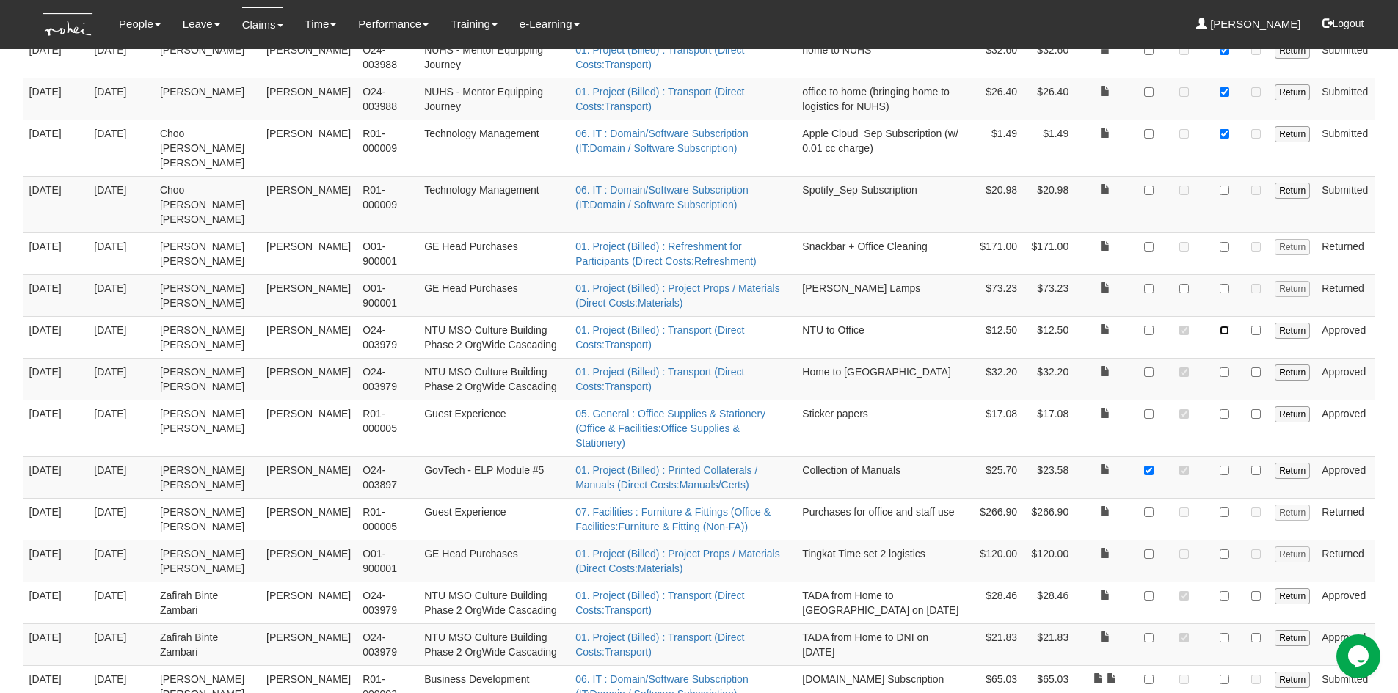
click at [1225, 326] on input "checkbox" at bounding box center [1224, 331] width 10 height 10
checkbox input "true"
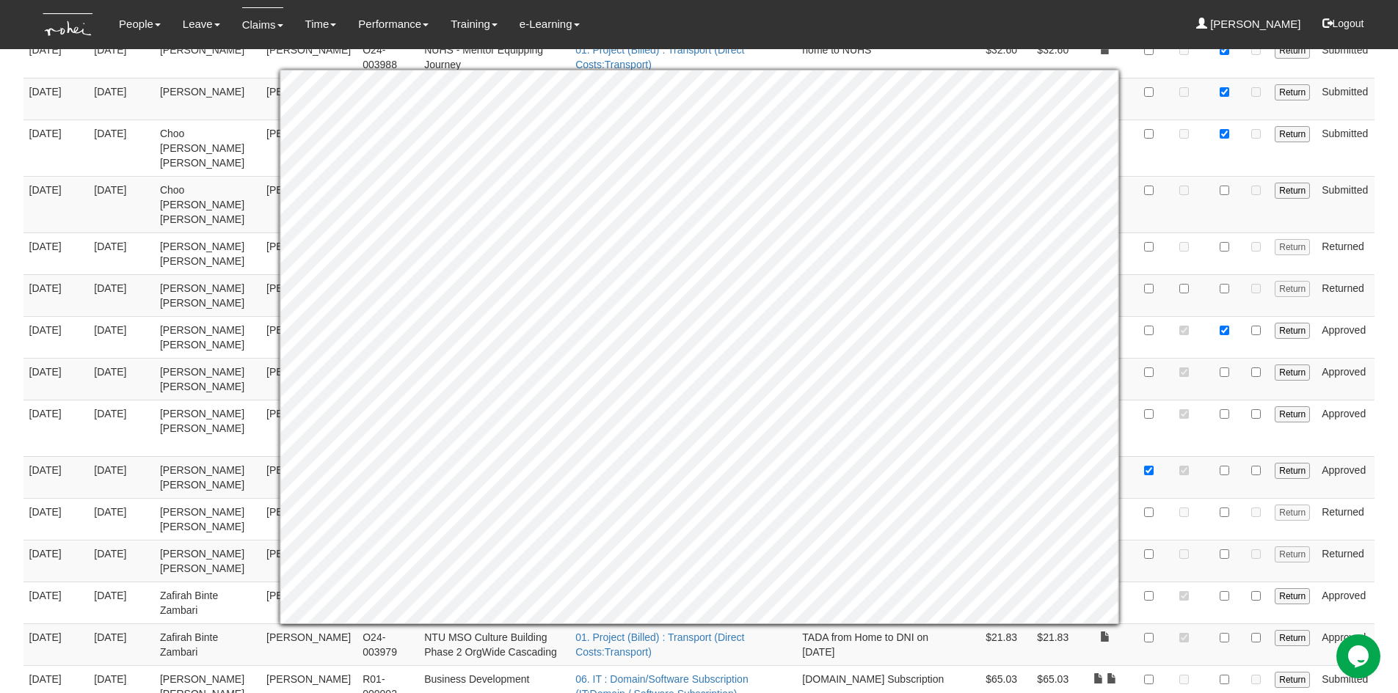
click at [1379, 412] on body "Toggle navigation People Personal Information Staff Directory Leave Apply for L…" at bounding box center [699, 439] width 1398 height 1759
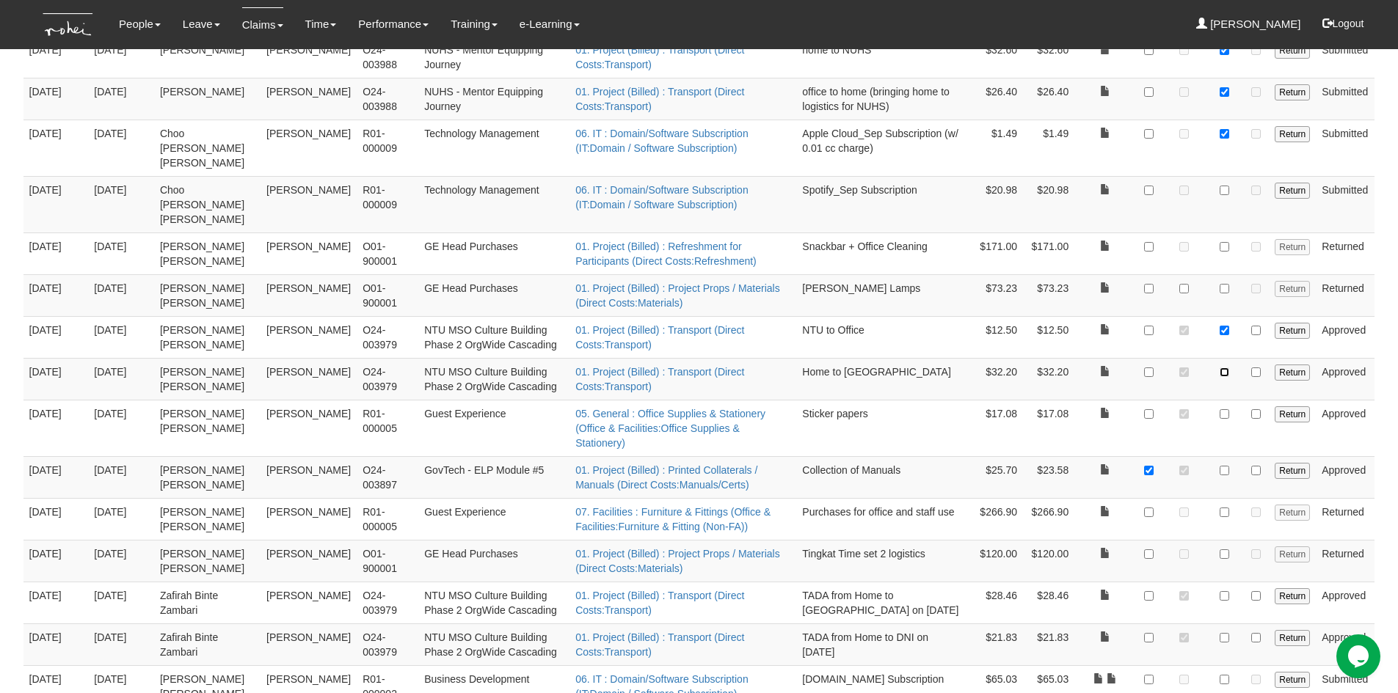
click at [1227, 368] on input "checkbox" at bounding box center [1224, 373] width 10 height 10
checkbox input "true"
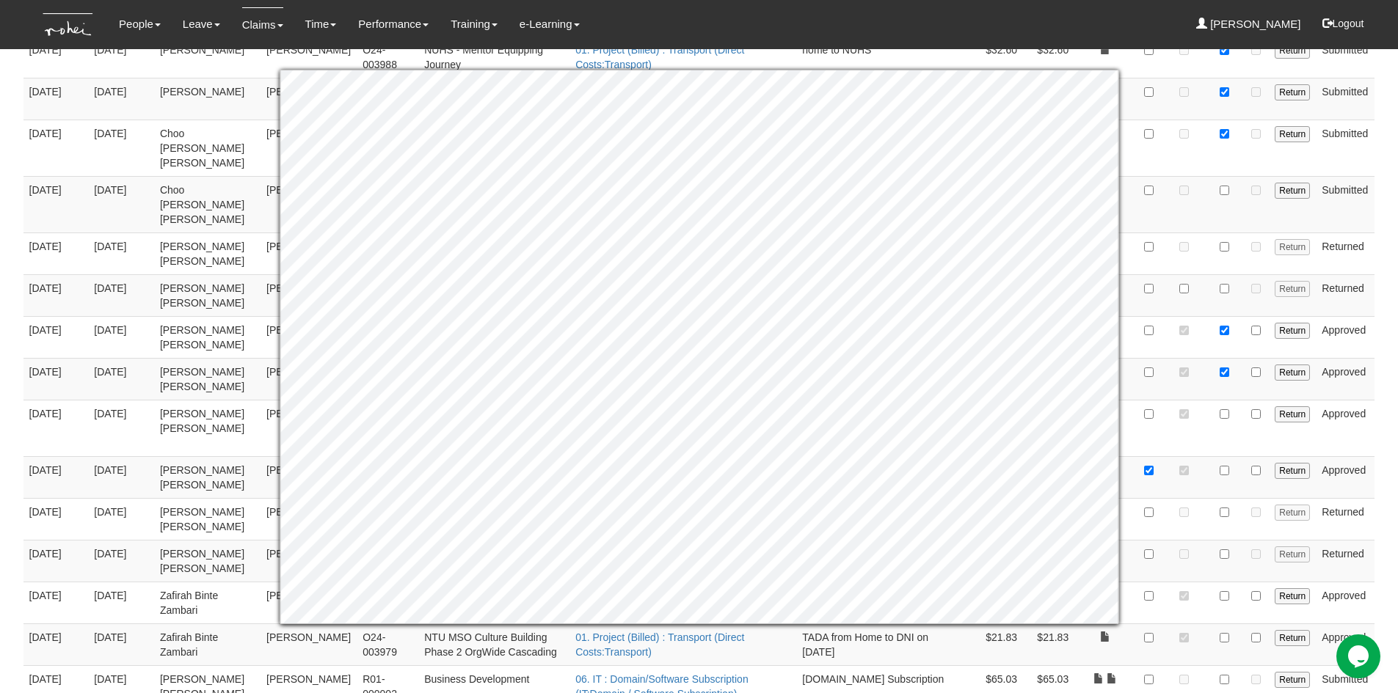
click at [1382, 451] on body "Toggle navigation People Personal Information Staff Directory Leave Apply for L…" at bounding box center [699, 439] width 1398 height 1759
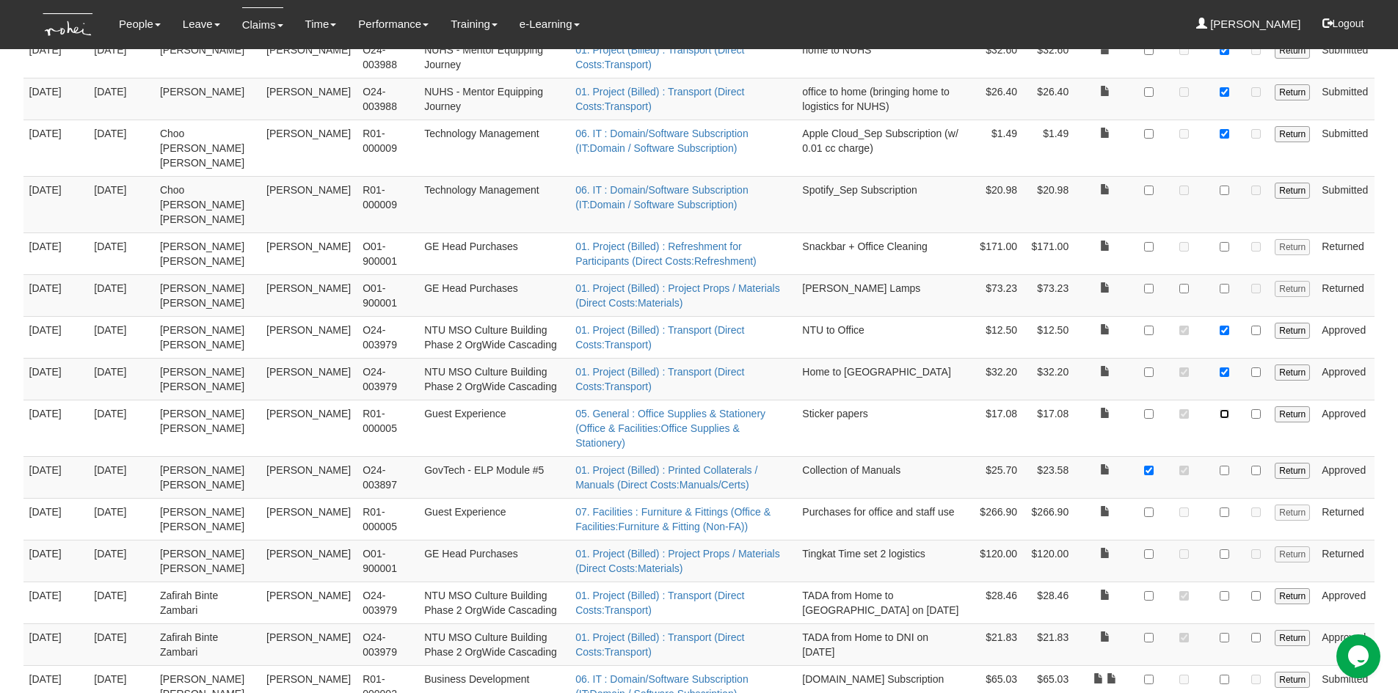
click at [1222, 409] on input "checkbox" at bounding box center [1224, 414] width 10 height 10
checkbox input "true"
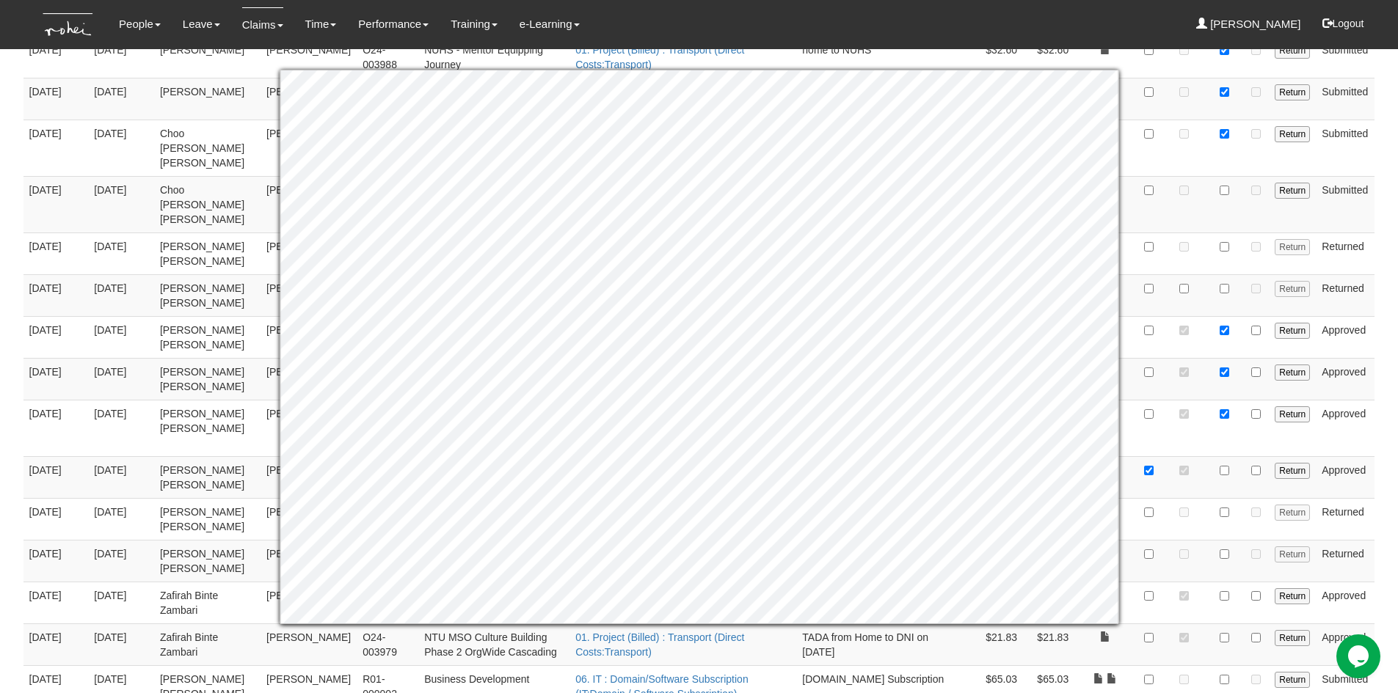
click at [1384, 423] on body "Toggle navigation People Personal Information Staff Directory Leave Apply for L…" at bounding box center [699, 439] width 1398 height 1759
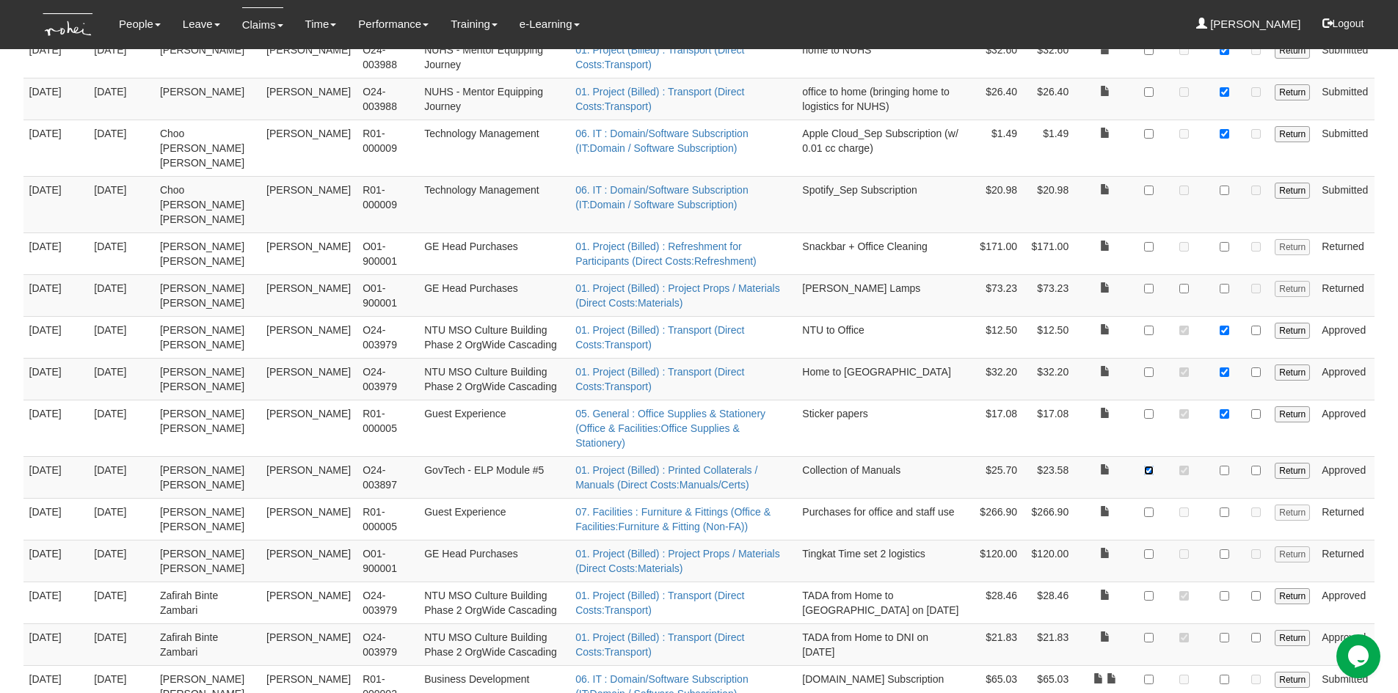
click at [1148, 466] on input "checkbox" at bounding box center [1149, 471] width 10 height 10
checkbox input "false"
click at [1226, 466] on input "checkbox" at bounding box center [1224, 471] width 10 height 10
checkbox input "true"
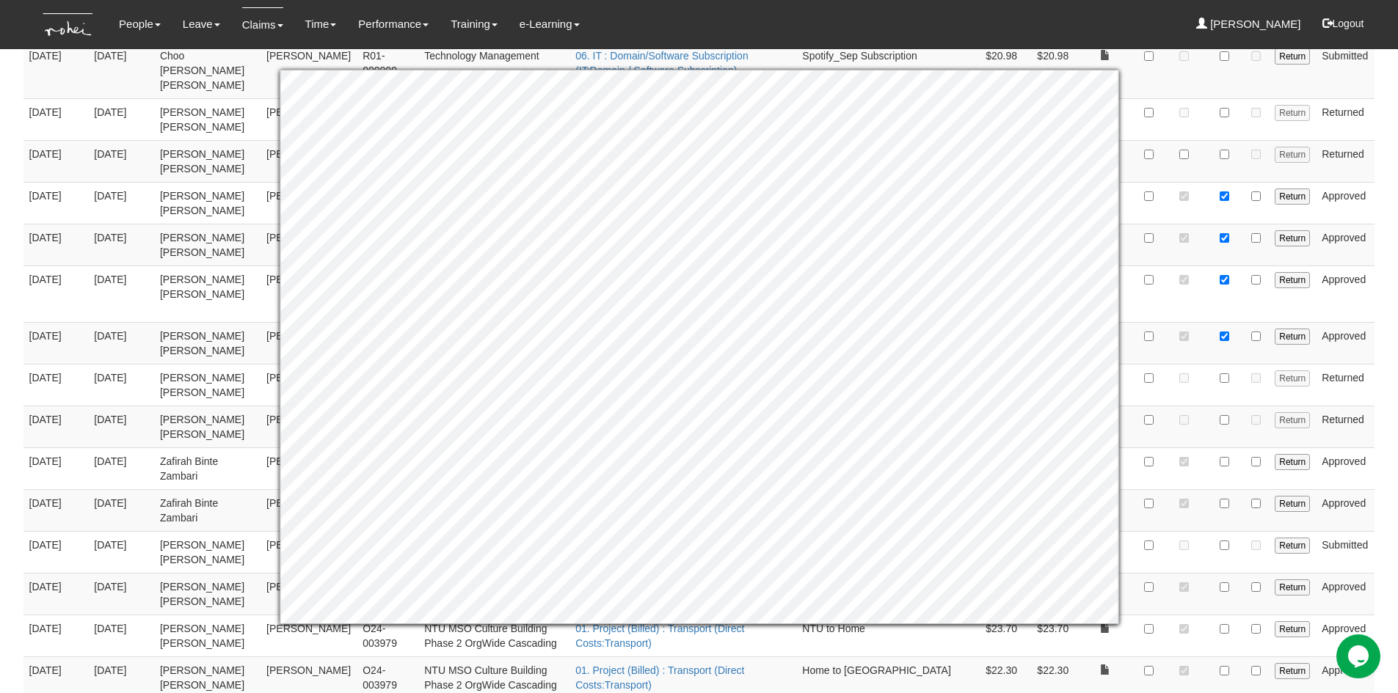
scroll to position [587, 0]
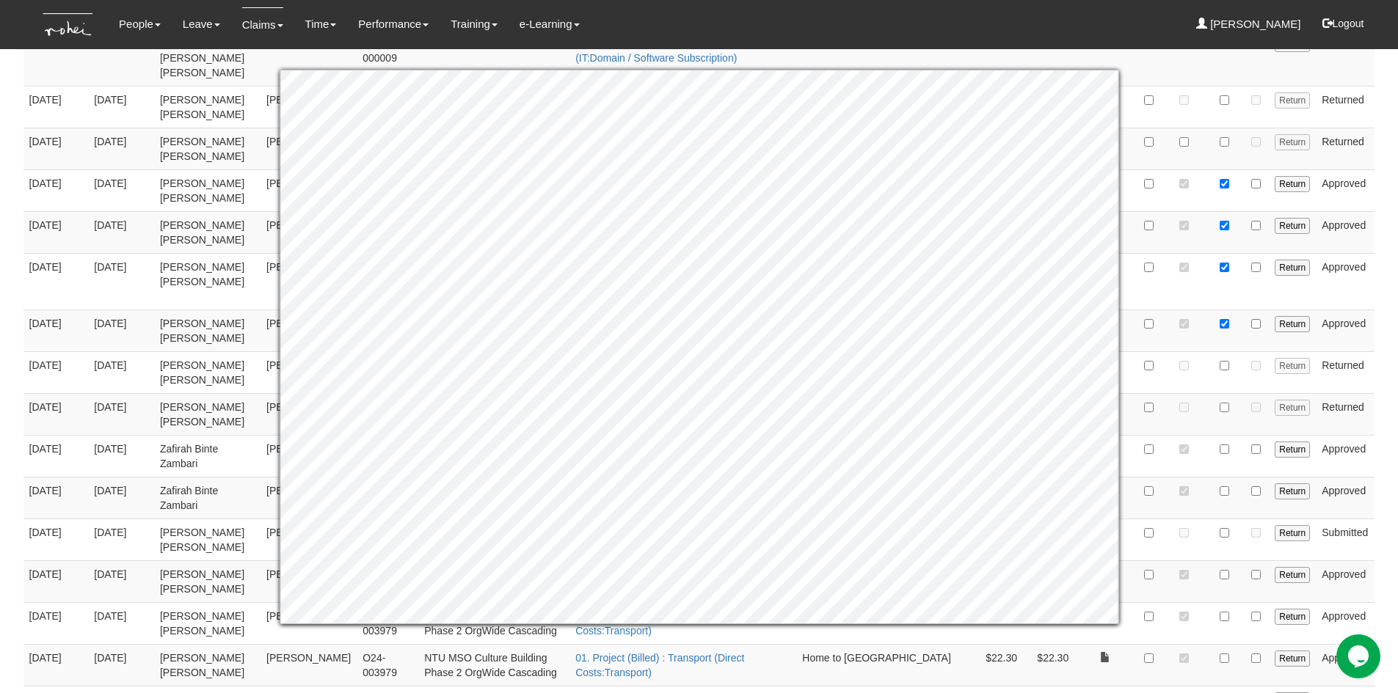
click at [1389, 349] on body "Toggle navigation People Personal Information Staff Directory Leave Apply for L…" at bounding box center [699, 292] width 1398 height 1759
click at [1383, 347] on body "Toggle navigation People Personal Information Staff Directory Leave Apply for L…" at bounding box center [699, 292] width 1398 height 1759
click at [1395, 331] on body "Toggle navigation People Personal Information Staff Directory Leave Apply for L…" at bounding box center [699, 292] width 1398 height 1759
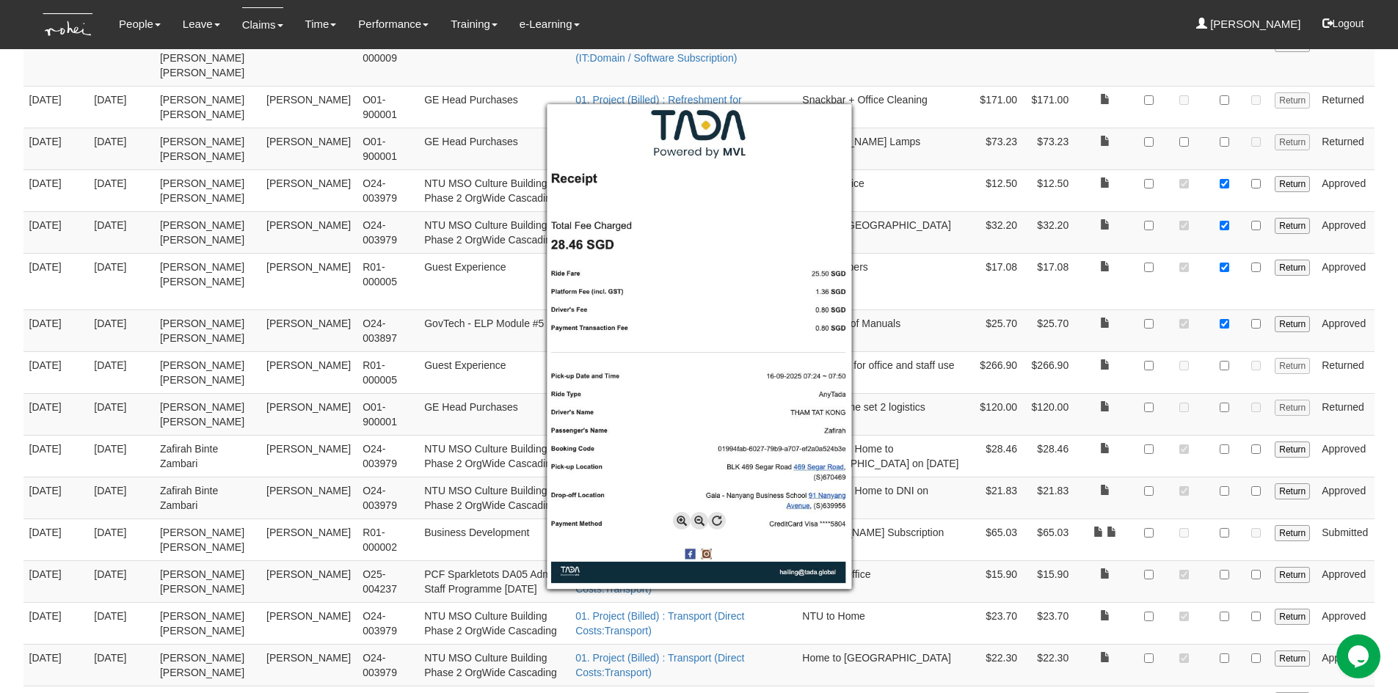
click at [1099, 408] on div at bounding box center [699, 346] width 1398 height 693
click at [1104, 404] on div at bounding box center [699, 346] width 1398 height 693
click at [1225, 407] on div at bounding box center [699, 346] width 1398 height 693
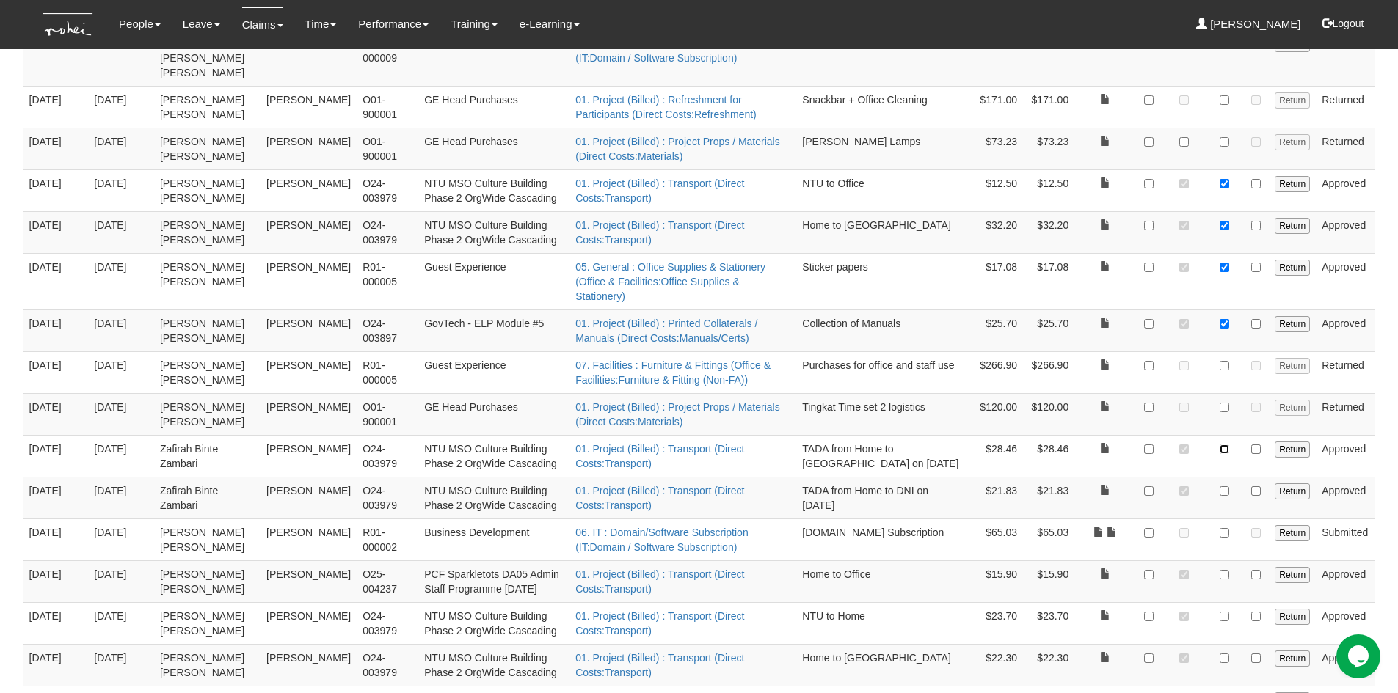
click at [1225, 445] on input "checkbox" at bounding box center [1224, 450] width 10 height 10
checkbox input "true"
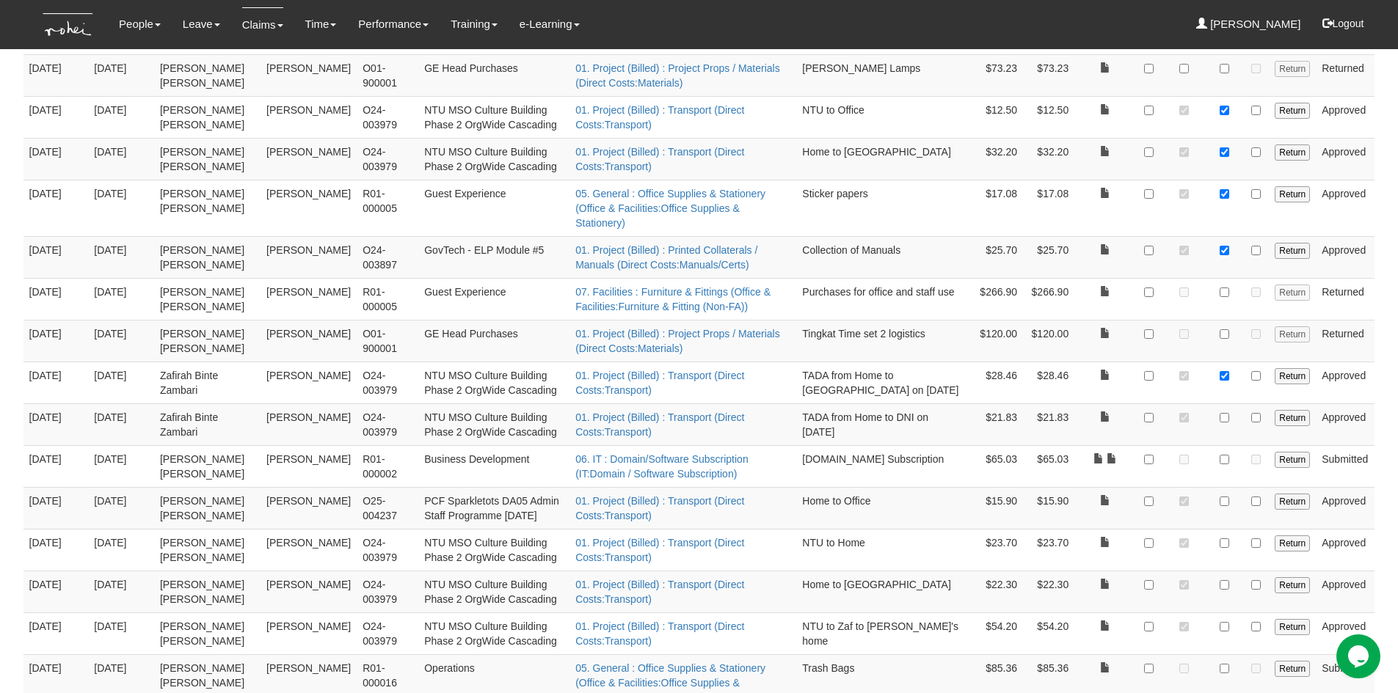
scroll to position [626, 0]
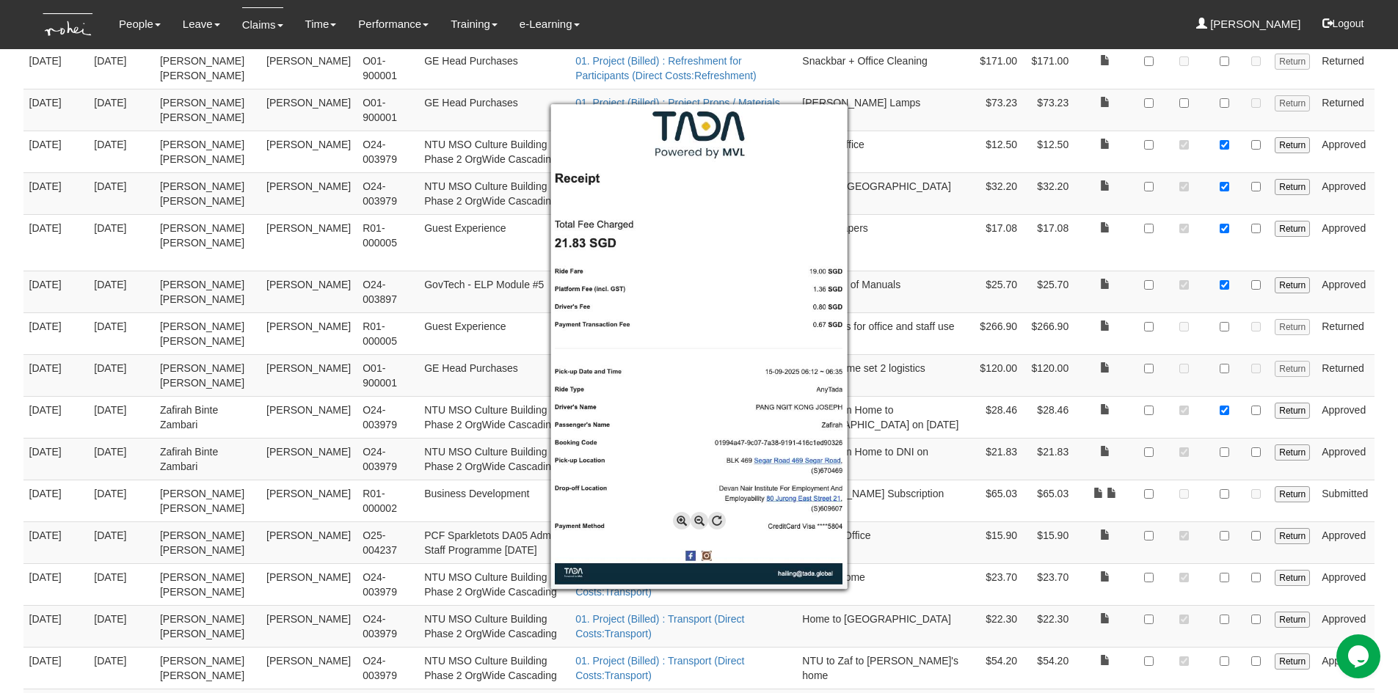
click at [1229, 409] on div at bounding box center [699, 346] width 1398 height 693
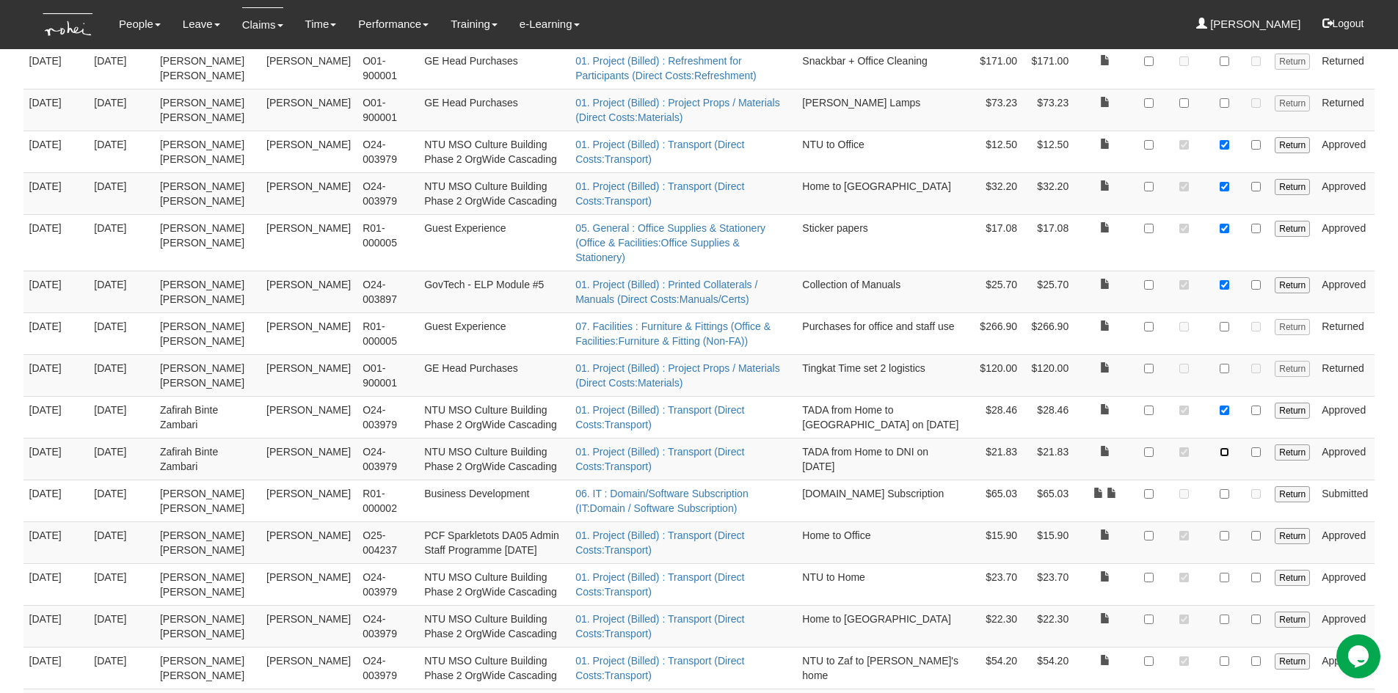
click at [1223, 448] on input "checkbox" at bounding box center [1224, 453] width 10 height 10
checkbox input "true"
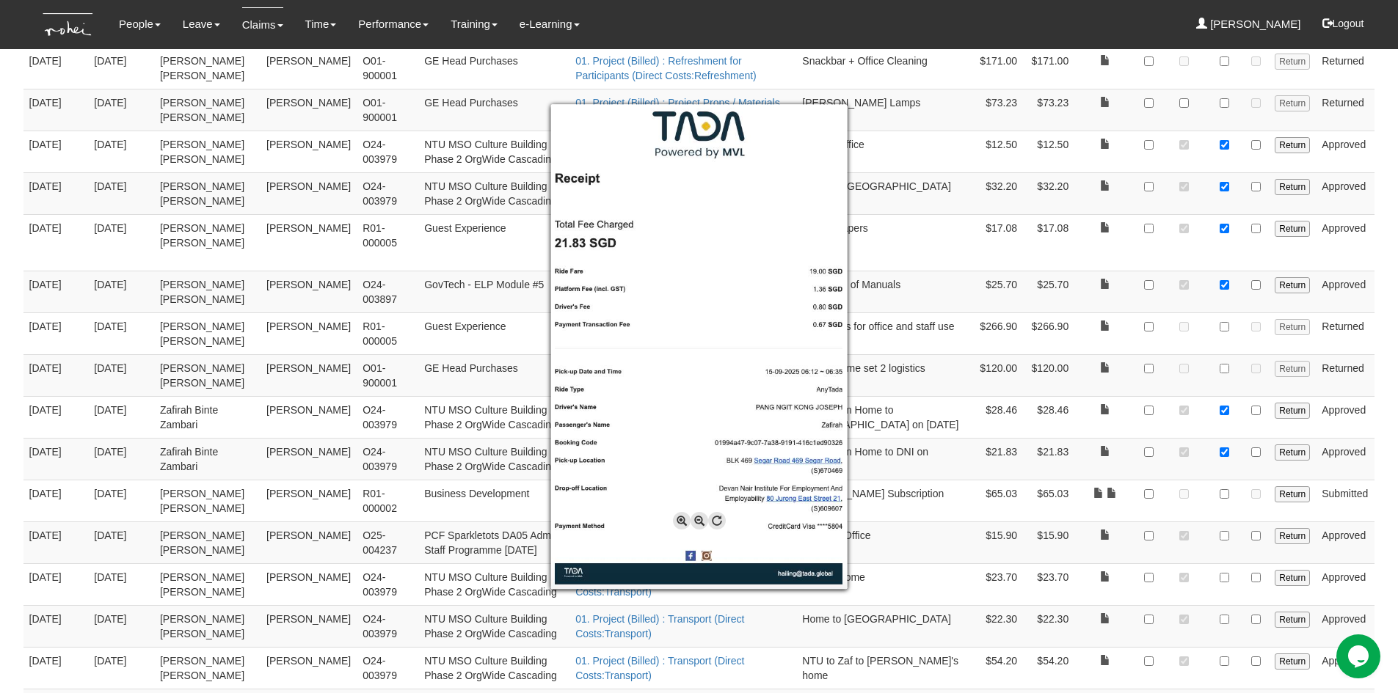
click at [1380, 442] on div at bounding box center [699, 346] width 1398 height 693
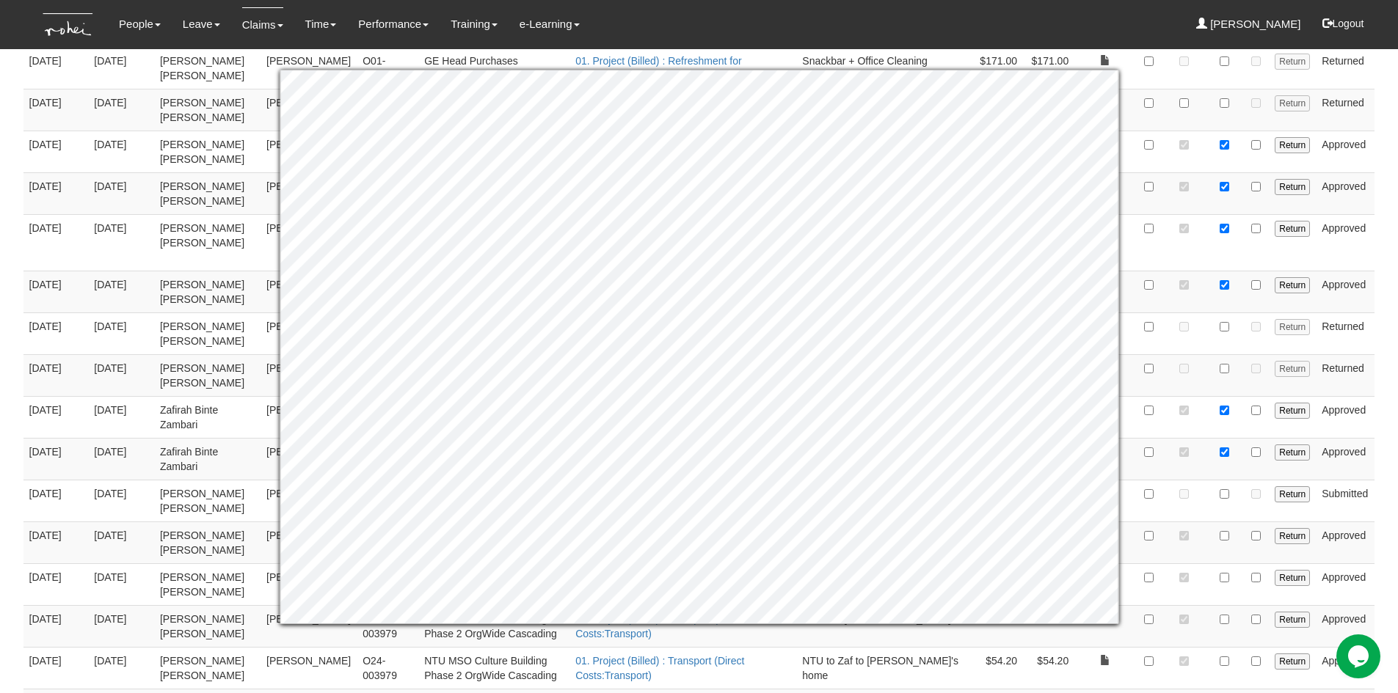
click at [1382, 445] on body "Toggle navigation People Personal Information Staff Directory Leave Apply for L…" at bounding box center [699, 253] width 1398 height 1759
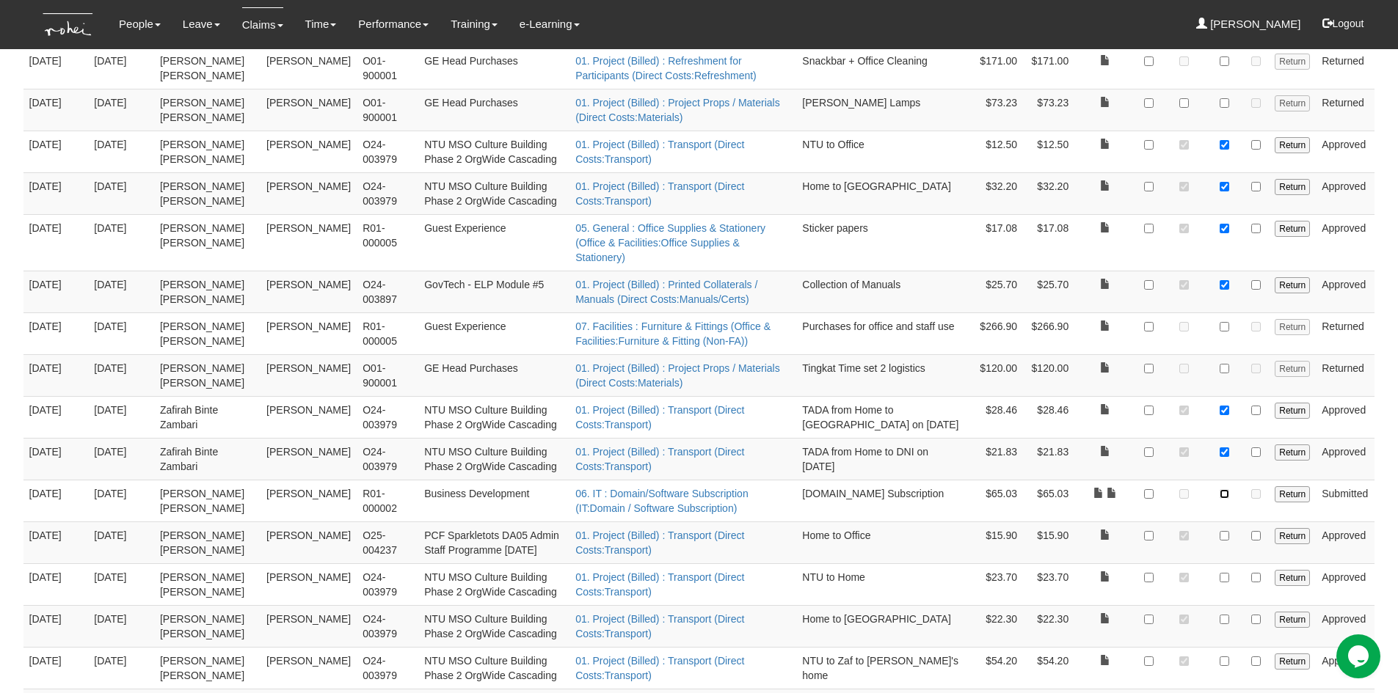
click at [1220, 489] on input "checkbox" at bounding box center [1224, 494] width 10 height 10
checkbox input "true"
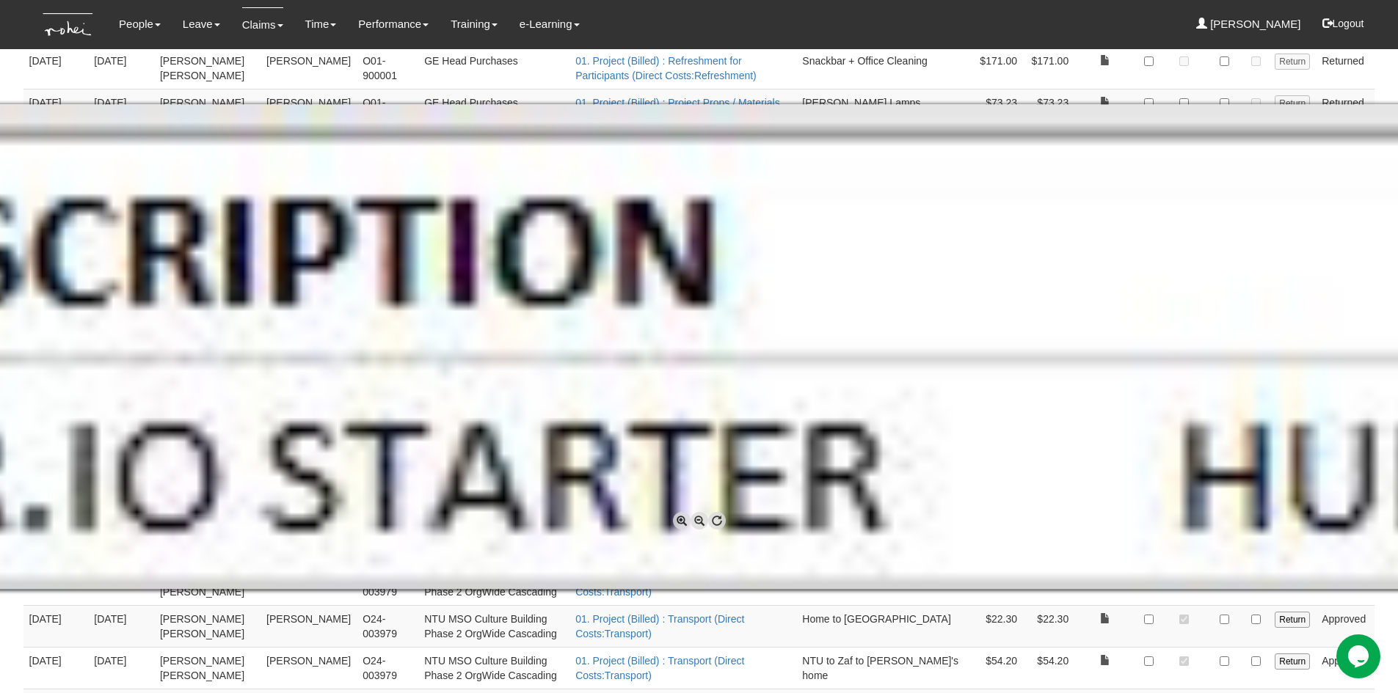
click at [1394, 596] on div at bounding box center [699, 346] width 1398 height 693
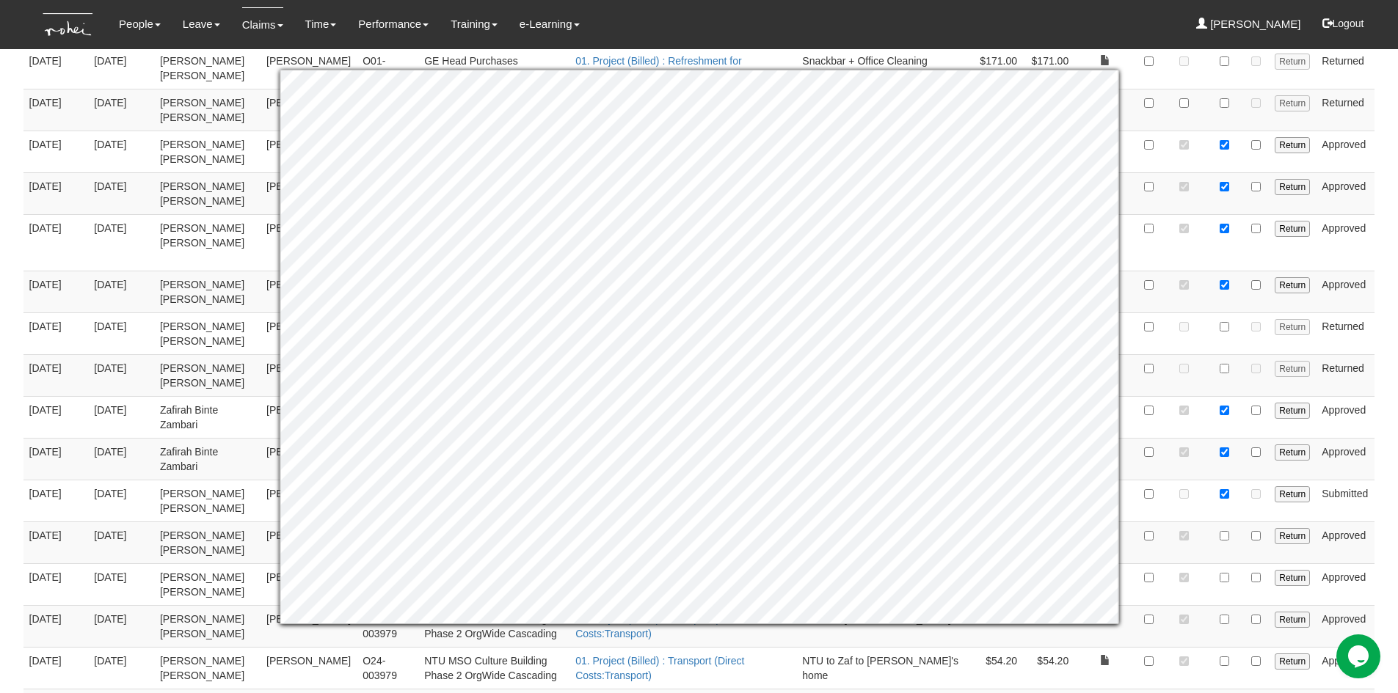
click at [1391, 440] on body "Toggle navigation People Personal Information Staff Directory Leave Apply for L…" at bounding box center [699, 253] width 1398 height 1759
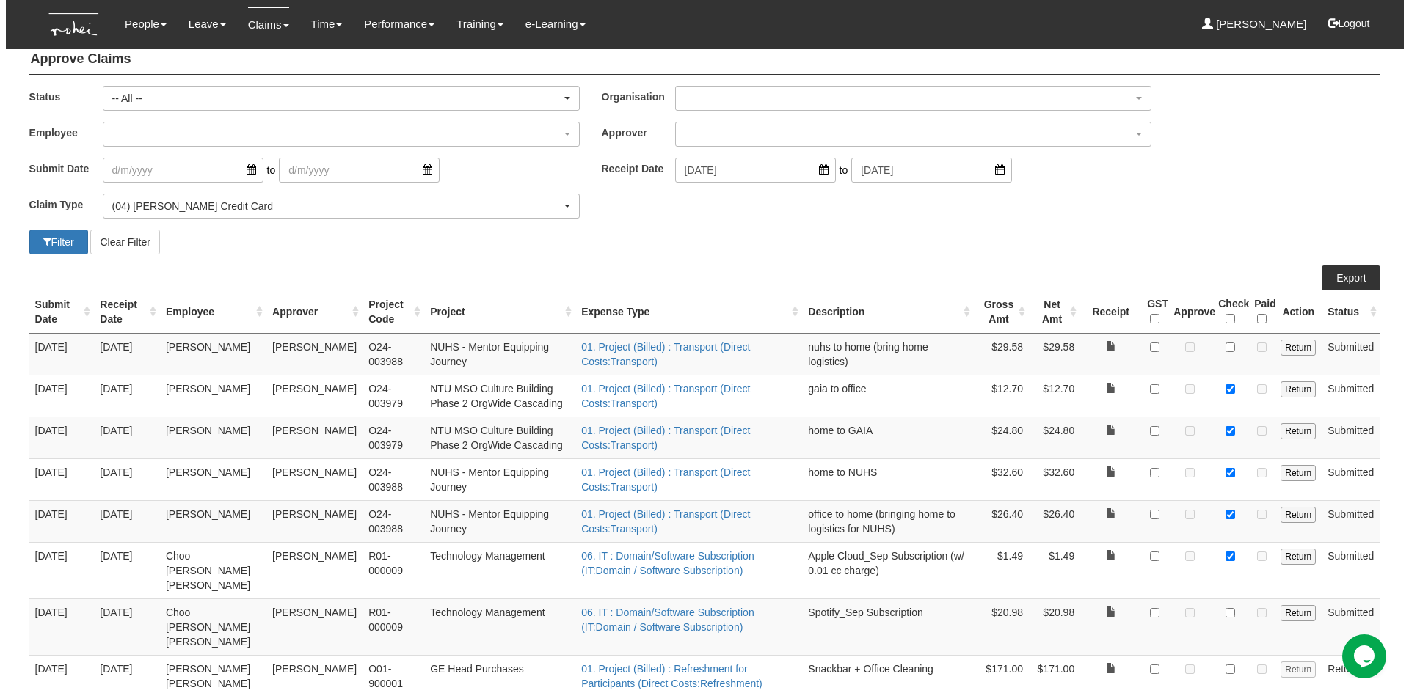
scroll to position [0, 0]
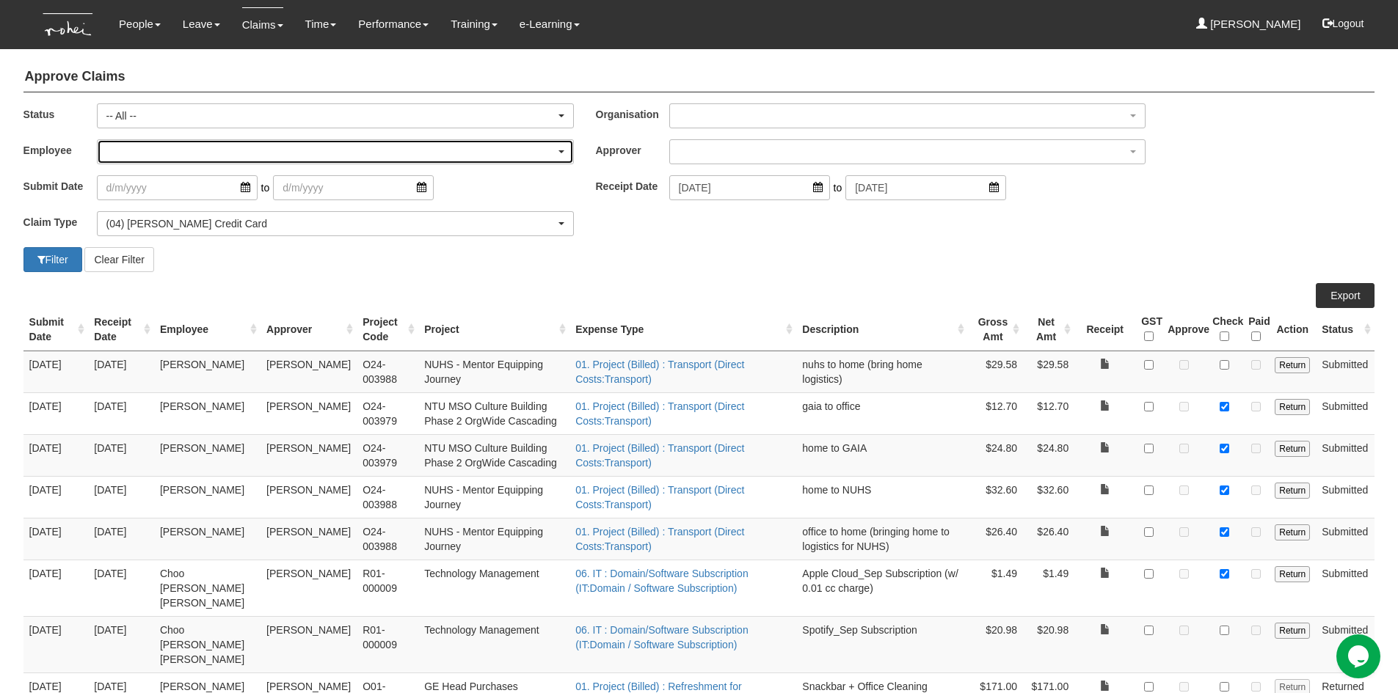
click at [183, 149] on div "button" at bounding box center [335, 151] width 475 height 23
type input "jill"
click at [288, 268] on div "Filter Clear Filter" at bounding box center [355, 259] width 687 height 25
click at [220, 151] on div "button" at bounding box center [335, 151] width 475 height 23
type input "ji"
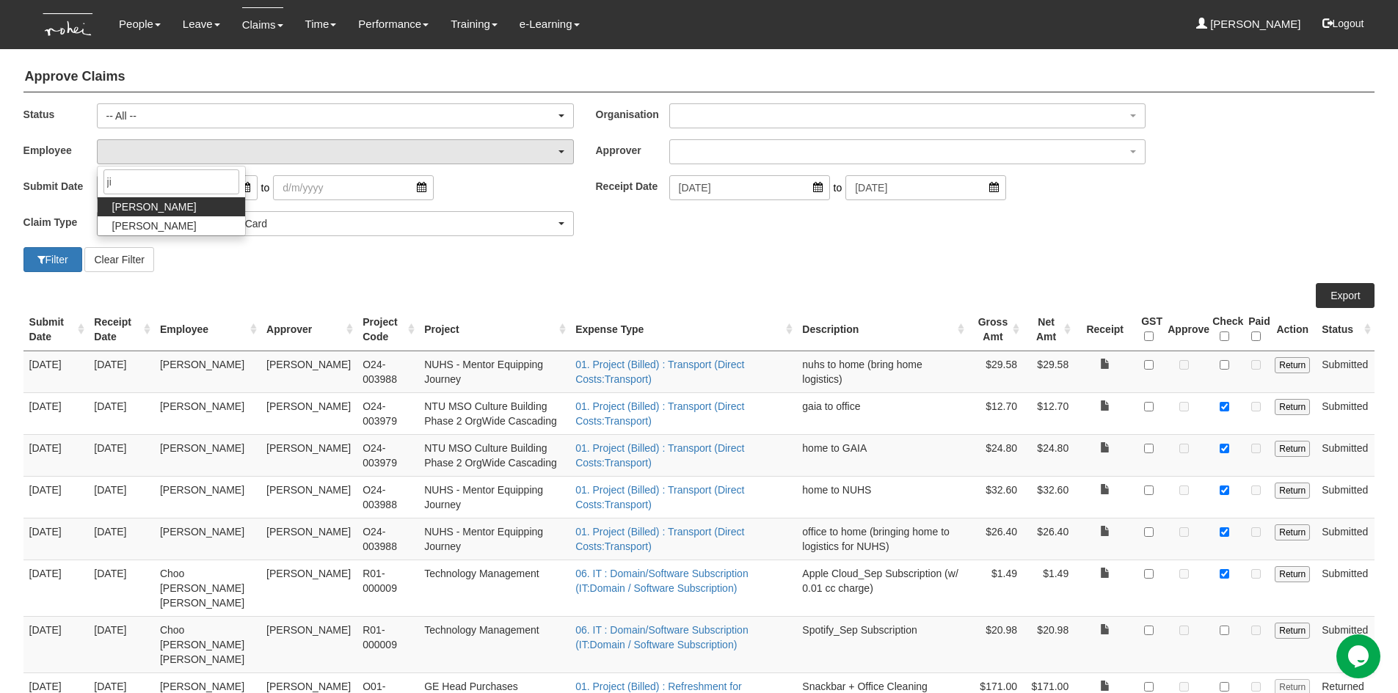
click at [196, 213] on link "Jill Doromal" at bounding box center [171, 206] width 147 height 19
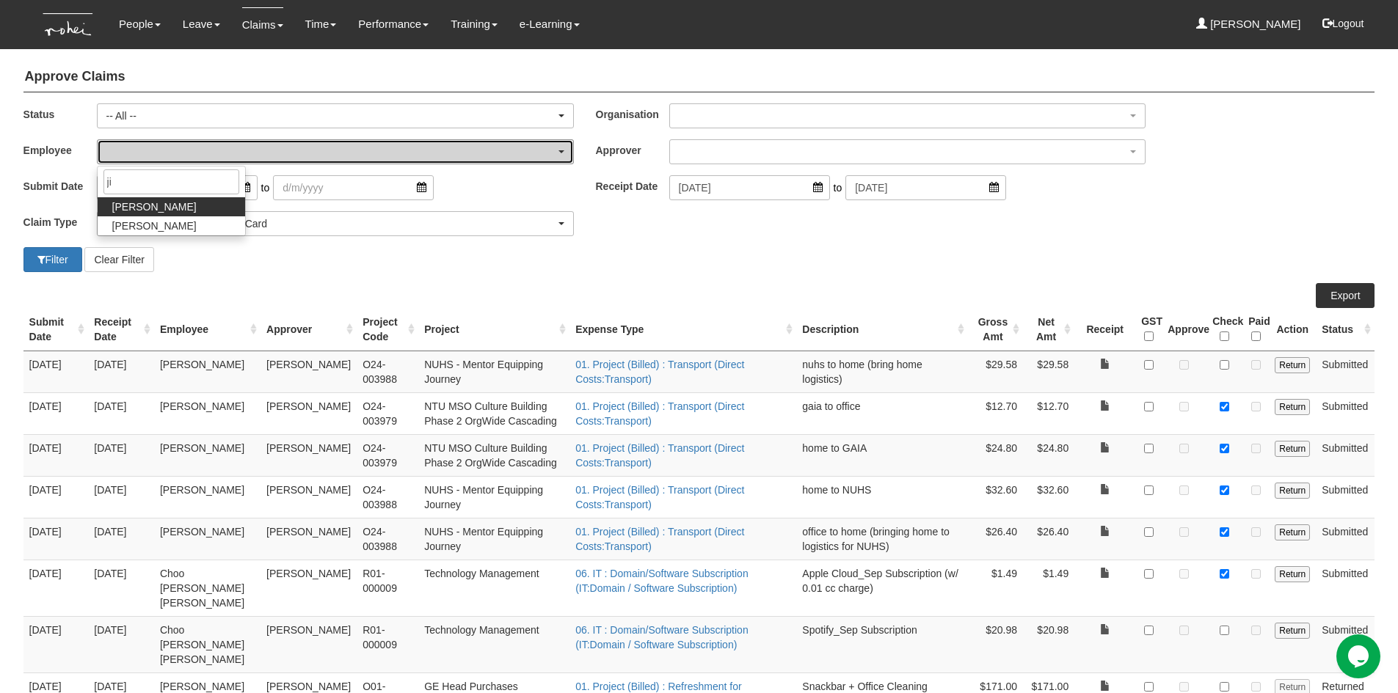
select select "5dc071eb-997d-4309-93ed-ec6b4f91f984"
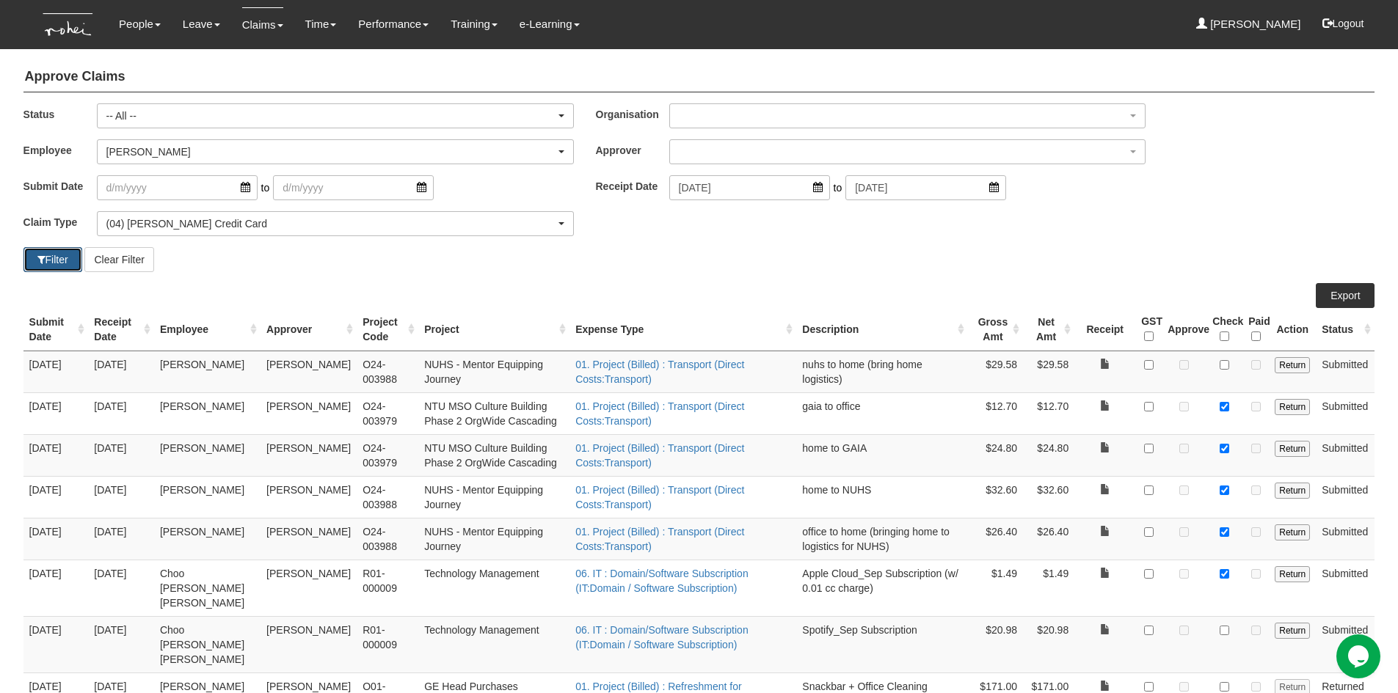
click at [60, 258] on button "Filter" at bounding box center [52, 259] width 59 height 25
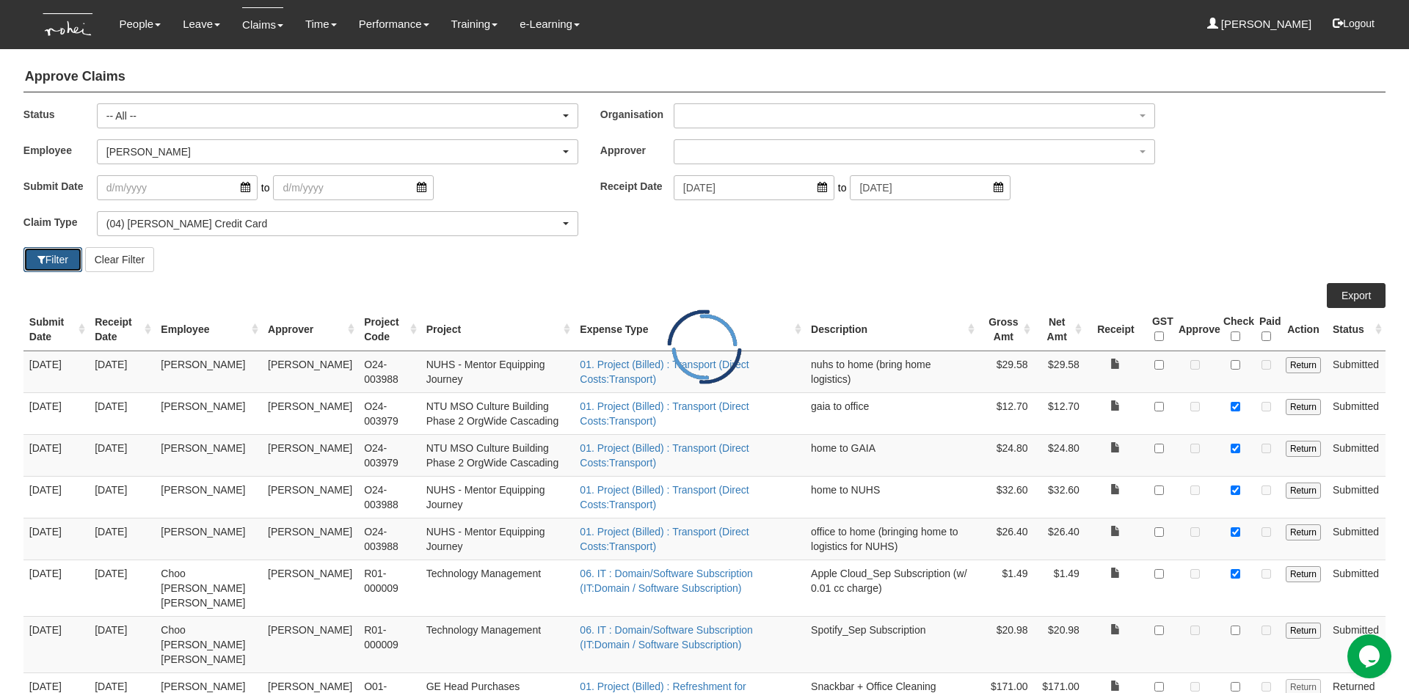
select select "50"
